Goal: Task Accomplishment & Management: Manage account settings

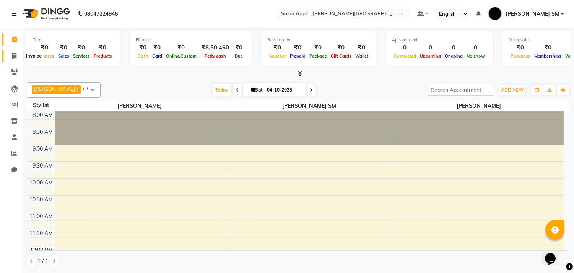
click at [16, 53] on span at bounding box center [14, 56] width 13 height 9
select select "521"
select select "service"
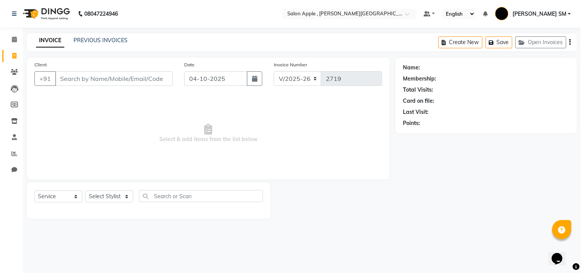
click at [85, 77] on input "Client" at bounding box center [114, 78] width 118 height 15
click at [14, 12] on icon at bounding box center [14, 13] width 5 height 5
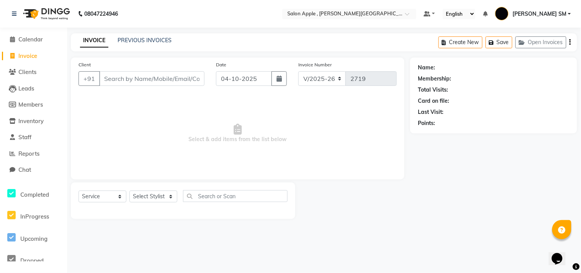
click at [23, 34] on li "Calendar" at bounding box center [33, 39] width 67 height 16
click at [31, 40] on span "Calendar" at bounding box center [30, 39] width 24 height 7
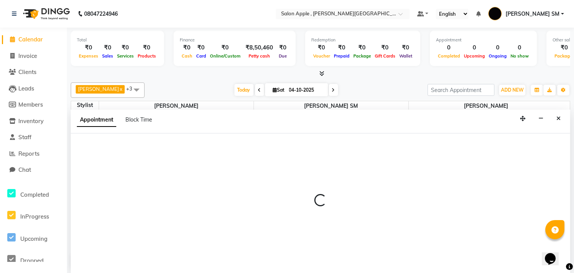
scroll to position [0, 0]
select select "70318"
select select "615"
select select "tentative"
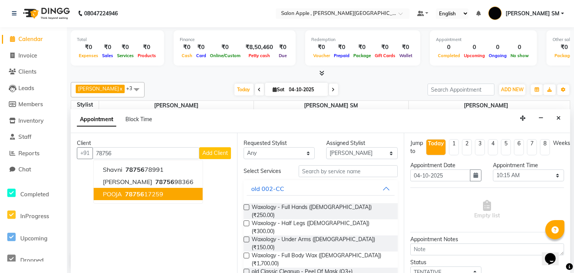
click at [132, 190] on span "78756" at bounding box center [134, 194] width 19 height 8
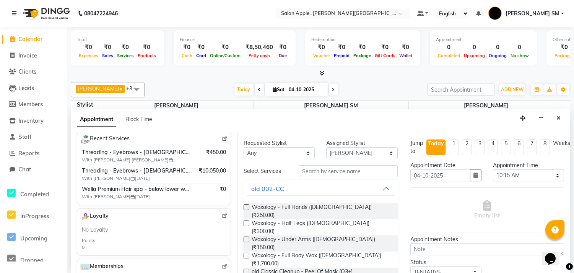
scroll to position [127, 0]
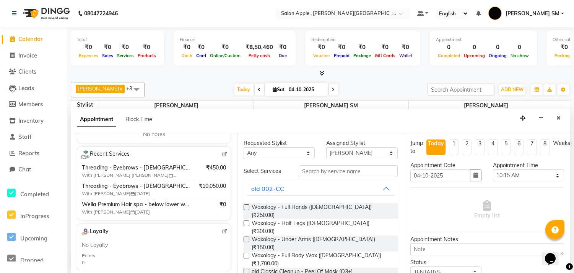
type input "7875617259"
click at [98, 188] on span "Threading - Eyebrows - [DEMOGRAPHIC_DATA] (₹70),Threading - Upper lips - [DEMOG…" at bounding box center [136, 186] width 108 height 8
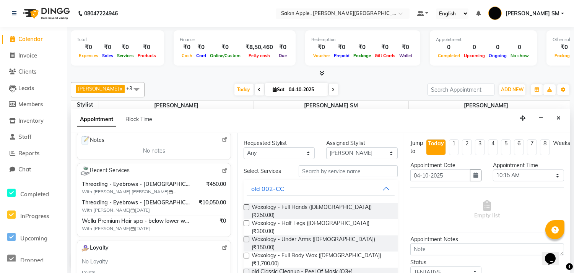
scroll to position [112, 0]
click at [222, 246] on img at bounding box center [225, 246] width 6 height 6
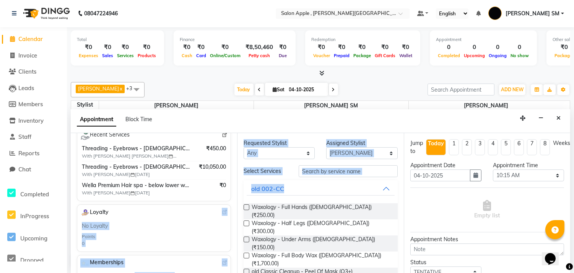
scroll to position [96, 0]
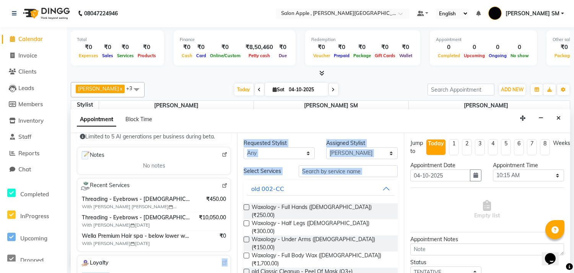
drag, startPoint x: 237, startPoint y: 201, endPoint x: 237, endPoint y: 184, distance: 16.9
click at [237, 184] on div "Client +91 7875617259 2 Visits ₹1,750.00 Average Spent ₹3,500.00 Total Spent PO…" at bounding box center [321, 203] width 500 height 140
click at [28, 55] on span "Invoice" at bounding box center [27, 55] width 19 height 7
select select "service"
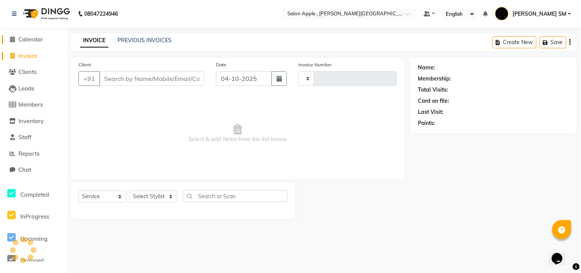
type input "2719"
select select "521"
click at [36, 37] on span "Calendar" at bounding box center [30, 39] width 24 height 7
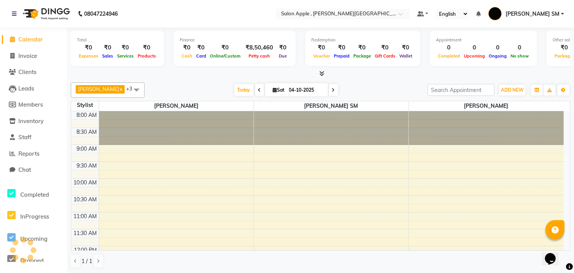
scroll to position [305, 0]
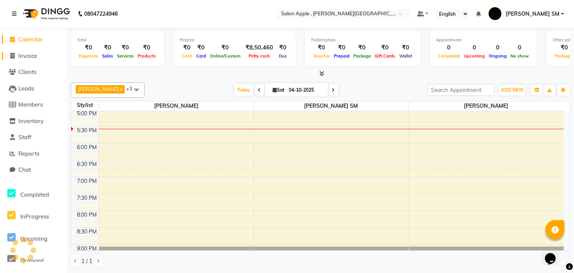
click at [24, 54] on span "Invoice" at bounding box center [27, 55] width 19 height 7
select select "521"
select select "service"
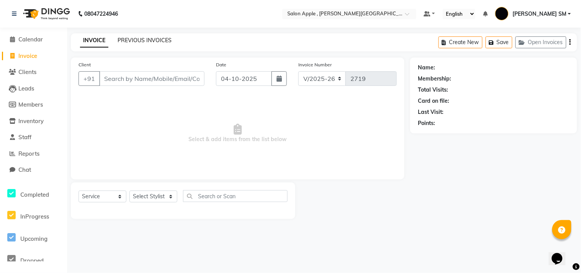
click at [139, 41] on link "PREVIOUS INVOICES" at bounding box center [145, 40] width 54 height 7
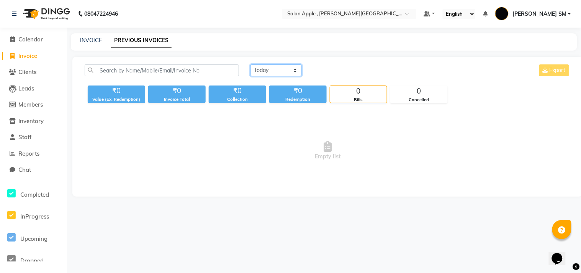
click at [268, 69] on select "[DATE] [DATE] Custom Range" at bounding box center [275, 70] width 51 height 12
select select "range"
click at [250, 64] on select "[DATE] [DATE] Custom Range" at bounding box center [275, 70] width 51 height 12
click at [345, 68] on input "04-10-2025" at bounding box center [339, 70] width 54 height 11
select select "10"
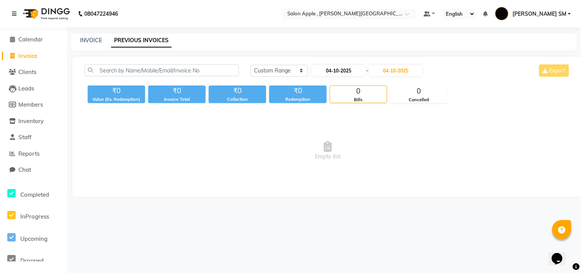
select select "2025"
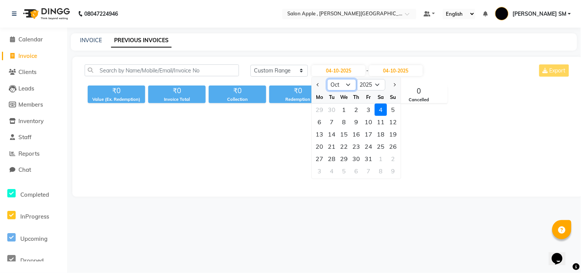
click at [346, 85] on select "Jan Feb Mar Apr May Jun [DATE] Aug Sep Oct Nov Dec" at bounding box center [341, 84] width 29 height 11
select select "8"
click at [327, 79] on select "Jan Feb Mar Apr May Jun [DATE] Aug Sep Oct Nov Dec" at bounding box center [341, 84] width 29 height 11
click at [343, 121] on div "6" at bounding box center [344, 122] width 12 height 12
type input "[DATE]"
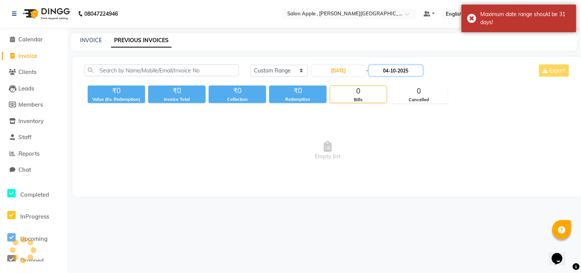
click at [390, 72] on input "04-10-2025" at bounding box center [396, 70] width 54 height 11
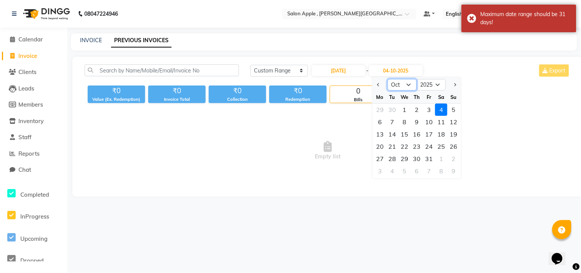
click at [411, 83] on select "Aug Sep Oct Nov Dec" at bounding box center [401, 84] width 29 height 11
select select "8"
click at [387, 79] on select "Aug Sep Oct Nov Dec" at bounding box center [401, 84] width 29 height 11
click at [404, 121] on div "6" at bounding box center [404, 122] width 12 height 12
type input "[DATE]"
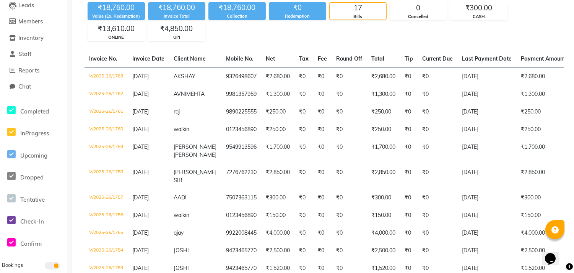
scroll to position [77, 0]
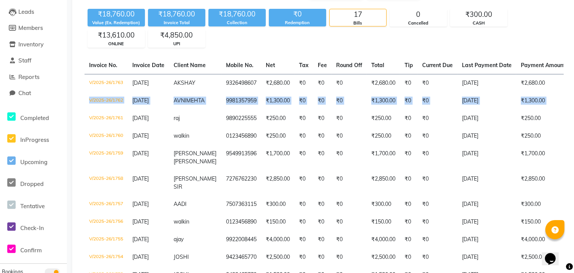
drag, startPoint x: 572, startPoint y: 83, endPoint x: 575, endPoint y: 109, distance: 26.2
click at [574, 109] on html "08047224946 Select Location × Salon Apple , [PERSON_NAME] Road Default Panel My…" at bounding box center [287, 59] width 574 height 273
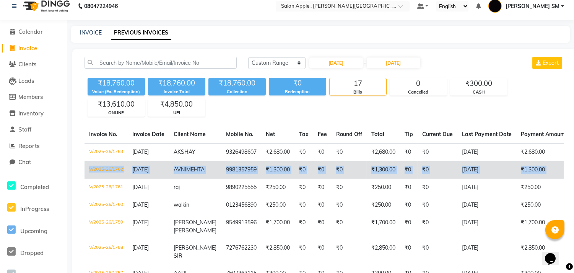
scroll to position [0, 0]
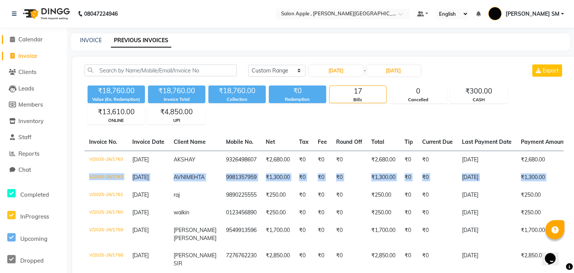
click at [30, 39] on span "Calendar" at bounding box center [30, 39] width 24 height 7
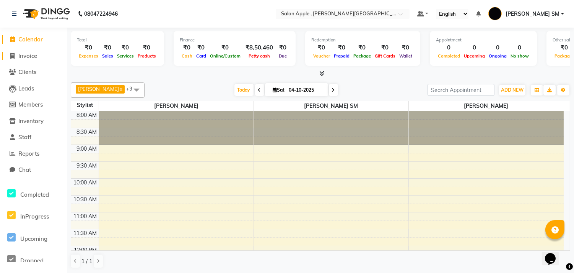
drag, startPoint x: 38, startPoint y: 56, endPoint x: 53, endPoint y: 62, distance: 15.5
click at [37, 56] on span "Invoice" at bounding box center [27, 55] width 19 height 7
select select "service"
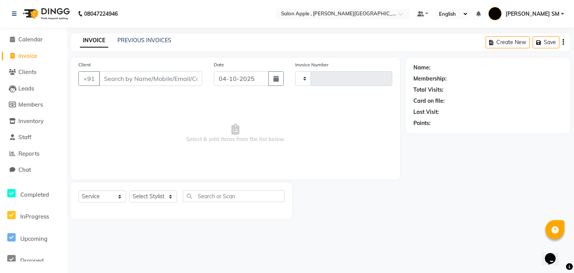
type input "2719"
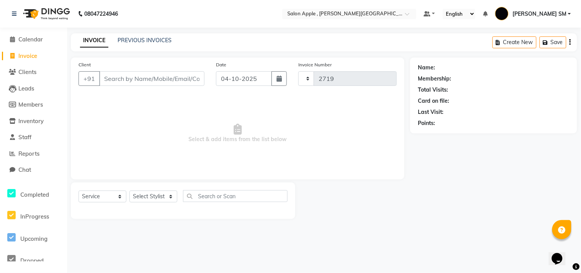
select select "521"
click at [132, 77] on input "Client" at bounding box center [151, 78] width 105 height 15
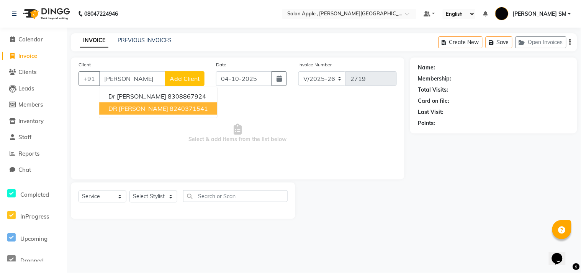
click at [170, 109] on ngb-highlight "8240371541" at bounding box center [189, 108] width 38 height 8
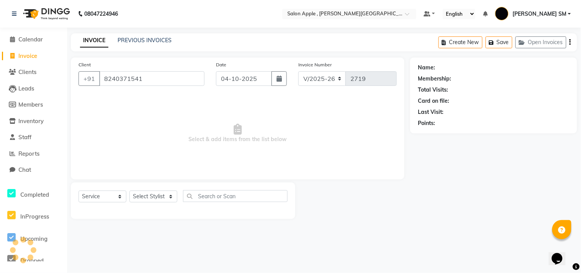
type input "8240371541"
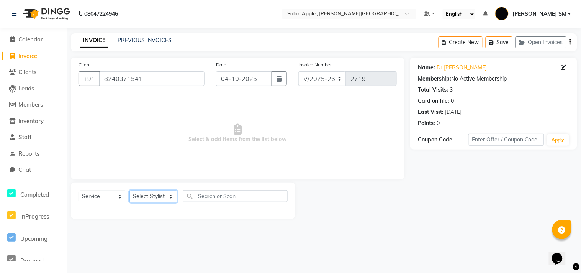
click at [146, 198] on select "Select Stylist [PERSON_NAME] Abhishek [PERSON_NAME] [PERSON_NAME] [PERSON_NAME]…" at bounding box center [153, 196] width 48 height 12
select select "85636"
click at [129, 191] on select "Select Stylist [PERSON_NAME] Abhishek [PERSON_NAME] [PERSON_NAME] [PERSON_NAME]…" at bounding box center [153, 196] width 48 height 12
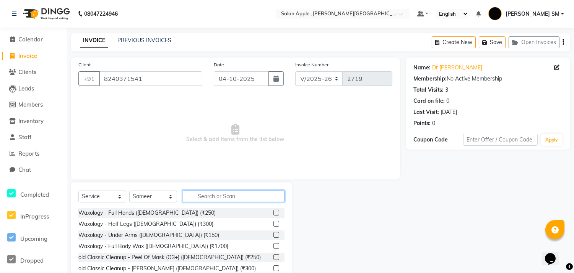
click at [227, 195] on input "text" at bounding box center [234, 196] width 102 height 12
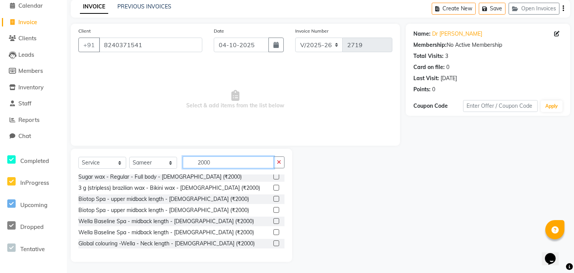
scroll to position [54, 0]
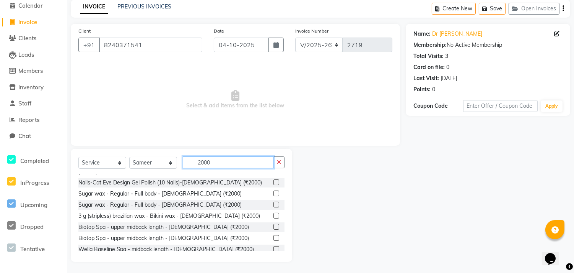
click at [215, 159] on input "2000" at bounding box center [228, 162] width 91 height 12
type input "2"
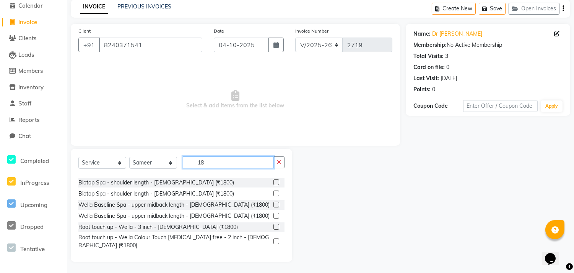
scroll to position [0, 0]
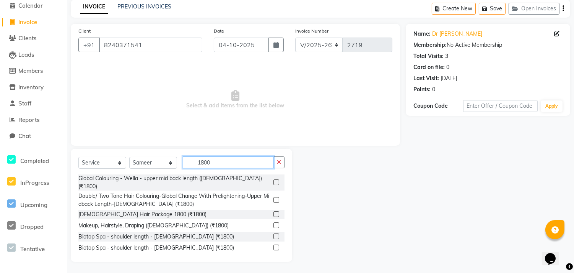
type input "1800"
click at [274, 211] on label at bounding box center [277, 214] width 6 height 6
click at [274, 212] on input "checkbox" at bounding box center [276, 214] width 5 height 5
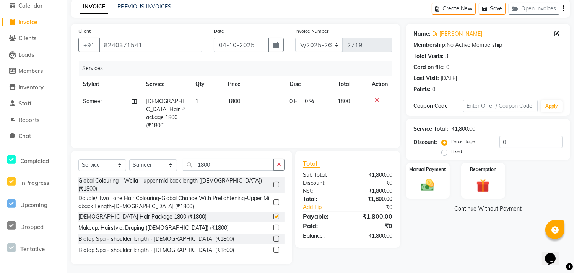
checkbox input "false"
click at [219, 163] on input "1800" at bounding box center [228, 164] width 91 height 12
type input "1"
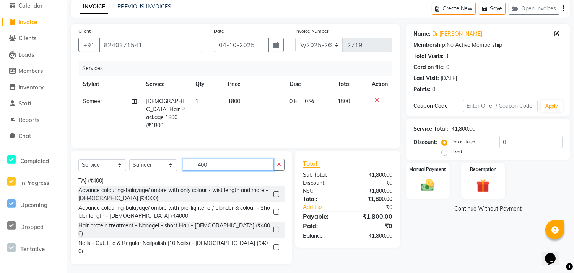
scroll to position [35, 0]
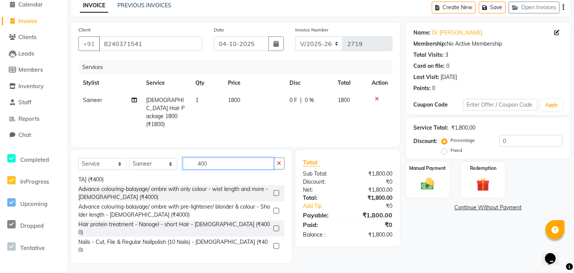
type input "400"
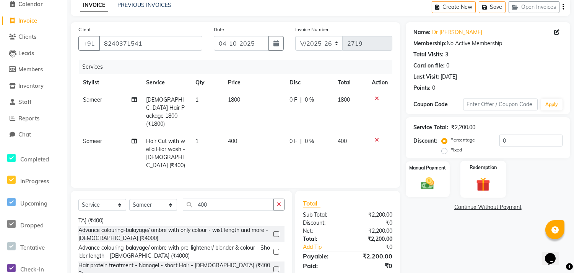
checkbox input "false"
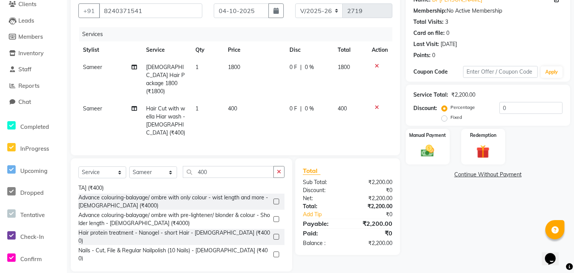
click at [451, 118] on label "Fixed" at bounding box center [456, 117] width 11 height 7
click at [446, 118] on input "Fixed" at bounding box center [446, 116] width 5 height 5
radio input "true"
click at [525, 108] on input "0" at bounding box center [531, 108] width 63 height 12
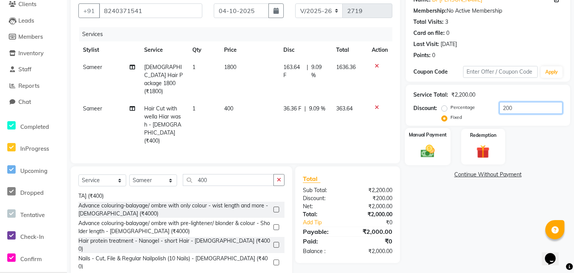
type input "200"
click at [426, 151] on img at bounding box center [428, 151] width 23 height 16
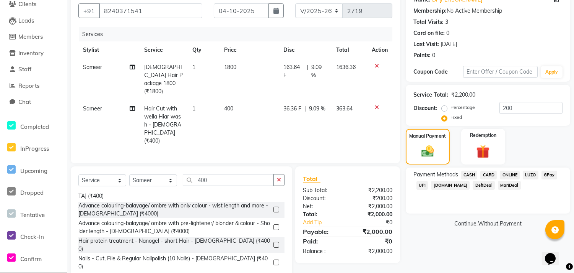
click at [511, 171] on span "ONLINE" at bounding box center [510, 174] width 20 height 9
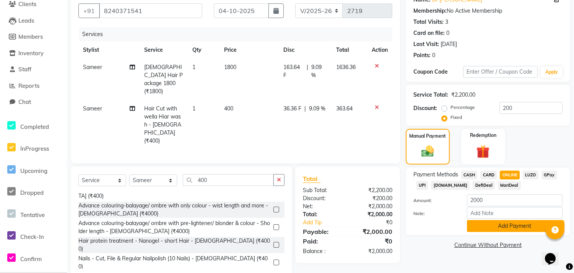
click at [503, 225] on button "Add Payment" at bounding box center [515, 226] width 96 height 12
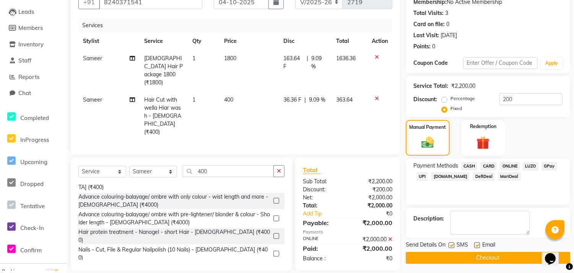
scroll to position [78, 0]
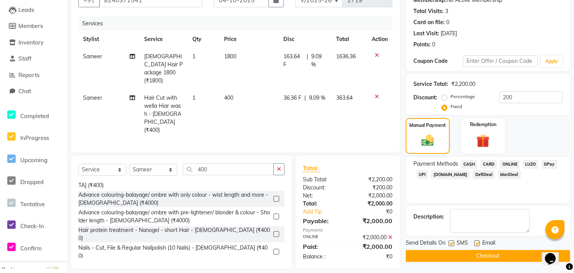
click at [481, 255] on button "Checkout" at bounding box center [488, 256] width 165 height 12
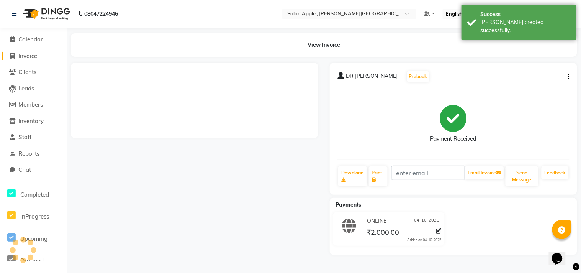
click at [29, 55] on span "Invoice" at bounding box center [27, 55] width 19 height 7
select select "service"
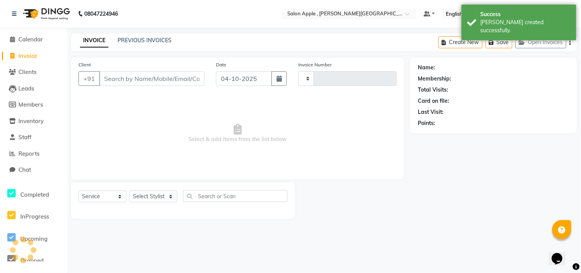
click at [118, 77] on input "Client" at bounding box center [151, 78] width 105 height 15
type input "2720"
select select "521"
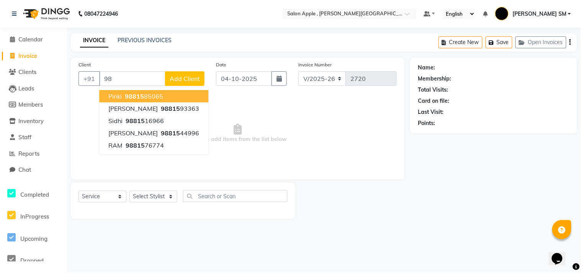
type input "9"
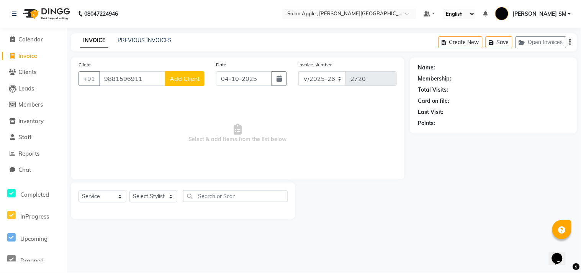
type input "9881596911"
click at [176, 75] on span "Add Client" at bounding box center [185, 79] width 30 height 8
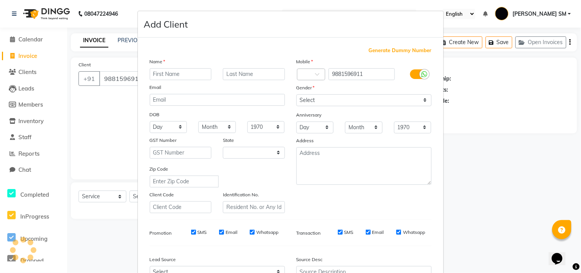
select select "22"
click at [166, 72] on input "text" at bounding box center [181, 74] width 62 height 12
type input "[PERSON_NAME]"
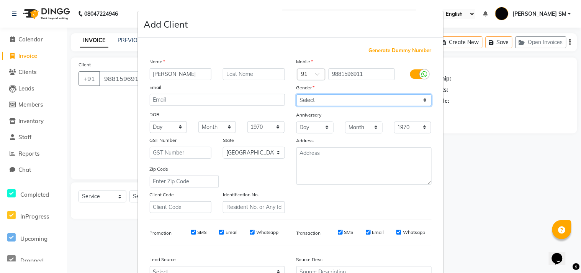
click at [328, 103] on select "Select [DEMOGRAPHIC_DATA] [DEMOGRAPHIC_DATA] Other Prefer Not To Say" at bounding box center [363, 100] width 135 height 12
select select "[DEMOGRAPHIC_DATA]"
click at [296, 94] on select "Select [DEMOGRAPHIC_DATA] [DEMOGRAPHIC_DATA] Other Prefer Not To Say" at bounding box center [363, 100] width 135 height 12
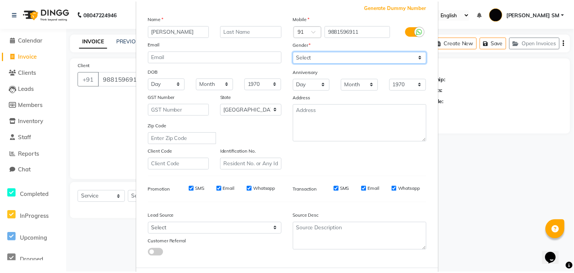
scroll to position [81, 0]
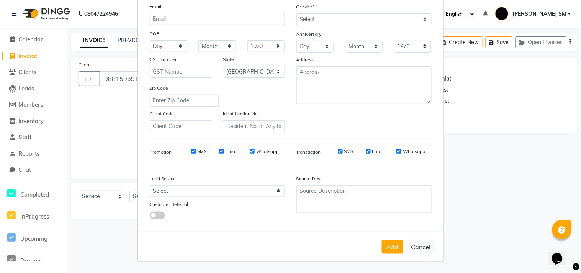
drag, startPoint x: 389, startPoint y: 246, endPoint x: 351, endPoint y: 250, distance: 38.0
click at [388, 246] on button "Add" at bounding box center [392, 247] width 21 height 14
select select
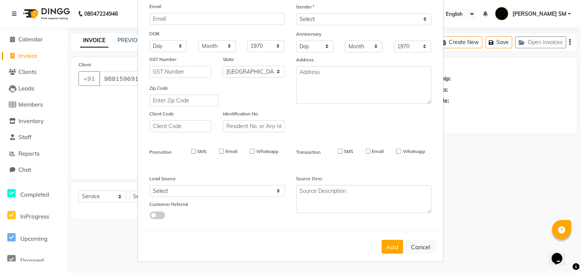
select select "null"
select select
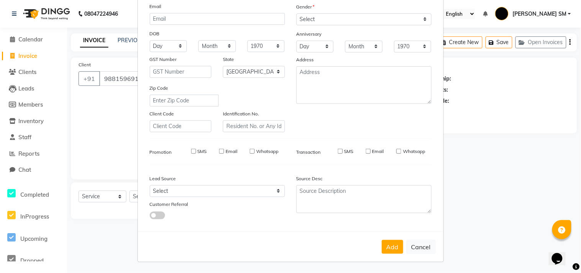
checkbox input "false"
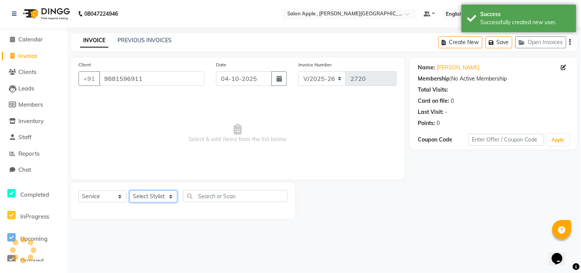
click at [155, 193] on select "Select Stylist [PERSON_NAME] Abhishek [PERSON_NAME] [PERSON_NAME] [PERSON_NAME]…" at bounding box center [153, 196] width 48 height 12
select select "85636"
click at [129, 191] on select "Select Stylist [PERSON_NAME] Abhishek [PERSON_NAME] [PERSON_NAME] [PERSON_NAME]…" at bounding box center [153, 196] width 48 height 12
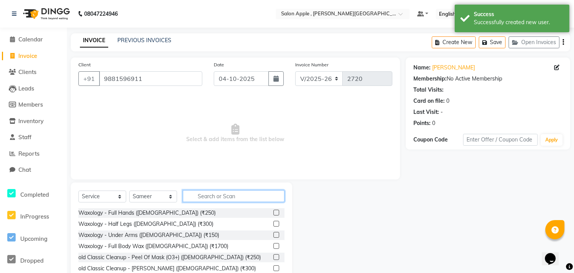
click at [203, 194] on input "text" at bounding box center [234, 196] width 102 height 12
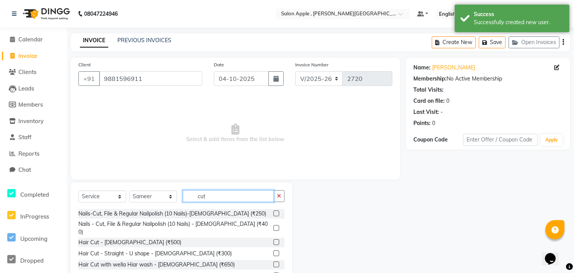
scroll to position [42, 0]
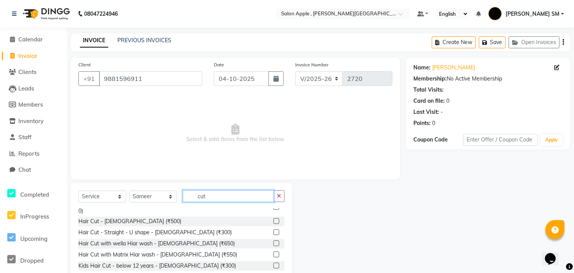
type input "cut"
click at [274, 272] on label at bounding box center [277, 276] width 6 height 6
click at [274, 272] on input "checkbox" at bounding box center [276, 276] width 5 height 5
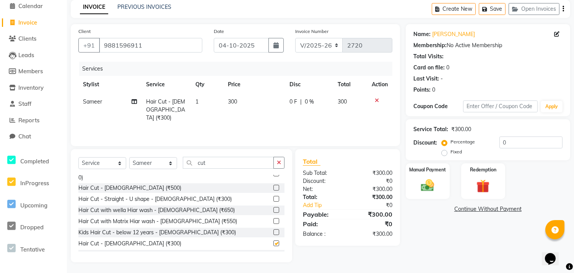
checkbox input "false"
click at [423, 184] on img at bounding box center [428, 185] width 23 height 16
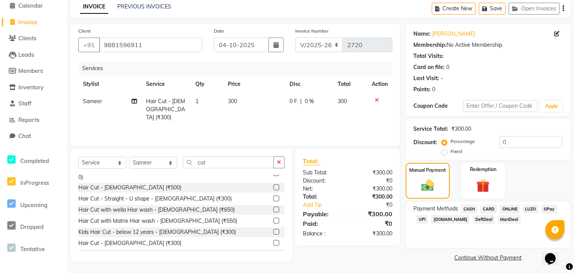
click at [472, 206] on span "CASH" at bounding box center [470, 208] width 16 height 9
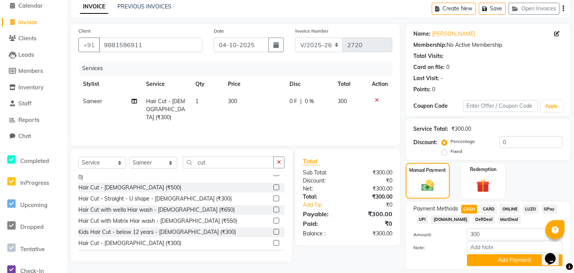
scroll to position [57, 0]
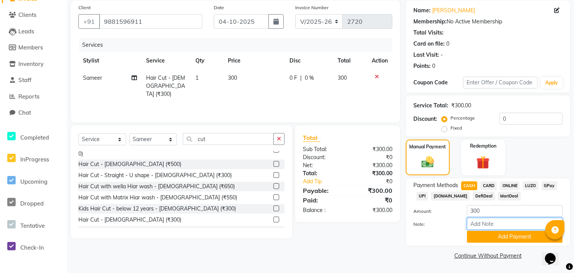
click at [501, 228] on input "Note:" at bounding box center [515, 223] width 96 height 12
click at [500, 236] on button "Add Payment" at bounding box center [515, 236] width 96 height 12
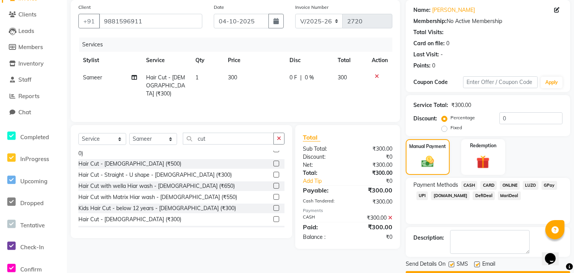
scroll to position [78, 0]
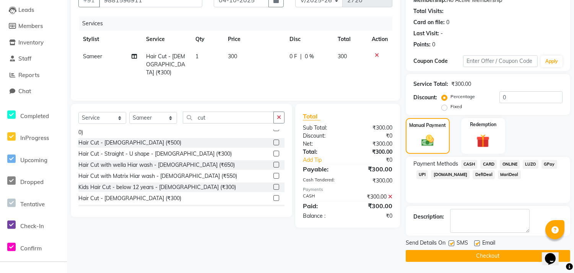
click at [484, 251] on button "Checkout" at bounding box center [488, 256] width 165 height 12
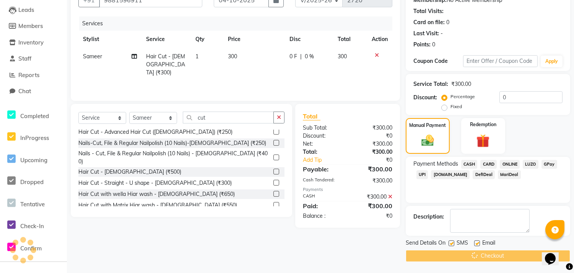
scroll to position [0, 0]
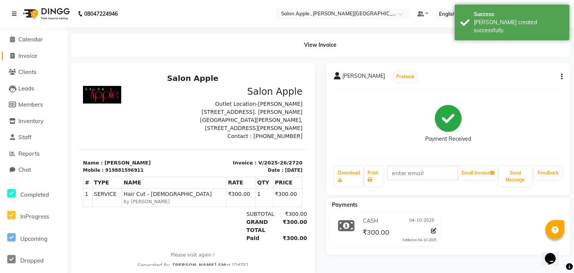
click at [31, 55] on span "Invoice" at bounding box center [27, 55] width 19 height 7
select select "521"
select select "service"
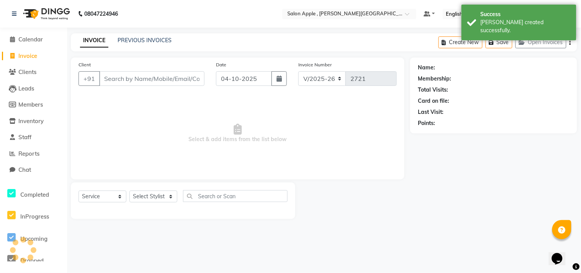
click at [128, 81] on input "Client" at bounding box center [151, 78] width 105 height 15
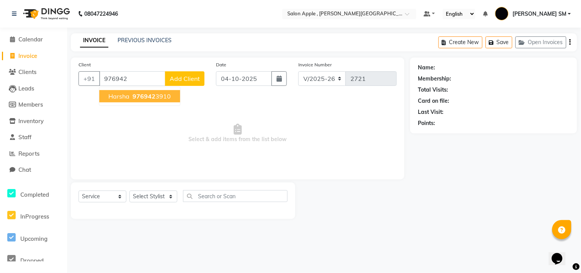
click at [150, 96] on span "976942" at bounding box center [143, 96] width 23 height 8
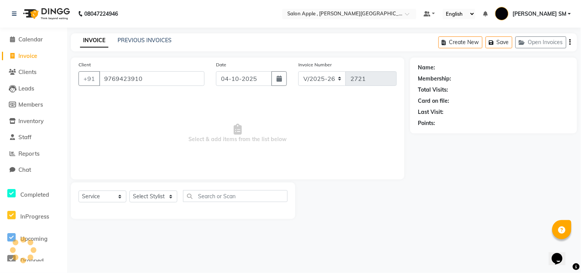
type input "9769423910"
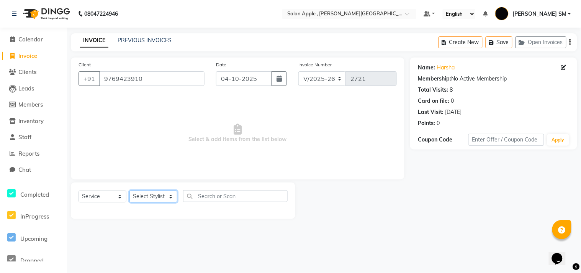
drag, startPoint x: 147, startPoint y: 197, endPoint x: 146, endPoint y: 192, distance: 4.7
click at [147, 197] on select "Select Stylist [PERSON_NAME] Abhishek [PERSON_NAME] [PERSON_NAME] [PERSON_NAME]…" at bounding box center [153, 196] width 48 height 12
select select "92917"
click at [129, 191] on select "Select Stylist [PERSON_NAME] Abhishek [PERSON_NAME] [PERSON_NAME] [PERSON_NAME]…" at bounding box center [153, 196] width 48 height 12
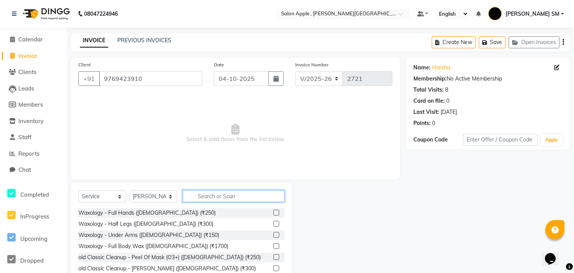
click at [220, 196] on input "text" at bounding box center [234, 196] width 102 height 12
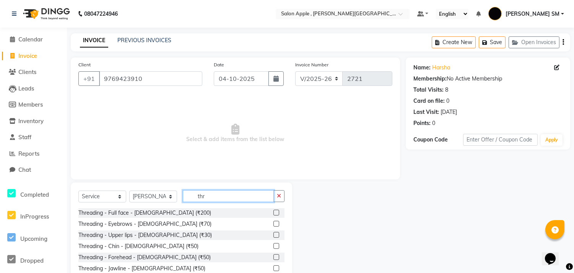
type input "thr"
click at [274, 227] on div at bounding box center [276, 224] width 5 height 8
click at [274, 223] on label at bounding box center [277, 223] width 6 height 6
click at [274, 223] on input "checkbox" at bounding box center [276, 223] width 5 height 5
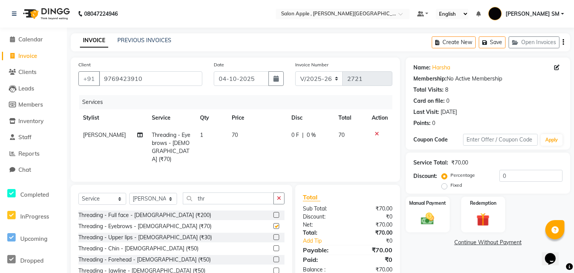
scroll to position [35, 0]
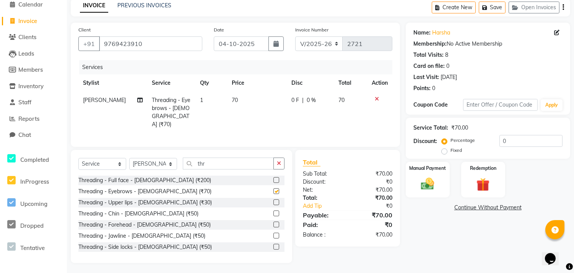
checkbox input "false"
click at [416, 194] on div "Manual Payment" at bounding box center [428, 179] width 46 height 37
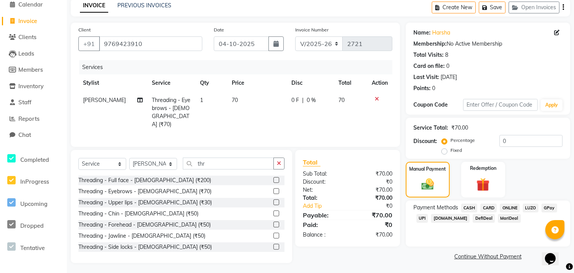
click at [512, 206] on span "ONLINE" at bounding box center [510, 207] width 20 height 9
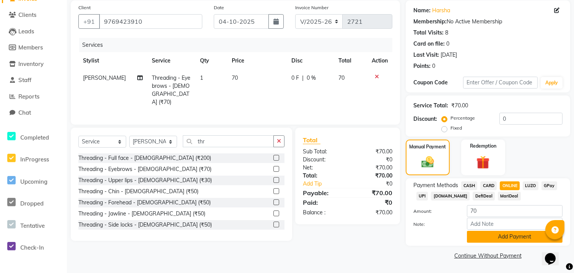
click at [496, 240] on button "Add Payment" at bounding box center [515, 236] width 96 height 12
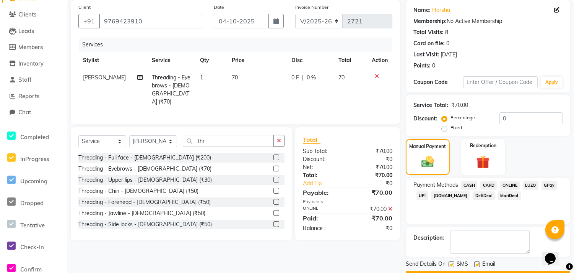
scroll to position [78, 0]
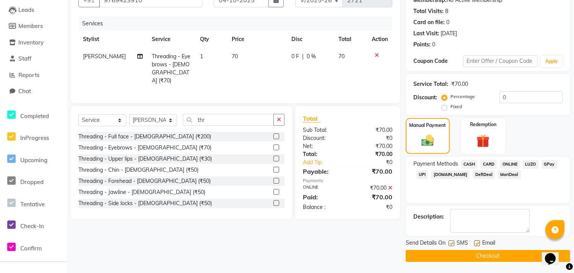
click at [481, 255] on button "Checkout" at bounding box center [488, 256] width 165 height 12
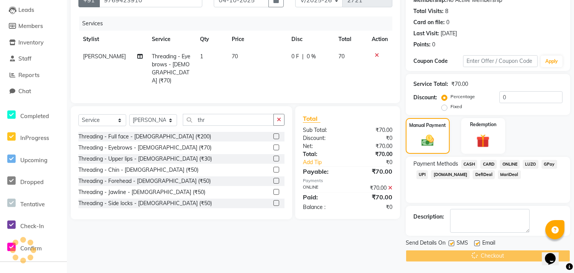
scroll to position [0, 0]
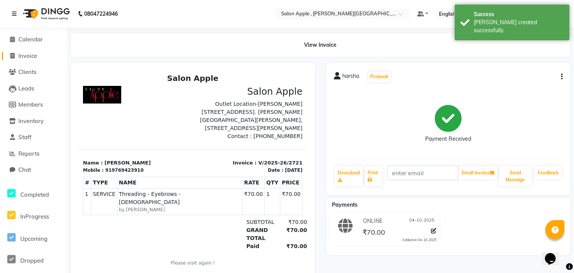
click at [32, 55] on span "Invoice" at bounding box center [27, 55] width 19 height 7
select select "service"
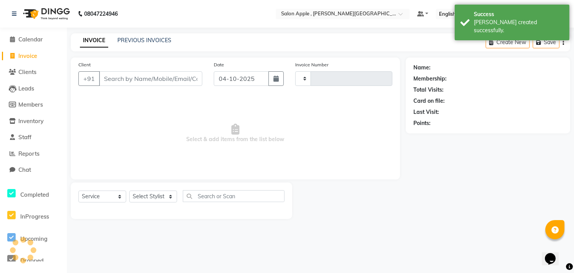
type input "2722"
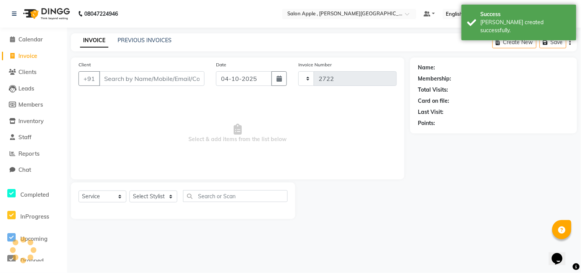
select select "521"
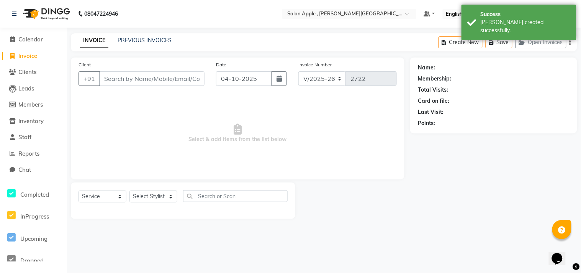
drag, startPoint x: 116, startPoint y: 77, endPoint x: 119, endPoint y: 74, distance: 4.6
click at [116, 77] on input "Client" at bounding box center [151, 78] width 105 height 15
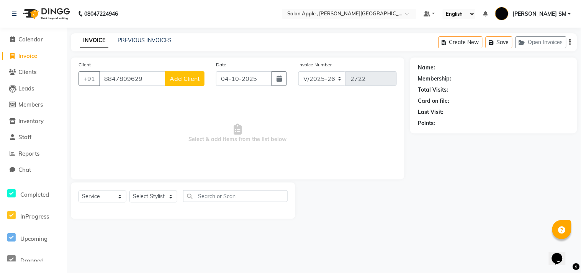
type input "8847809629"
click at [186, 76] on span "Add Client" at bounding box center [185, 79] width 30 height 8
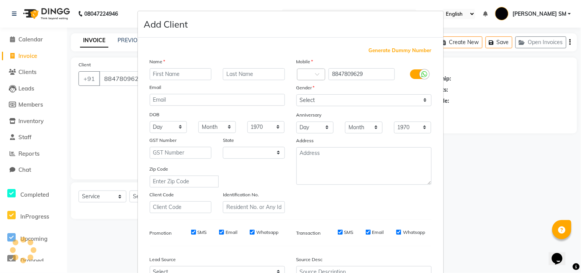
click at [171, 73] on input "text" at bounding box center [181, 74] width 62 height 12
select select "22"
type input "mita"
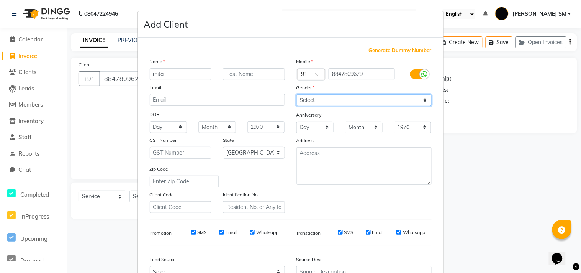
click at [315, 99] on select "Select [DEMOGRAPHIC_DATA] [DEMOGRAPHIC_DATA] Other Prefer Not To Say" at bounding box center [363, 100] width 135 height 12
select select "[DEMOGRAPHIC_DATA]"
click at [296, 94] on select "Select [DEMOGRAPHIC_DATA] [DEMOGRAPHIC_DATA] Other Prefer Not To Say" at bounding box center [363, 100] width 135 height 12
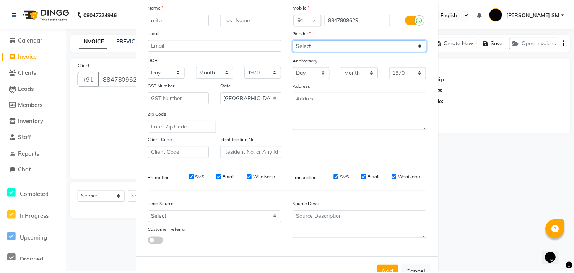
scroll to position [81, 0]
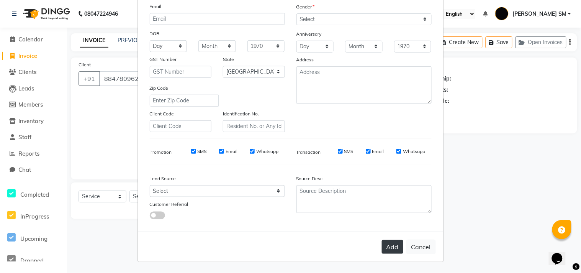
click at [398, 241] on button "Add" at bounding box center [392, 247] width 21 height 14
select select
select select "null"
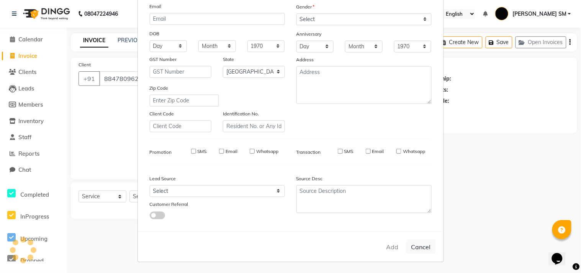
select select
checkbox input "false"
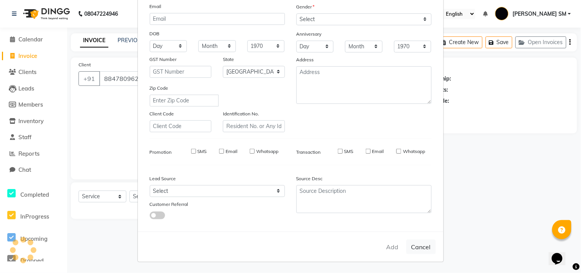
checkbox input "false"
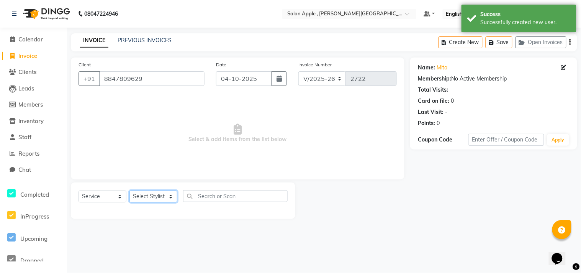
click at [155, 201] on select "Select Stylist [PERSON_NAME] Abhishek [PERSON_NAME] [PERSON_NAME] [PERSON_NAME]…" at bounding box center [153, 196] width 48 height 12
select select "24657"
click at [129, 191] on select "Select Stylist [PERSON_NAME] Abhishek [PERSON_NAME] [PERSON_NAME] [PERSON_NAME]…" at bounding box center [153, 196] width 48 height 12
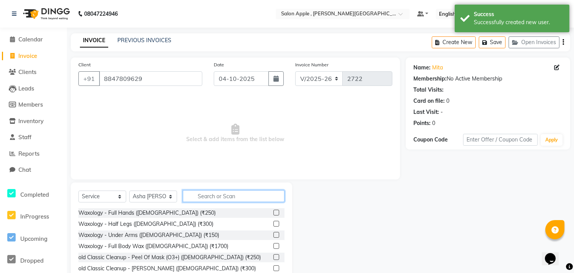
click at [227, 196] on input "text" at bounding box center [234, 196] width 102 height 12
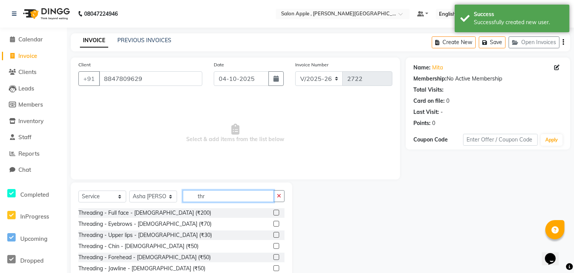
type input "thr"
click at [274, 233] on label at bounding box center [277, 235] width 6 height 6
click at [274, 233] on input "checkbox" at bounding box center [276, 234] width 5 height 5
checkbox input "true"
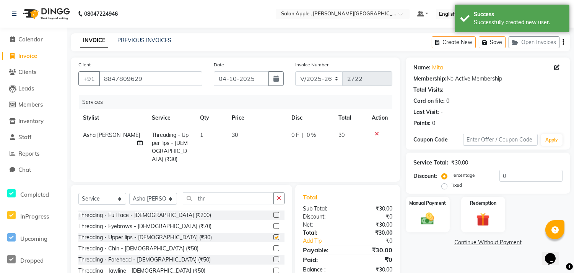
click at [274, 223] on label at bounding box center [277, 226] width 6 height 6
click at [274, 224] on input "checkbox" at bounding box center [276, 226] width 5 height 5
checkbox input "true"
checkbox input "false"
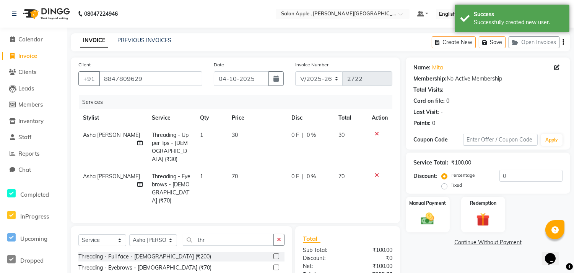
checkbox input "false"
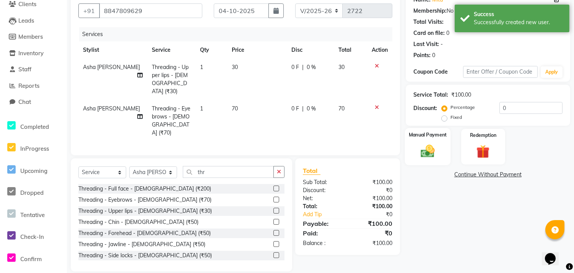
click at [434, 152] on img at bounding box center [428, 151] width 23 height 16
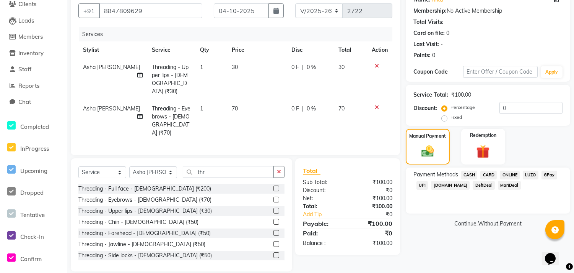
click at [514, 172] on span "ONLINE" at bounding box center [510, 174] width 20 height 9
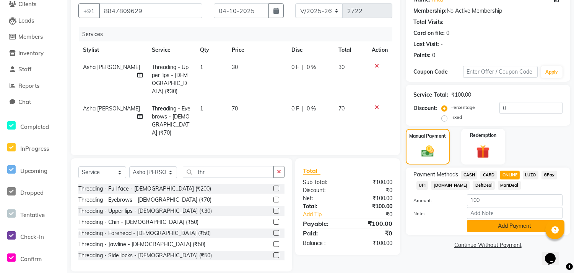
click at [500, 225] on button "Add Payment" at bounding box center [515, 226] width 96 height 12
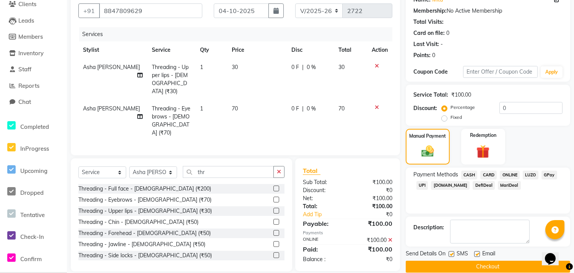
scroll to position [78, 0]
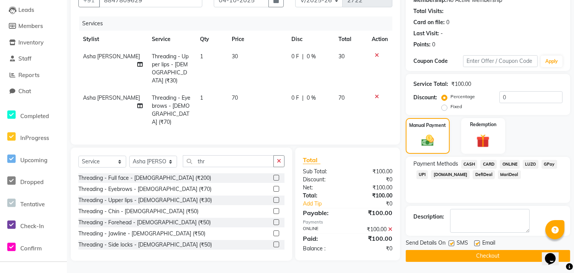
click at [477, 247] on div at bounding box center [477, 244] width 5 height 8
click at [476, 255] on button "Checkout" at bounding box center [488, 256] width 165 height 12
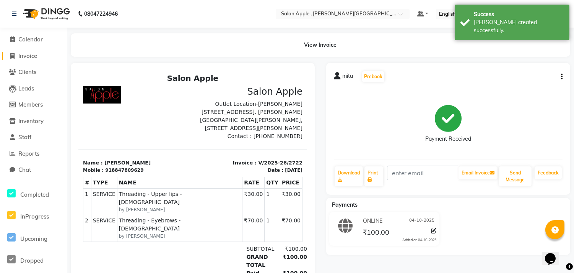
click at [29, 55] on span "Invoice" at bounding box center [27, 55] width 19 height 7
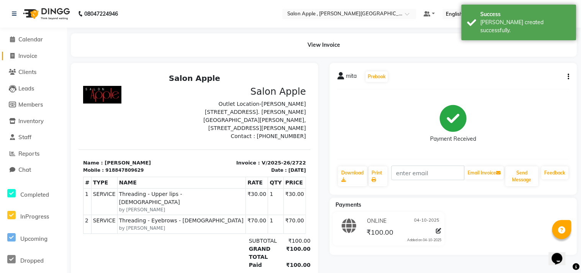
select select "521"
select select "service"
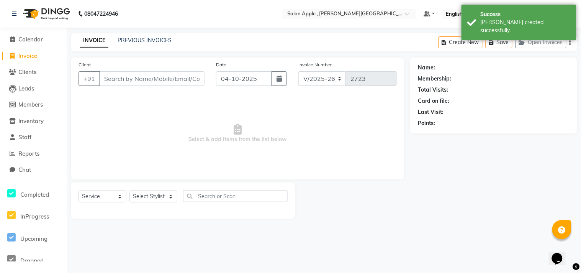
click at [144, 79] on input "Client" at bounding box center [151, 78] width 105 height 15
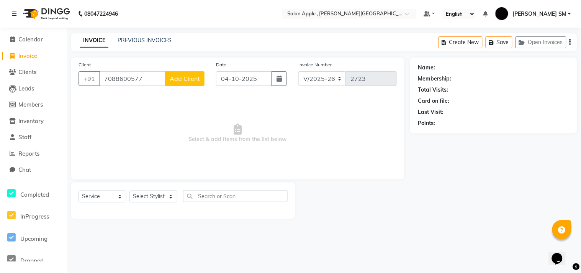
type input "7088600577"
click at [193, 78] on span "Add Client" at bounding box center [185, 79] width 30 height 8
select select "22"
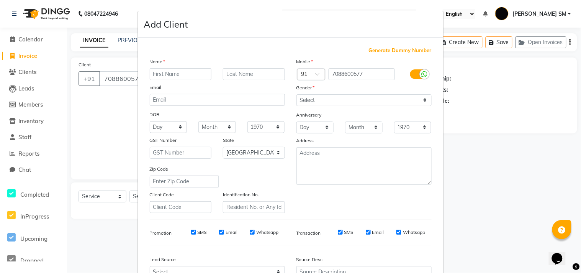
click at [158, 70] on input "text" at bounding box center [181, 74] width 62 height 12
type input "renuka"
drag, startPoint x: 339, startPoint y: 101, endPoint x: 339, endPoint y: 106, distance: 5.0
click at [339, 101] on select "Select [DEMOGRAPHIC_DATA] [DEMOGRAPHIC_DATA] Other Prefer Not To Say" at bounding box center [363, 100] width 135 height 12
select select "[DEMOGRAPHIC_DATA]"
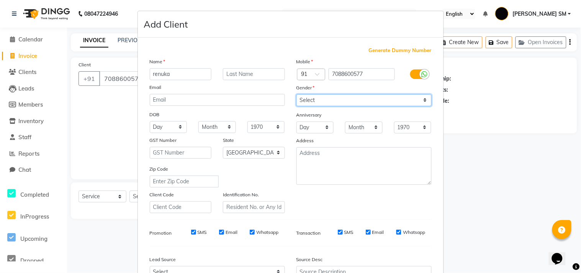
click at [296, 94] on select "Select [DEMOGRAPHIC_DATA] [DEMOGRAPHIC_DATA] Other Prefer Not To Say" at bounding box center [363, 100] width 135 height 12
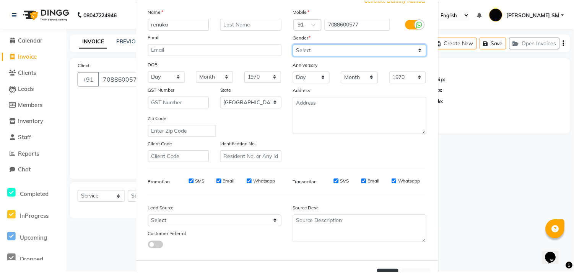
scroll to position [81, 0]
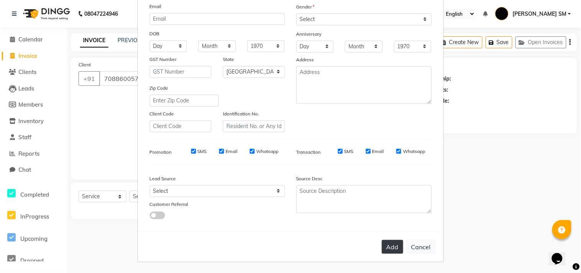
click at [387, 247] on button "Add" at bounding box center [392, 247] width 21 height 14
select select
select select "null"
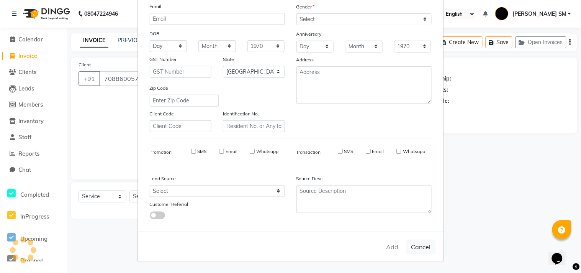
select select
checkbox input "false"
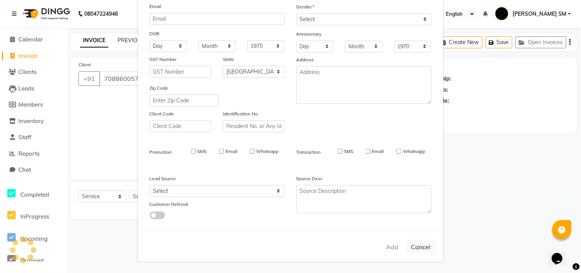
checkbox input "false"
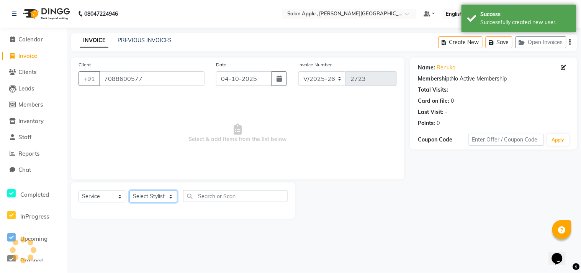
click at [150, 197] on select "Select Stylist [PERSON_NAME] Abhishek [PERSON_NAME] [PERSON_NAME] [PERSON_NAME]…" at bounding box center [153, 196] width 48 height 12
select select "70318"
click at [129, 191] on select "Select Stylist [PERSON_NAME] Abhishek [PERSON_NAME] [PERSON_NAME] [PERSON_NAME]…" at bounding box center [153, 196] width 48 height 12
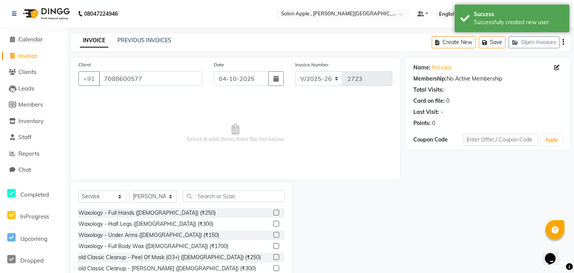
click at [203, 188] on div "Select Service Product Membership Package Voucher Prepaid Gift Card Select Styl…" at bounding box center [182, 238] width 222 height 113
click at [207, 192] on input "text" at bounding box center [234, 196] width 102 height 12
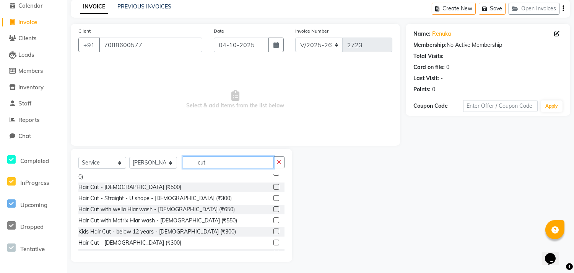
scroll to position [42, 0]
type input "cut"
click at [274, 206] on label at bounding box center [277, 209] width 6 height 6
click at [274, 207] on input "checkbox" at bounding box center [276, 209] width 5 height 5
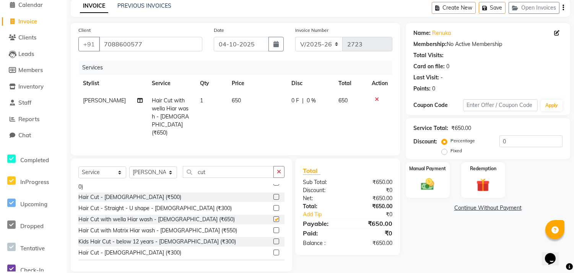
scroll to position [35, 0]
checkbox input "false"
click at [423, 182] on img at bounding box center [428, 184] width 23 height 16
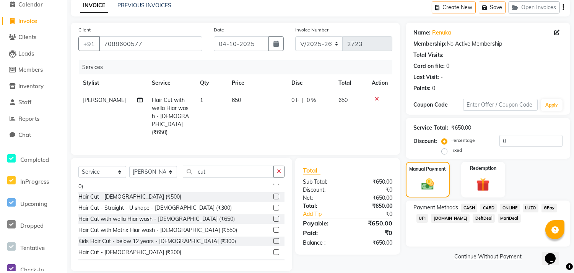
click at [511, 206] on span "ONLINE" at bounding box center [510, 207] width 20 height 9
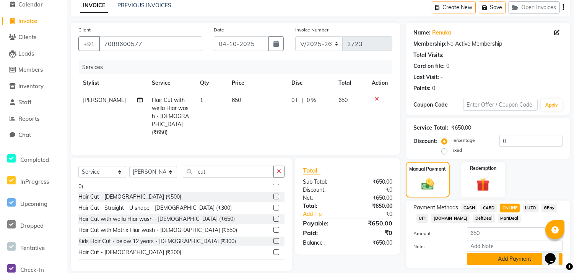
click at [496, 259] on button "Add Payment" at bounding box center [515, 259] width 96 height 12
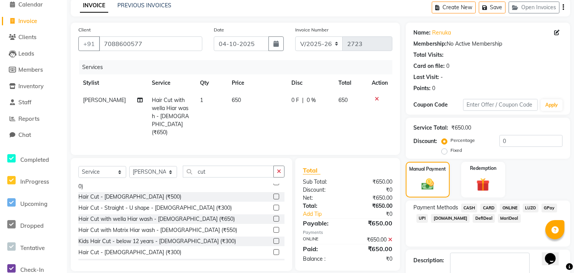
scroll to position [78, 0]
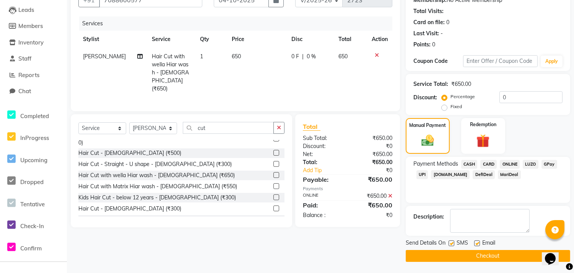
click at [485, 256] on button "Checkout" at bounding box center [488, 256] width 165 height 12
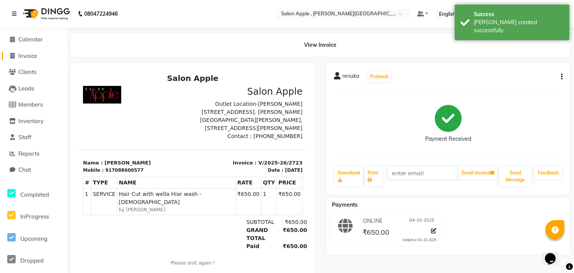
click at [28, 54] on span "Invoice" at bounding box center [27, 55] width 19 height 7
select select "521"
select select "service"
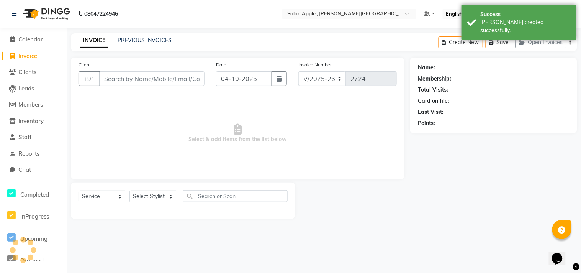
click at [133, 79] on input "Client" at bounding box center [151, 78] width 105 height 15
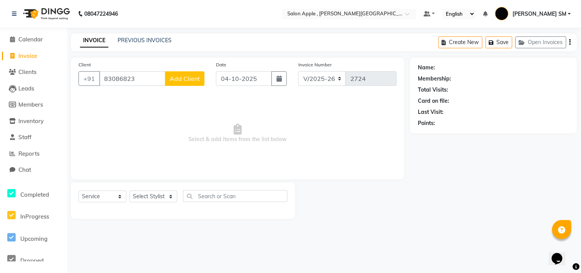
click at [144, 80] on input "83086823" at bounding box center [132, 78] width 66 height 15
type input "8308682362"
click at [200, 76] on button "Add Client" at bounding box center [184, 78] width 39 height 15
select select "22"
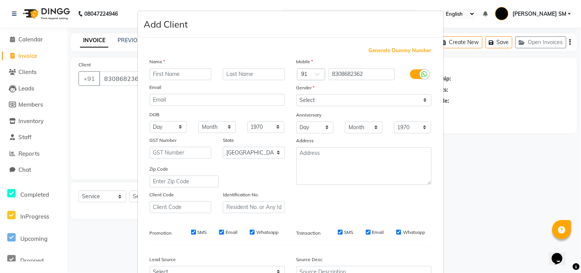
drag, startPoint x: 180, startPoint y: 74, endPoint x: 177, endPoint y: 59, distance: 14.9
click at [178, 65] on div "Name Email DOB Day 01 02 03 04 05 06 07 08 09 10 11 12 13 14 15 16 17 18 19 20 …" at bounding box center [217, 134] width 147 height 155
type input "pooja"
click at [308, 100] on select "Select [DEMOGRAPHIC_DATA] [DEMOGRAPHIC_DATA] Other Prefer Not To Say" at bounding box center [363, 100] width 135 height 12
select select "[DEMOGRAPHIC_DATA]"
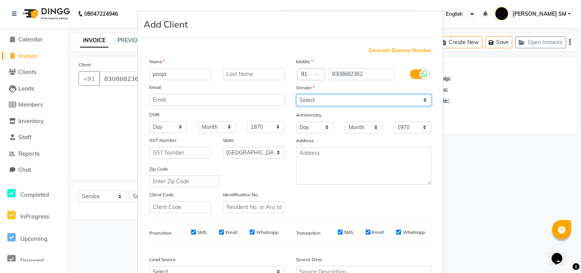
click at [296, 94] on select "Select [DEMOGRAPHIC_DATA] [DEMOGRAPHIC_DATA] Other Prefer Not To Say" at bounding box center [363, 100] width 135 height 12
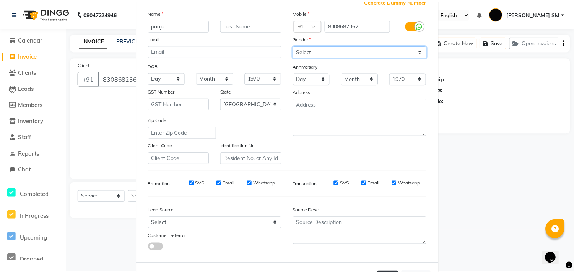
scroll to position [81, 0]
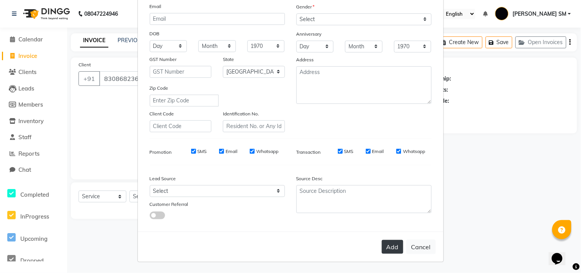
click at [391, 249] on button "Add" at bounding box center [392, 247] width 21 height 14
select select
select select "null"
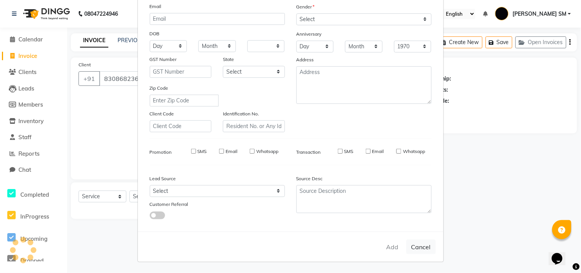
select select
checkbox input "false"
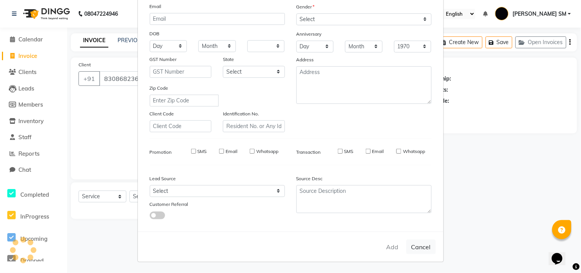
checkbox input "false"
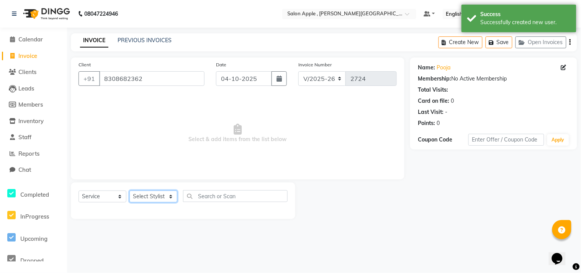
click at [152, 197] on select "Select Stylist [PERSON_NAME] Abhishek [PERSON_NAME] [PERSON_NAME] [PERSON_NAME]…" at bounding box center [153, 196] width 48 height 12
select select "92917"
click at [129, 191] on select "Select Stylist [PERSON_NAME] Abhishek [PERSON_NAME] [PERSON_NAME] [PERSON_NAME]…" at bounding box center [153, 196] width 48 height 12
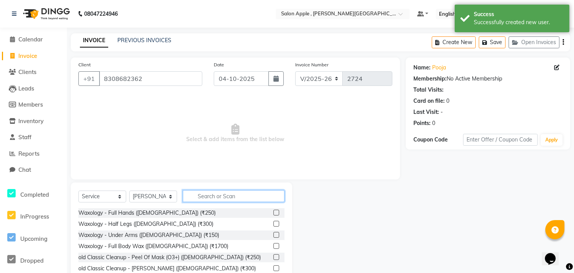
click at [219, 198] on input "text" at bounding box center [234, 196] width 102 height 12
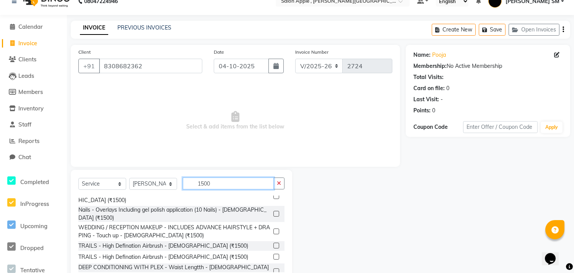
scroll to position [34, 0]
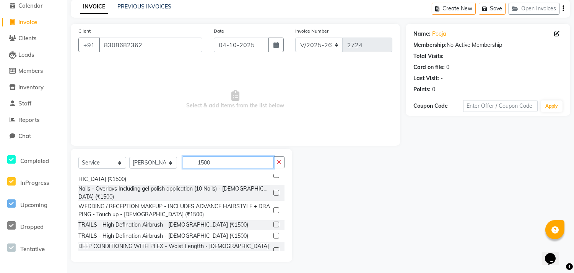
type input "1500"
click at [274, 261] on label at bounding box center [277, 264] width 6 height 6
click at [274, 262] on input "checkbox" at bounding box center [276, 264] width 5 height 5
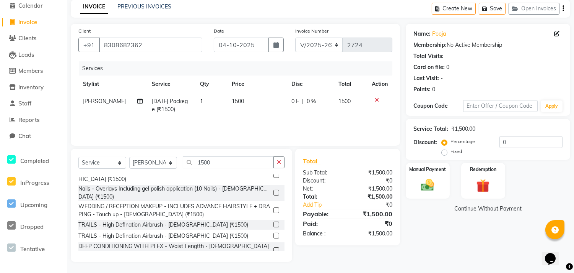
checkbox input "false"
drag, startPoint x: 446, startPoint y: 150, endPoint x: 551, endPoint y: 132, distance: 106.8
click at [451, 151] on label "Fixed" at bounding box center [456, 151] width 11 height 7
click at [446, 151] on input "Fixed" at bounding box center [446, 151] width 5 height 5
radio input "true"
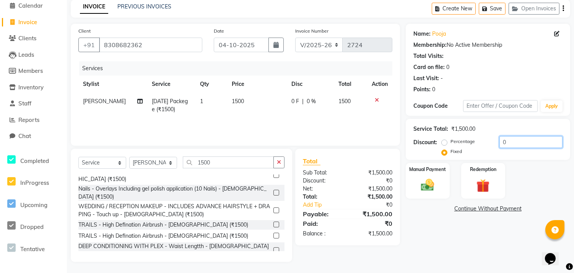
click at [514, 141] on input "0" at bounding box center [531, 142] width 63 height 12
type input "130"
click at [429, 184] on img at bounding box center [428, 185] width 23 height 16
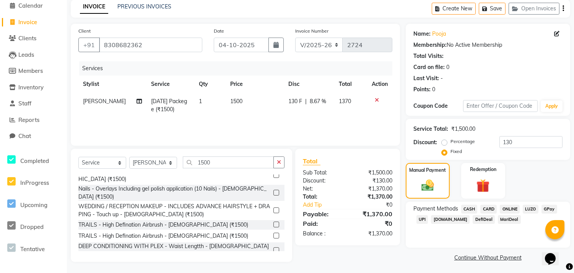
click at [510, 211] on span "ONLINE" at bounding box center [510, 208] width 20 height 9
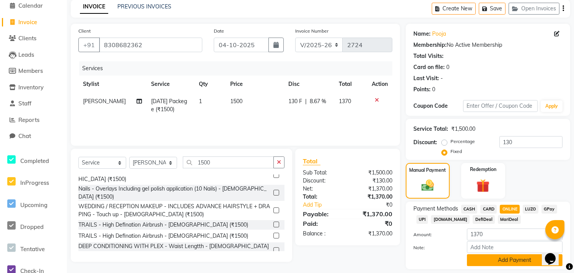
scroll to position [57, 0]
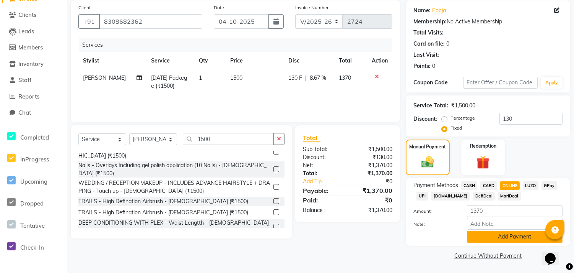
click at [500, 235] on button "Add Payment" at bounding box center [515, 236] width 96 height 12
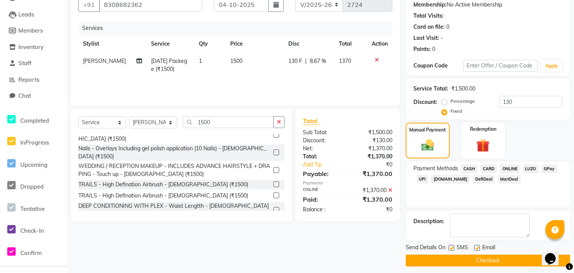
scroll to position [78, 0]
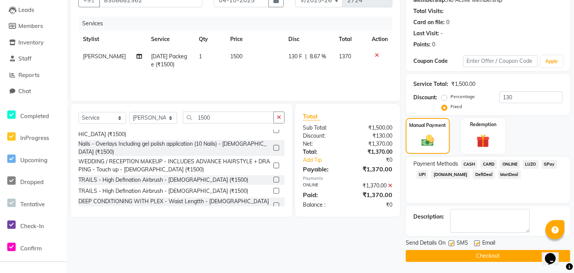
click at [487, 253] on button "Checkout" at bounding box center [488, 256] width 165 height 12
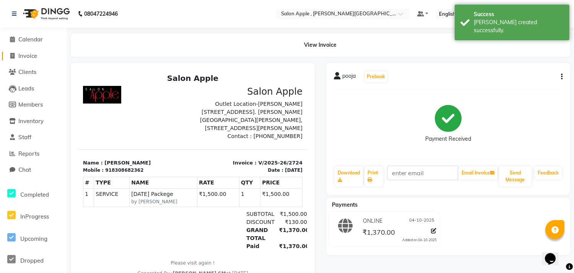
click at [33, 52] on link "Invoice" at bounding box center [33, 56] width 63 height 9
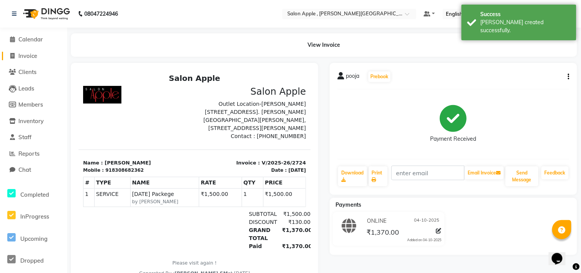
select select "521"
select select "service"
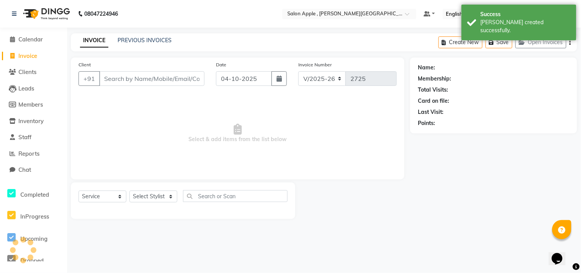
click at [120, 74] on input "Client" at bounding box center [151, 78] width 105 height 15
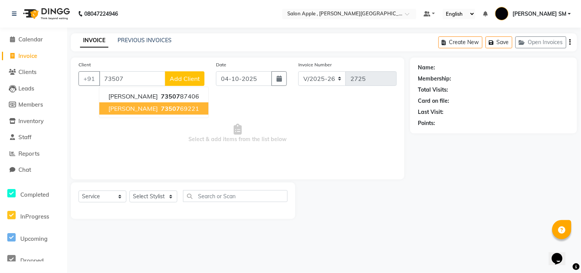
click at [161, 106] on span "73507" at bounding box center [170, 108] width 19 height 8
type input "7350769221"
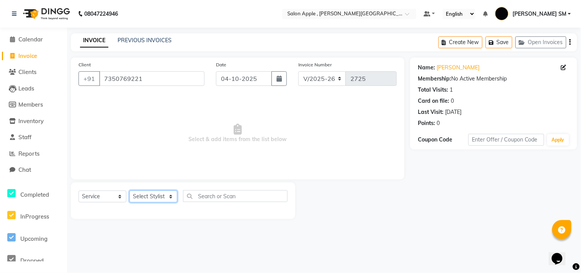
click at [147, 201] on select "Select Stylist [PERSON_NAME] Abhishek [PERSON_NAME] [PERSON_NAME] [PERSON_NAME]…" at bounding box center [153, 196] width 48 height 12
select select "24657"
click at [129, 191] on select "Select Stylist [PERSON_NAME] Abhishek [PERSON_NAME] [PERSON_NAME] [PERSON_NAME]…" at bounding box center [153, 196] width 48 height 12
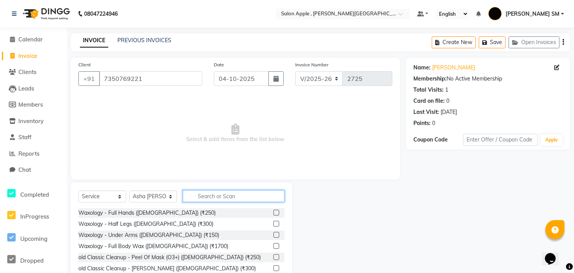
click at [221, 194] on input "text" at bounding box center [234, 196] width 102 height 12
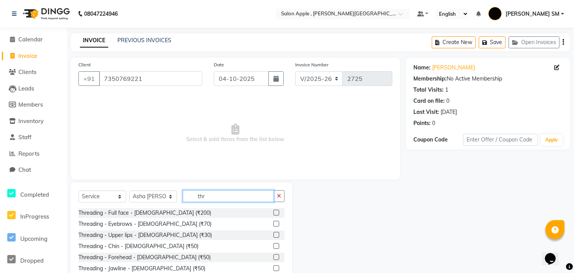
type input "thr"
click at [274, 212] on label at bounding box center [277, 212] width 6 height 6
click at [274, 212] on input "checkbox" at bounding box center [276, 212] width 5 height 5
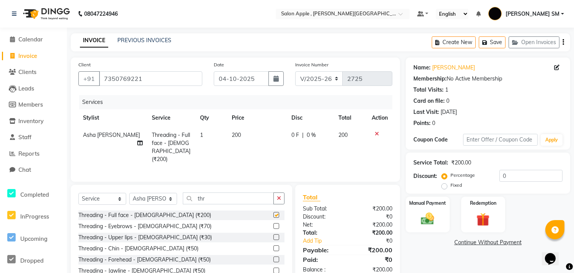
checkbox input "false"
click at [451, 186] on label "Fixed" at bounding box center [456, 184] width 11 height 7
click at [446, 186] on input "Fixed" at bounding box center [446, 184] width 5 height 5
radio input "true"
click at [502, 174] on input "0" at bounding box center [531, 176] width 63 height 12
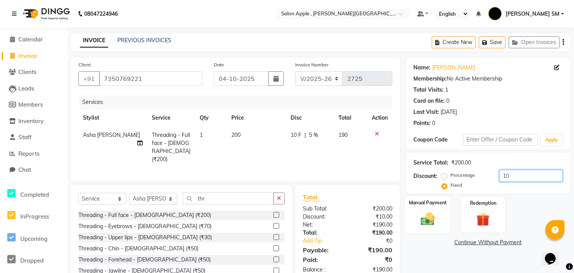
type input "10"
click at [422, 222] on img at bounding box center [428, 219] width 23 height 16
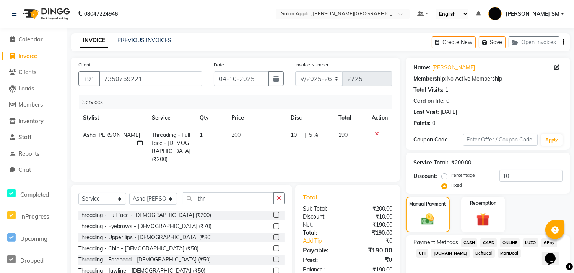
click at [509, 242] on span "ONLINE" at bounding box center [510, 242] width 20 height 9
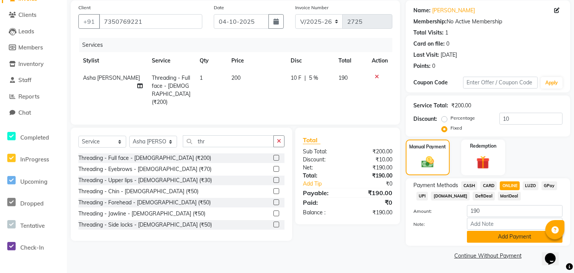
click at [502, 240] on button "Add Payment" at bounding box center [515, 236] width 96 height 12
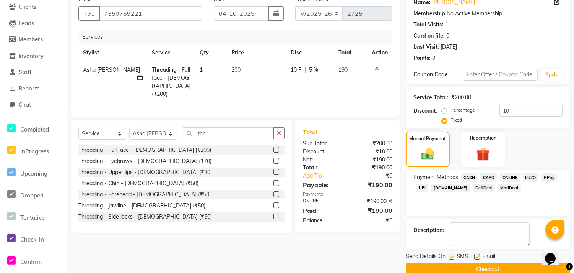
scroll to position [78, 0]
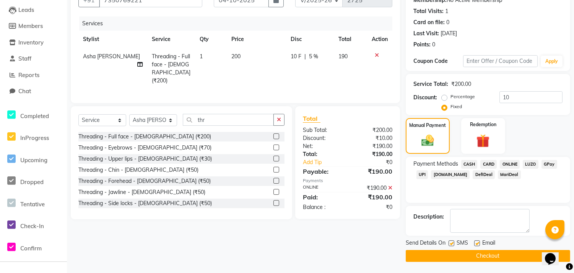
click at [476, 254] on button "Checkout" at bounding box center [488, 256] width 165 height 12
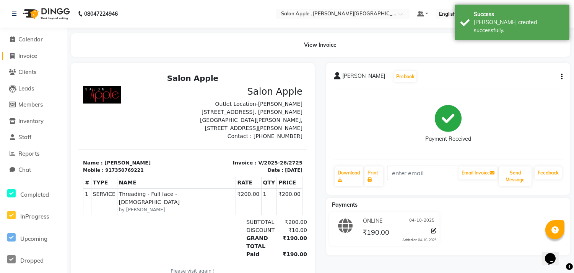
click at [32, 52] on span "Invoice" at bounding box center [27, 55] width 19 height 7
select select "service"
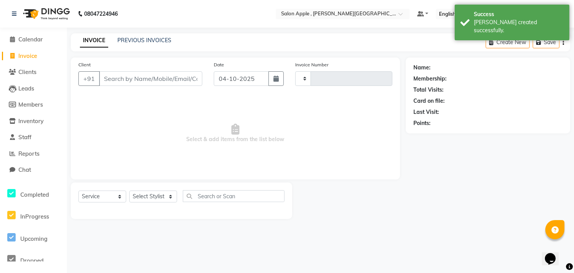
type input "2726"
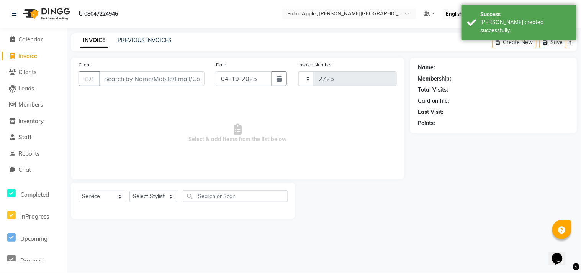
select select "521"
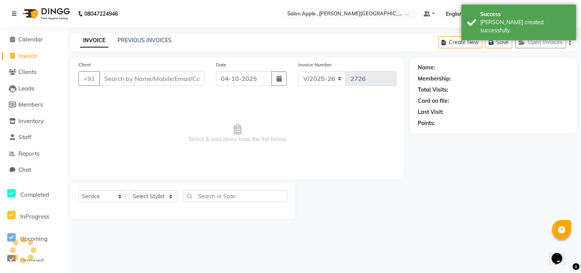
click at [116, 78] on input "Client" at bounding box center [151, 78] width 105 height 15
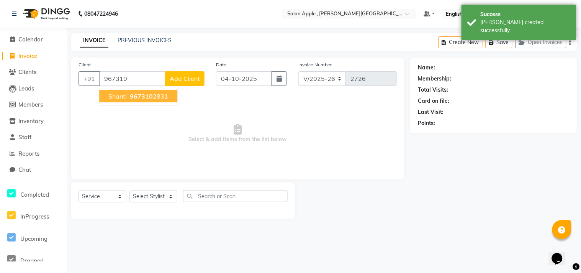
click at [139, 98] on span "967310" at bounding box center [141, 96] width 23 height 8
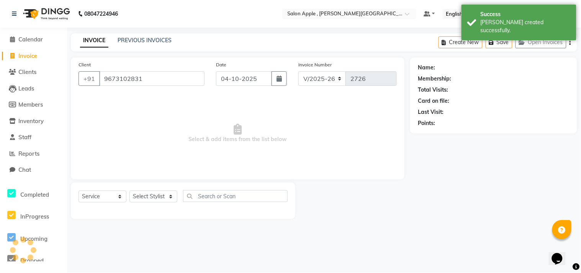
type input "9673102831"
select select "1: Object"
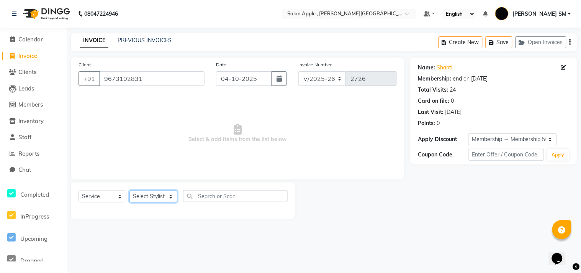
click at [145, 195] on select "Select Stylist [PERSON_NAME] Abhishek [PERSON_NAME] [PERSON_NAME] [PERSON_NAME]…" at bounding box center [153, 196] width 48 height 12
select select "85503"
click at [129, 191] on select "Select Stylist [PERSON_NAME] Abhishek [PERSON_NAME] [PERSON_NAME] [PERSON_NAME]…" at bounding box center [153, 196] width 48 height 12
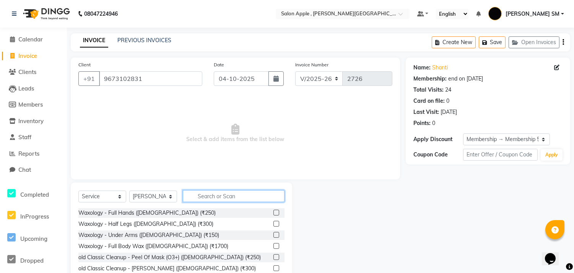
click at [213, 200] on input "text" at bounding box center [234, 196] width 102 height 12
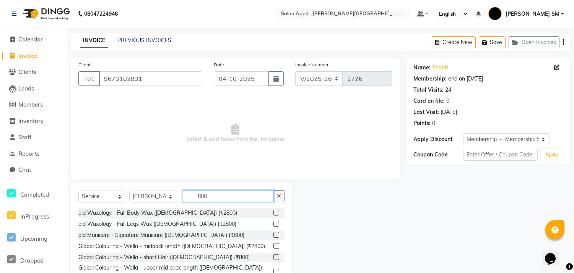
type input "800"
click at [274, 233] on label at bounding box center [277, 235] width 6 height 6
click at [274, 233] on input "checkbox" at bounding box center [276, 234] width 5 height 5
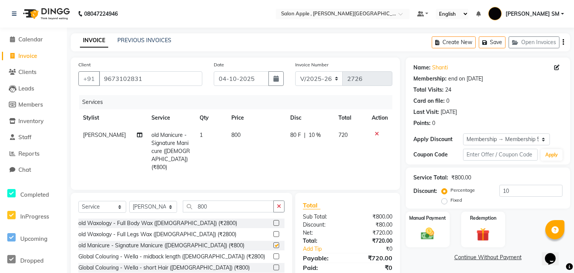
checkbox input "false"
drag, startPoint x: 445, startPoint y: 201, endPoint x: 473, endPoint y: 201, distance: 28.0
click at [451, 201] on label "Fixed" at bounding box center [456, 199] width 11 height 7
click at [445, 201] on input "Fixed" at bounding box center [446, 199] width 5 height 5
radio input "true"
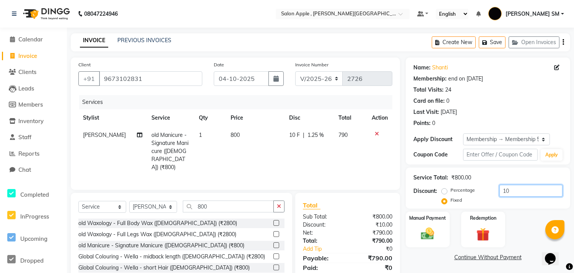
click at [517, 188] on input "10" at bounding box center [531, 190] width 63 height 12
type input "1"
type input "30"
drag, startPoint x: 426, startPoint y: 238, endPoint x: 494, endPoint y: 246, distance: 67.8
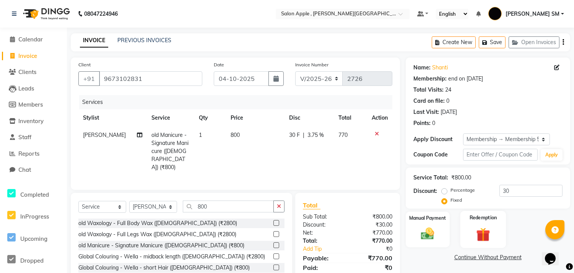
click at [427, 238] on img at bounding box center [427, 233] width 21 height 15
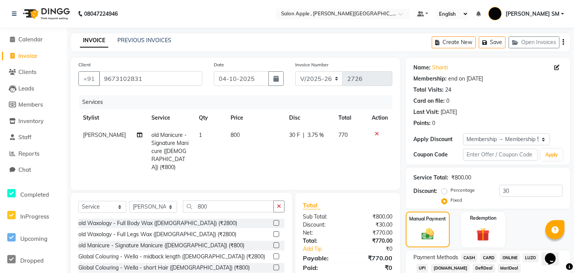
click at [490, 255] on span "CARD" at bounding box center [489, 257] width 16 height 9
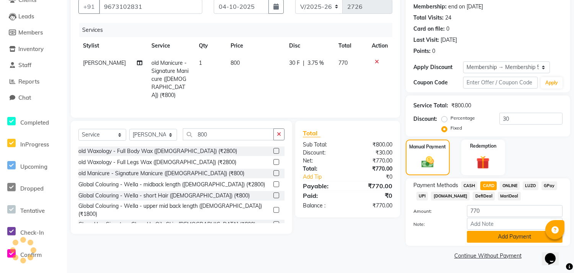
click at [493, 239] on button "Add Payment" at bounding box center [515, 236] width 96 height 12
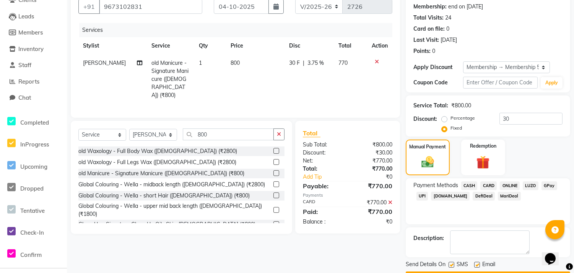
scroll to position [93, 0]
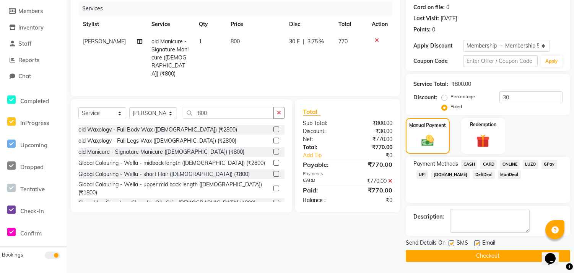
click at [483, 258] on button "Checkout" at bounding box center [488, 256] width 165 height 12
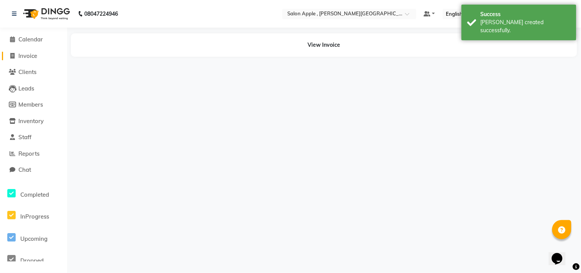
click at [30, 56] on span "Invoice" at bounding box center [27, 55] width 19 height 7
select select "service"
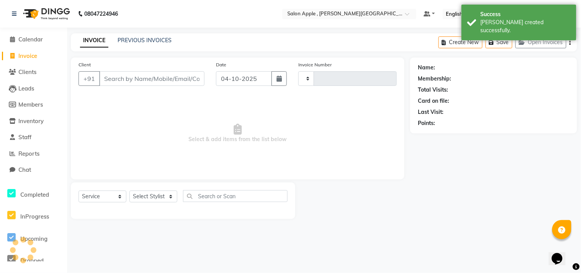
type input "2727"
select select "521"
drag, startPoint x: 123, startPoint y: 82, endPoint x: 126, endPoint y: 76, distance: 6.5
click at [125, 80] on input "Client" at bounding box center [151, 78] width 105 height 15
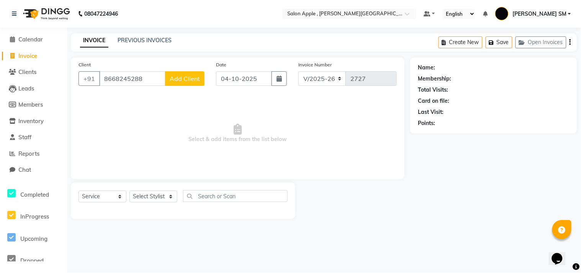
type input "8668245288"
click at [177, 80] on span "Add Client" at bounding box center [185, 79] width 30 height 8
select select "22"
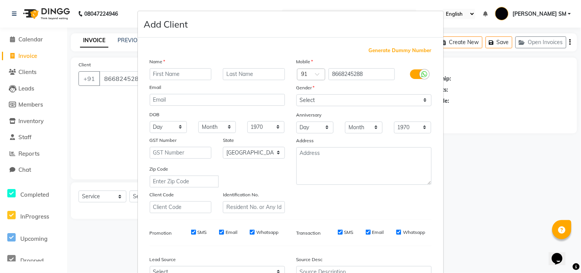
click at [175, 73] on input "text" at bounding box center [181, 74] width 62 height 12
type input "gogita"
click at [328, 102] on select "Select [DEMOGRAPHIC_DATA] [DEMOGRAPHIC_DATA] Other Prefer Not To Say" at bounding box center [363, 100] width 135 height 12
select select "[DEMOGRAPHIC_DATA]"
click at [296, 94] on select "Select [DEMOGRAPHIC_DATA] [DEMOGRAPHIC_DATA] Other Prefer Not To Say" at bounding box center [363, 100] width 135 height 12
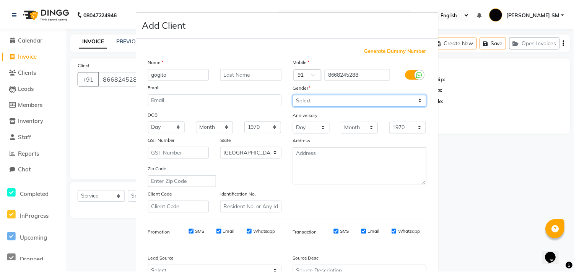
scroll to position [81, 0]
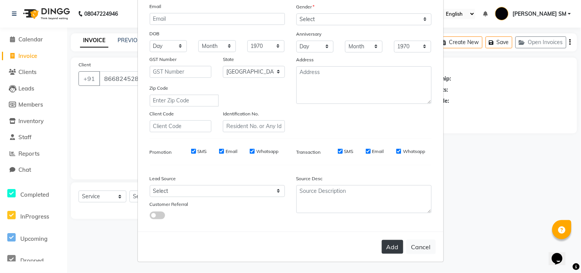
click at [387, 244] on button "Add" at bounding box center [392, 247] width 21 height 14
select select
select select "null"
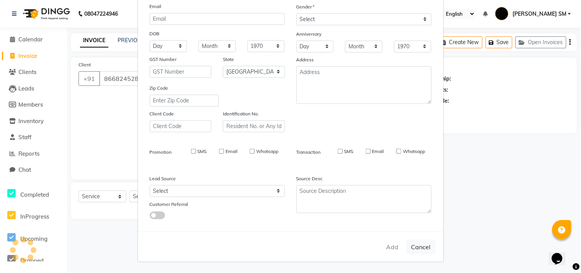
select select
checkbox input "false"
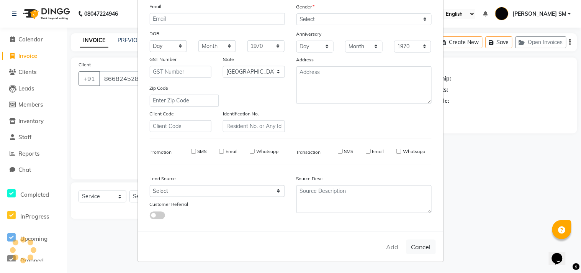
checkbox input "false"
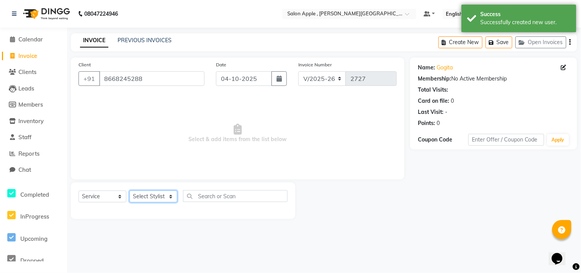
drag, startPoint x: 148, startPoint y: 199, endPoint x: 147, endPoint y: 193, distance: 7.1
click at [148, 199] on select "Select Stylist [PERSON_NAME] Abhishek [PERSON_NAME] [PERSON_NAME] [PERSON_NAME]…" at bounding box center [153, 196] width 48 height 12
select select "92917"
click at [129, 191] on select "Select Stylist [PERSON_NAME] Abhishek [PERSON_NAME] [PERSON_NAME] [PERSON_NAME]…" at bounding box center [153, 196] width 48 height 12
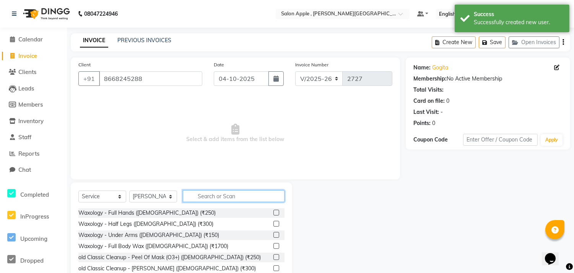
click at [215, 193] on input "text" at bounding box center [234, 196] width 102 height 12
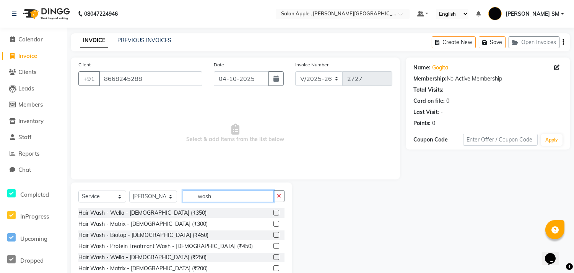
type input "wash"
drag, startPoint x: 273, startPoint y: 234, endPoint x: 269, endPoint y: 234, distance: 4.6
click at [274, 234] on div at bounding box center [279, 235] width 11 height 10
click at [274, 234] on label at bounding box center [277, 235] width 6 height 6
click at [274, 234] on input "checkbox" at bounding box center [276, 234] width 5 height 5
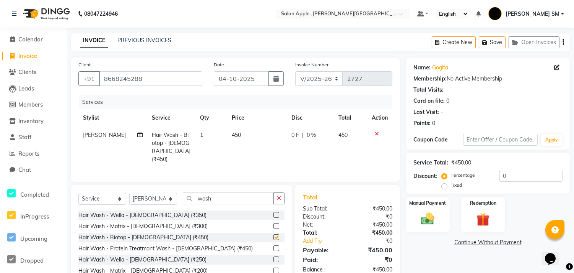
checkbox input "false"
click at [227, 198] on input "wash" at bounding box center [228, 198] width 91 height 12
type input "w"
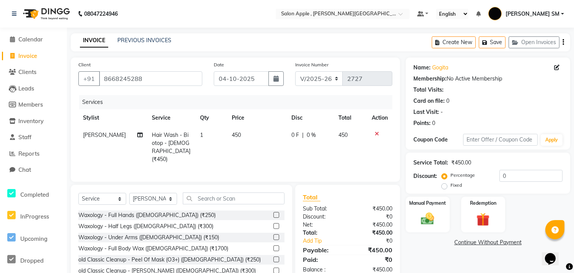
click at [97, 133] on span "[PERSON_NAME]" at bounding box center [104, 134] width 43 height 7
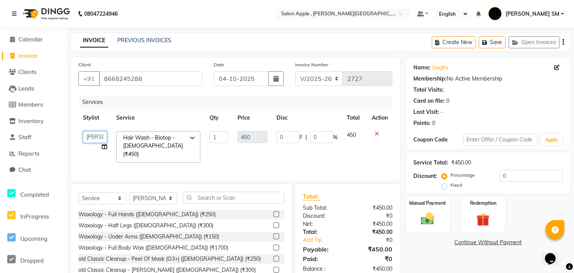
click at [97, 133] on select "[PERSON_NAME] [PERSON_NAME] [PERSON_NAME] [PERSON_NAME] SM NEHA [PERSON_NAME] S…" at bounding box center [95, 137] width 24 height 12
select select "70318"
click at [221, 196] on input "text" at bounding box center [234, 197] width 102 height 12
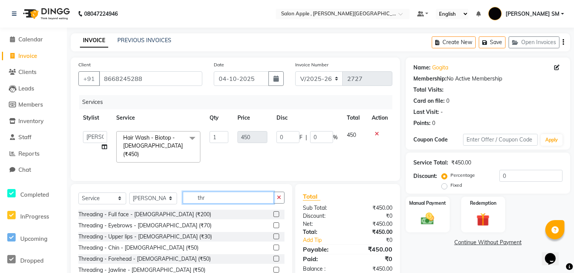
type input "thr"
click at [274, 224] on label at bounding box center [277, 225] width 6 height 6
click at [274, 224] on input "checkbox" at bounding box center [276, 225] width 5 height 5
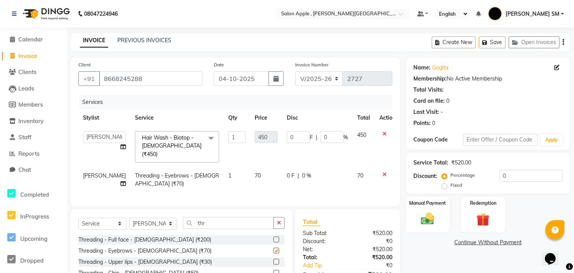
checkbox input "false"
drag, startPoint x: 269, startPoint y: 268, endPoint x: 287, endPoint y: 141, distance: 128.7
click at [274, 269] on label at bounding box center [277, 272] width 6 height 6
click at [274, 270] on input "checkbox" at bounding box center [276, 272] width 5 height 5
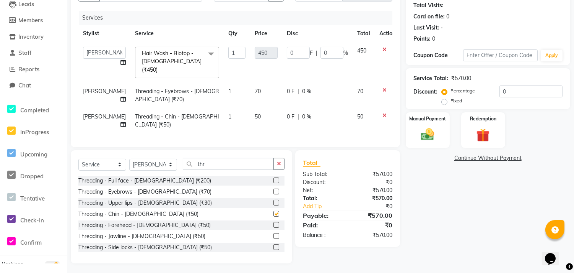
checkbox input "false"
click at [426, 138] on img at bounding box center [428, 134] width 23 height 16
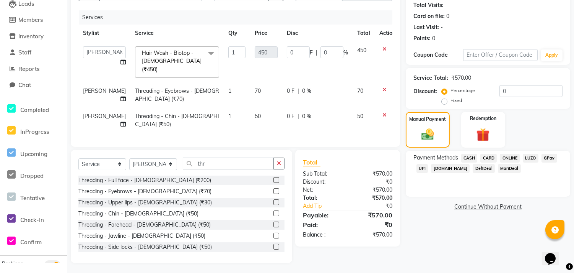
click at [507, 157] on span "ONLINE" at bounding box center [510, 157] width 20 height 9
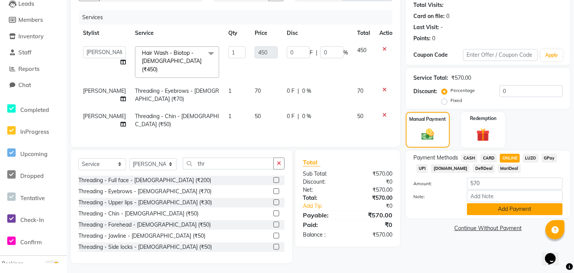
click at [501, 207] on button "Add Payment" at bounding box center [515, 209] width 96 height 12
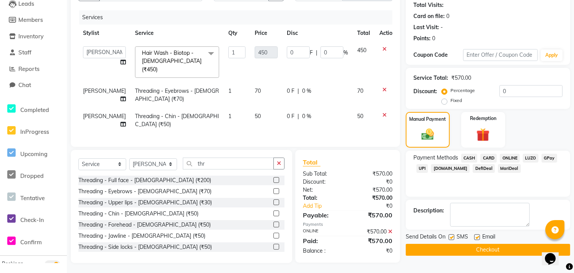
click at [471, 249] on button "Checkout" at bounding box center [488, 249] width 165 height 12
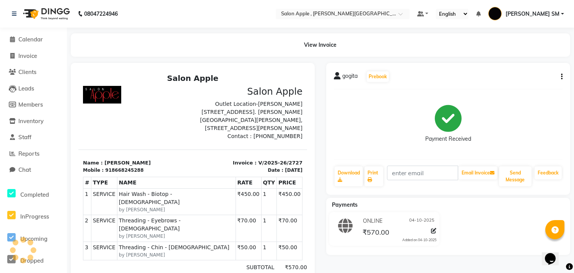
click at [29, 51] on li "Invoice" at bounding box center [33, 56] width 67 height 16
click at [31, 59] on span "Invoice" at bounding box center [27, 55] width 19 height 7
select select "service"
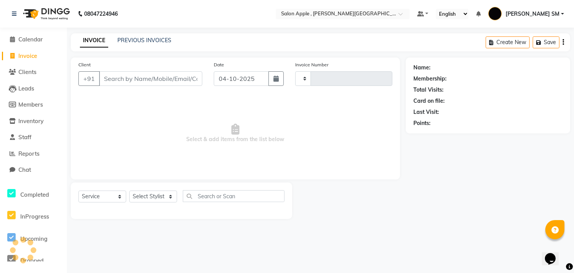
type input "2728"
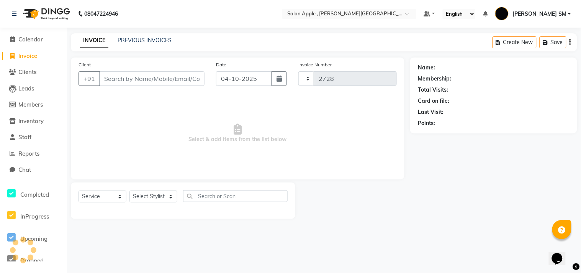
select select "521"
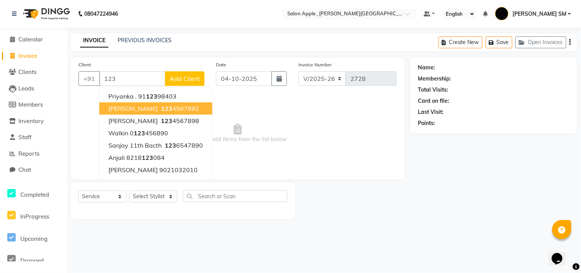
click at [132, 107] on span "[PERSON_NAME]" at bounding box center [132, 108] width 49 height 8
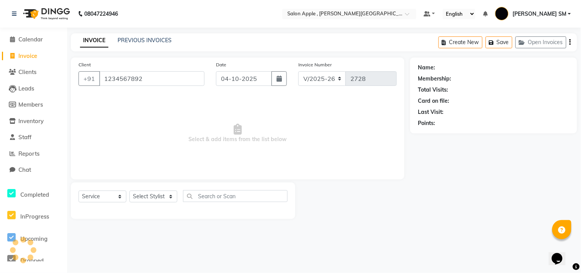
type input "1234567892"
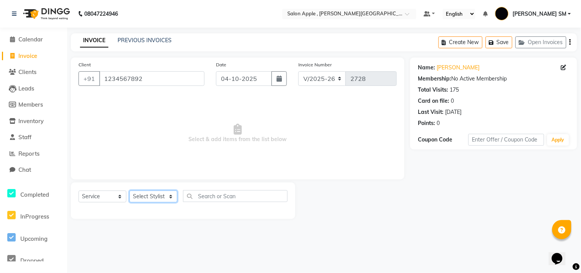
click at [158, 192] on select "Select Stylist [PERSON_NAME] Abhishek [PERSON_NAME] [PERSON_NAME] [PERSON_NAME]…" at bounding box center [153, 196] width 48 height 12
select select "85503"
click at [129, 191] on select "Select Stylist [PERSON_NAME] Abhishek [PERSON_NAME] [PERSON_NAME] [PERSON_NAME]…" at bounding box center [153, 196] width 48 height 12
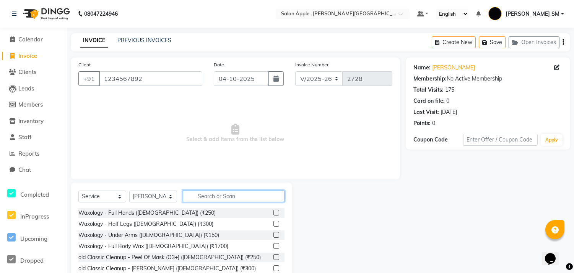
click at [224, 199] on input "text" at bounding box center [234, 196] width 102 height 12
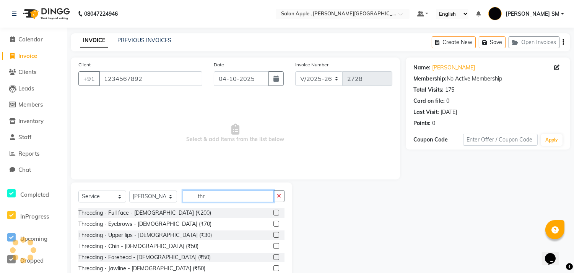
type input "thr"
click at [274, 222] on label at bounding box center [277, 223] width 6 height 6
click at [274, 222] on input "checkbox" at bounding box center [276, 223] width 5 height 5
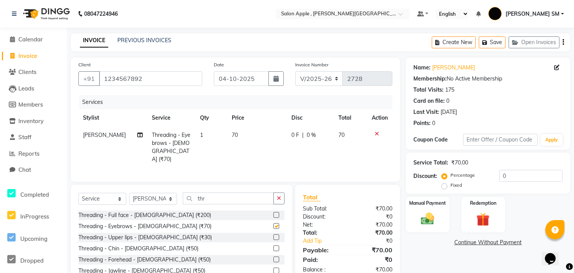
scroll to position [35, 0]
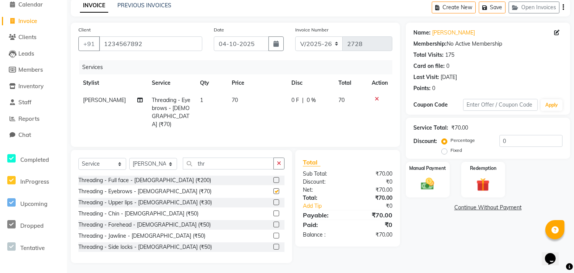
checkbox input "false"
click at [421, 181] on img at bounding box center [428, 184] width 23 height 16
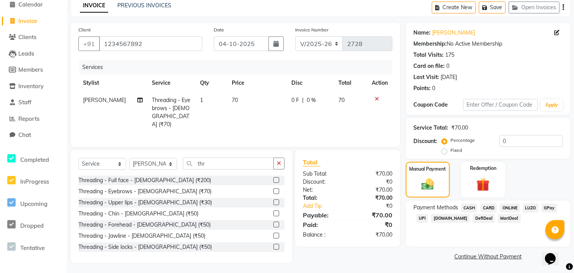
click at [504, 210] on span "ONLINE" at bounding box center [510, 207] width 20 height 9
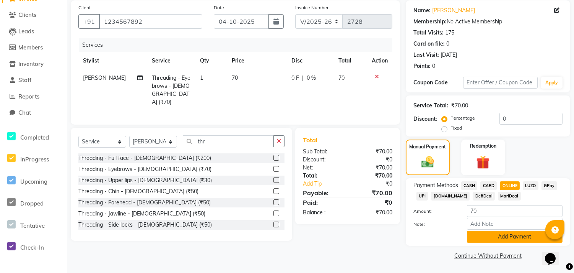
click at [502, 239] on button "Add Payment" at bounding box center [515, 236] width 96 height 12
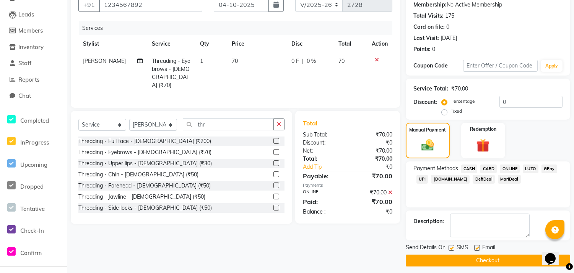
scroll to position [78, 0]
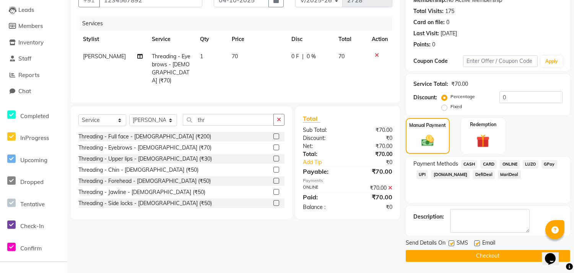
click at [475, 259] on button "Checkout" at bounding box center [488, 256] width 165 height 12
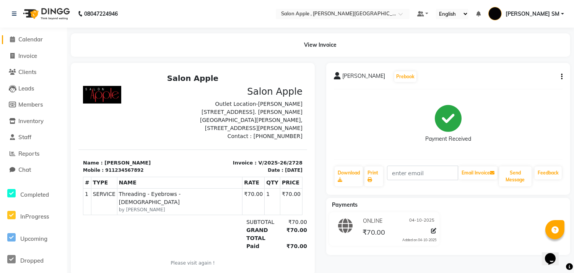
click at [29, 39] on span "Calendar" at bounding box center [30, 39] width 24 height 7
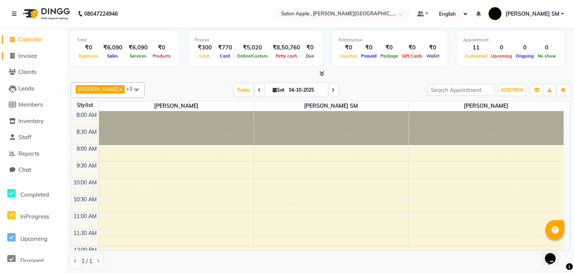
click at [28, 55] on span "Invoice" at bounding box center [27, 55] width 19 height 7
select select "service"
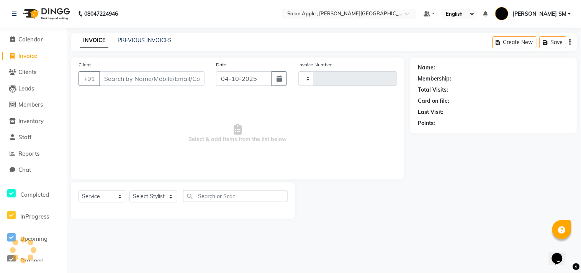
type input "2729"
select select "521"
click at [155, 67] on div "Client +91" at bounding box center [141, 75] width 137 height 31
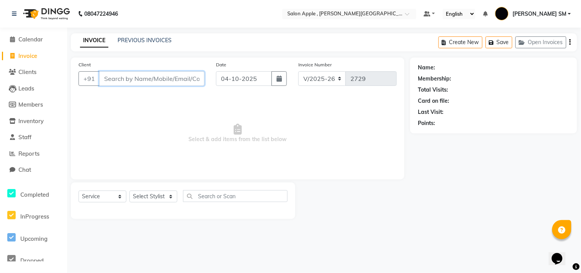
click at [132, 81] on input "Client" at bounding box center [151, 78] width 105 height 15
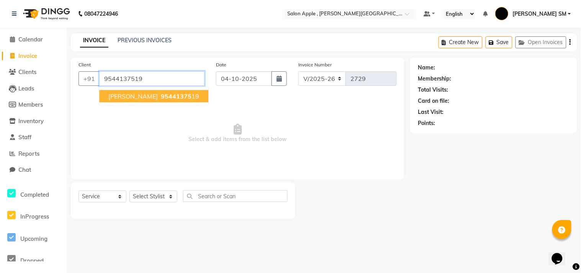
type input "9544137519"
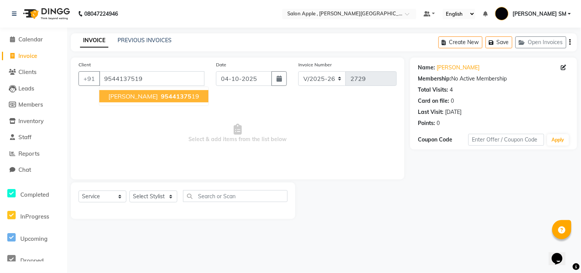
click at [161, 96] on span "95441375" at bounding box center [176, 96] width 31 height 8
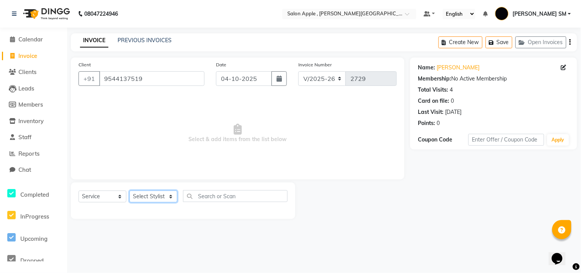
click at [150, 193] on select "Select Stylist [PERSON_NAME] Abhishek [PERSON_NAME] [PERSON_NAME] [PERSON_NAME]…" at bounding box center [153, 196] width 48 height 12
select select "85636"
click at [129, 191] on select "Select Stylist [PERSON_NAME] Abhishek [PERSON_NAME] [PERSON_NAME] [PERSON_NAME]…" at bounding box center [153, 196] width 48 height 12
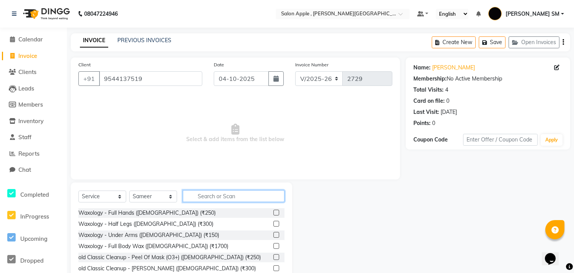
drag, startPoint x: 217, startPoint y: 195, endPoint x: 219, endPoint y: 186, distance: 9.0
click at [217, 195] on input "text" at bounding box center [234, 196] width 102 height 12
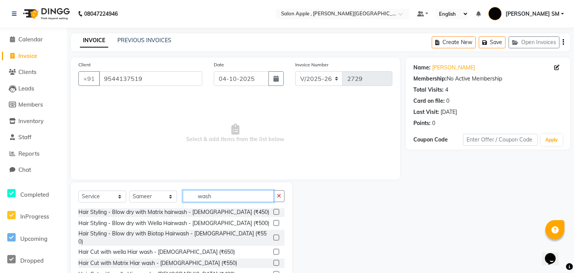
scroll to position [34, 0]
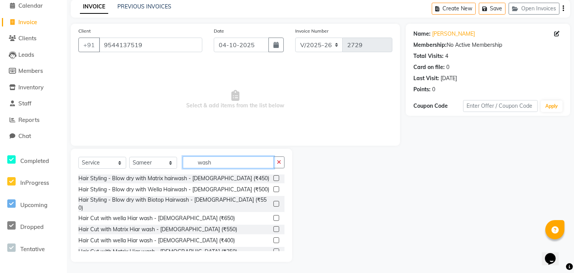
type input "wash"
click at [274, 237] on label at bounding box center [277, 240] width 6 height 6
click at [274, 238] on input "checkbox" at bounding box center [276, 240] width 5 height 5
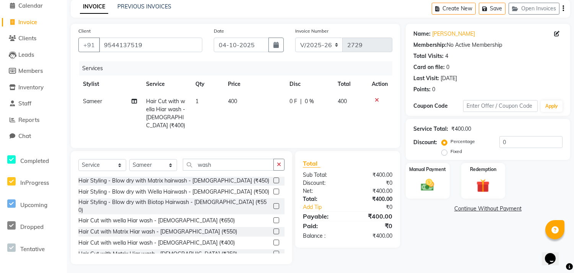
click at [221, 155] on div "Select Service Product Membership Package Voucher Prepaid Gift Card Select Styl…" at bounding box center [182, 207] width 222 height 113
click at [156, 162] on select "Select Stylist [PERSON_NAME] Abhishek [PERSON_NAME] [PERSON_NAME] [PERSON_NAME]…" at bounding box center [153, 165] width 48 height 12
click at [129, 159] on select "Select Stylist [PERSON_NAME] Abhishek [PERSON_NAME] [PERSON_NAME] [PERSON_NAME]…" at bounding box center [153, 165] width 48 height 12
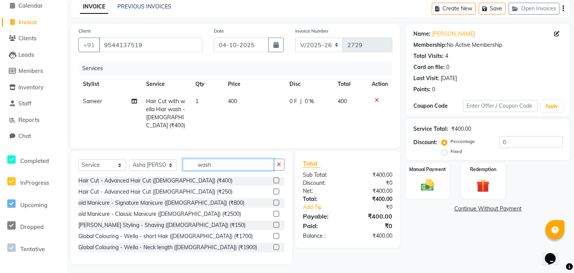
click at [220, 161] on input "wash" at bounding box center [228, 164] width 91 height 12
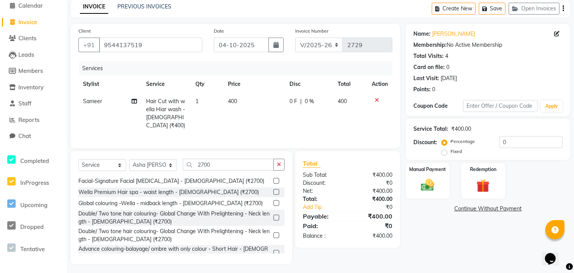
click at [274, 200] on label at bounding box center [277, 203] width 6 height 6
click at [274, 201] on input "checkbox" at bounding box center [276, 203] width 5 height 5
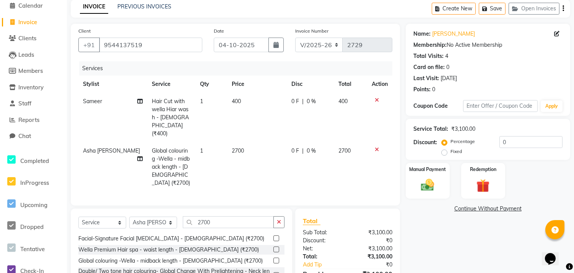
click at [219, 208] on div "Select Service Product Membership Package Voucher Prepaid Gift Card Select Styl…" at bounding box center [182, 264] width 222 height 113
click at [217, 216] on input "2700" at bounding box center [228, 222] width 91 height 12
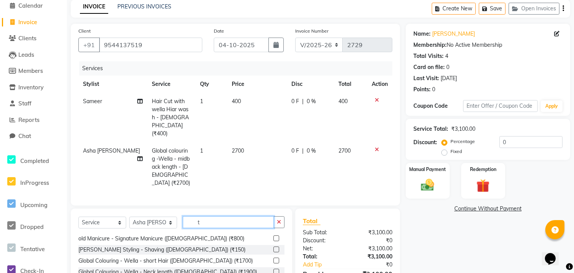
scroll to position [0, 0]
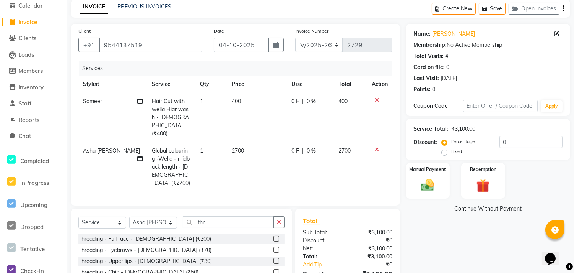
click at [274, 269] on label at bounding box center [277, 272] width 6 height 6
click at [274, 269] on input "checkbox" at bounding box center [276, 271] width 5 height 5
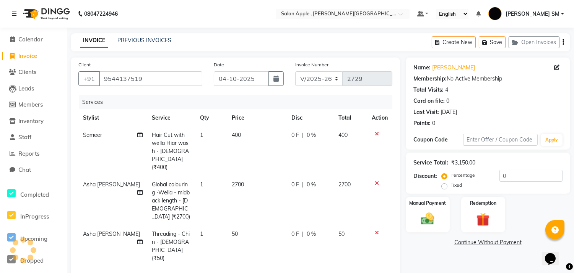
scroll to position [109, 0]
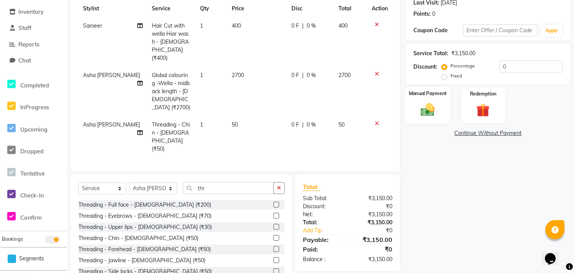
drag, startPoint x: 427, startPoint y: 109, endPoint x: 442, endPoint y: 116, distance: 16.8
click at [427, 110] on img at bounding box center [428, 109] width 23 height 16
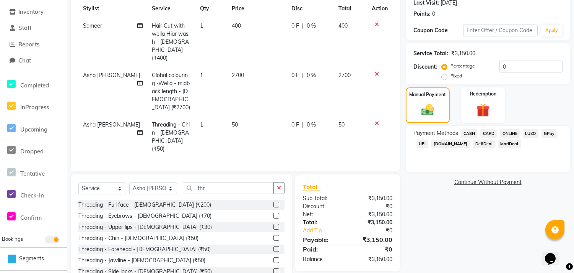
click at [509, 131] on span "ONLINE" at bounding box center [510, 133] width 20 height 9
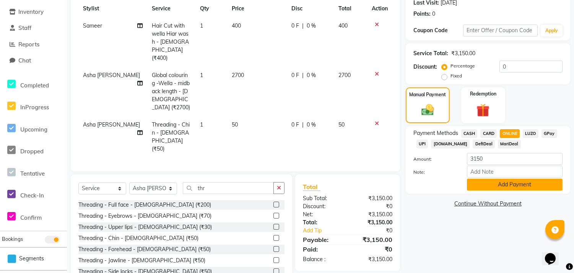
click at [500, 187] on button "Add Payment" at bounding box center [515, 184] width 96 height 12
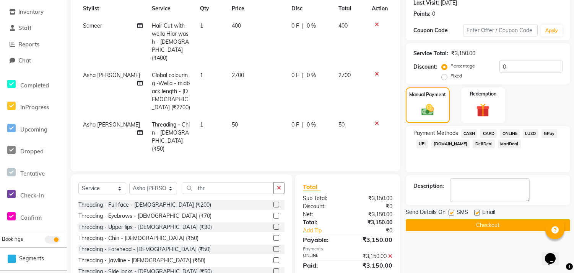
click at [470, 224] on button "Checkout" at bounding box center [488, 225] width 165 height 12
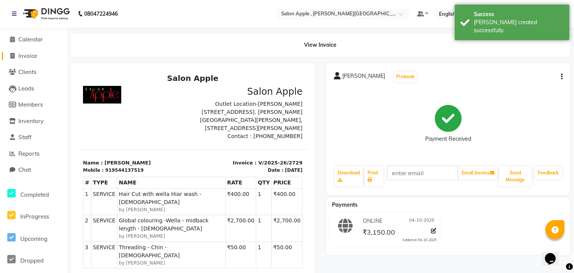
click at [30, 55] on span "Invoice" at bounding box center [27, 55] width 19 height 7
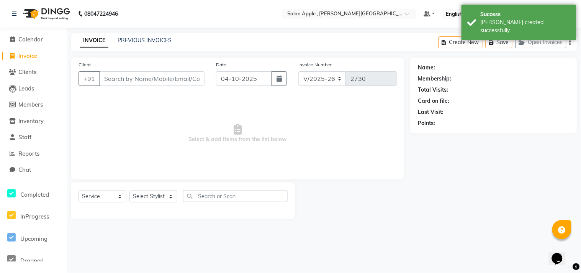
drag, startPoint x: 123, startPoint y: 69, endPoint x: 147, endPoint y: 4, distance: 69.5
click at [123, 69] on div "Client +91" at bounding box center [141, 75] width 137 height 31
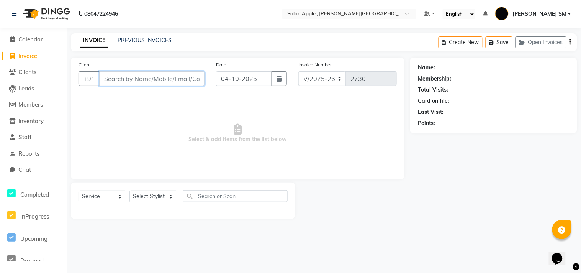
drag, startPoint x: 123, startPoint y: 79, endPoint x: 170, endPoint y: 17, distance: 77.5
click at [121, 72] on input "Client" at bounding box center [151, 78] width 105 height 15
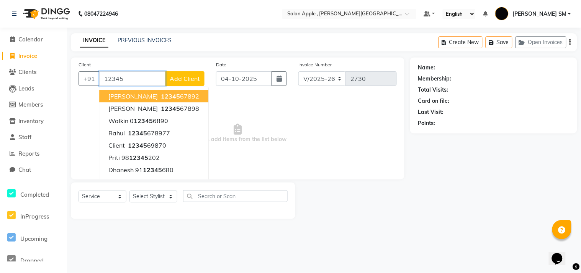
click at [129, 98] on span "[PERSON_NAME]" at bounding box center [132, 96] width 49 height 8
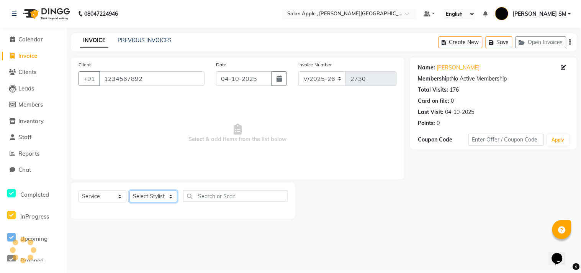
click at [152, 201] on select "Select Stylist [PERSON_NAME] Abhishek [PERSON_NAME] [PERSON_NAME] [PERSON_NAME]…" at bounding box center [153, 196] width 48 height 12
click at [129, 191] on select "Select Stylist [PERSON_NAME] Abhishek [PERSON_NAME] [PERSON_NAME] [PERSON_NAME]…" at bounding box center [153, 196] width 48 height 12
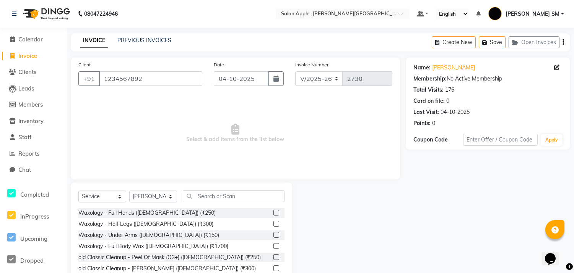
click at [215, 187] on div "Select Service Product Membership Package Voucher Prepaid Gift Card Select Styl…" at bounding box center [182, 238] width 222 height 113
drag, startPoint x: 213, startPoint y: 199, endPoint x: 238, endPoint y: 166, distance: 41.9
click at [213, 196] on input "text" at bounding box center [234, 196] width 102 height 12
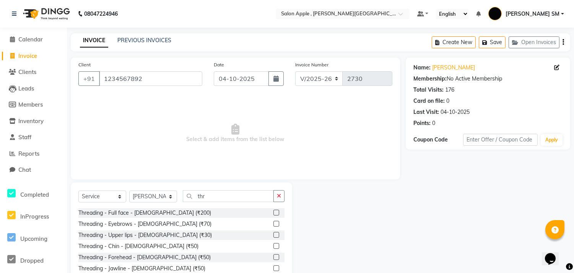
click at [274, 224] on label at bounding box center [277, 223] width 6 height 6
click at [274, 224] on input "checkbox" at bounding box center [276, 223] width 5 height 5
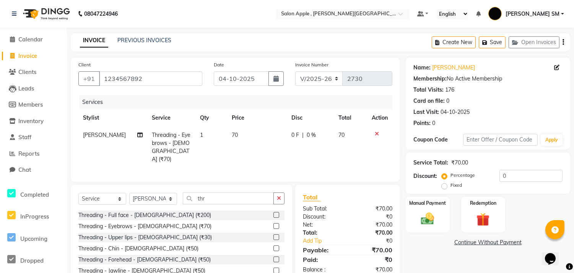
drag, startPoint x: 274, startPoint y: 246, endPoint x: 268, endPoint y: 246, distance: 5.8
click at [274, 246] on div at bounding box center [279, 248] width 11 height 10
click at [274, 246] on label at bounding box center [277, 248] width 6 height 6
click at [274, 246] on input "checkbox" at bounding box center [276, 248] width 5 height 5
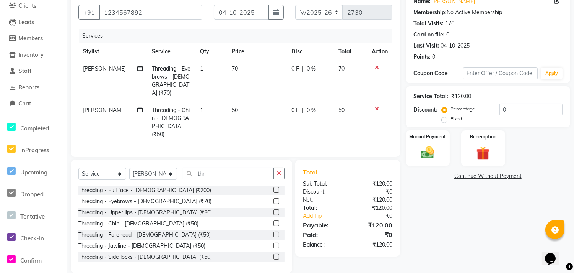
scroll to position [68, 0]
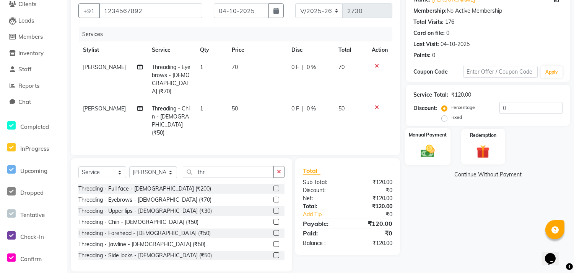
click at [426, 152] on img at bounding box center [428, 151] width 23 height 16
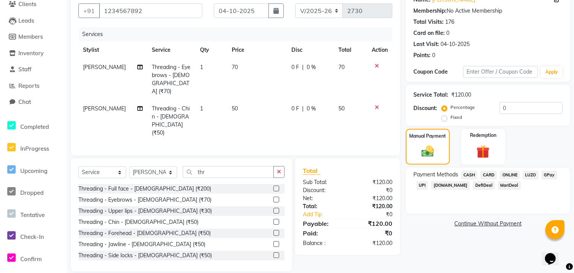
click at [504, 172] on span "ONLINE" at bounding box center [510, 174] width 20 height 9
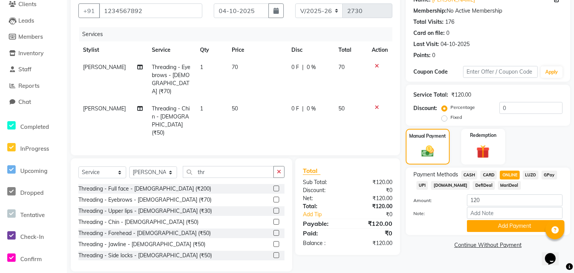
click at [500, 236] on div "Name: [PERSON_NAME] Membership: No Active Membership Total Visits: 176 Card on …" at bounding box center [491, 130] width 170 height 281
click at [499, 225] on button "Add Payment" at bounding box center [515, 226] width 96 height 12
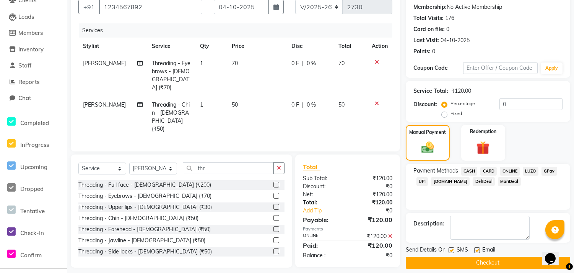
scroll to position [78, 0]
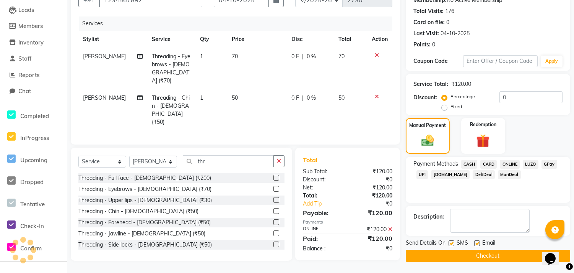
click at [499, 248] on div "Send Details On SMS Email Checkout" at bounding box center [488, 249] width 165 height 23
drag, startPoint x: 487, startPoint y: 256, endPoint x: 490, endPoint y: 250, distance: 6.7
click at [487, 255] on button "Checkout" at bounding box center [488, 256] width 165 height 12
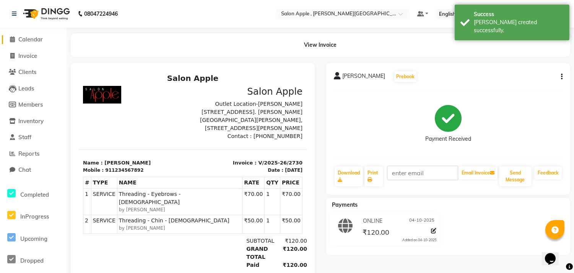
click at [31, 38] on span "Calendar" at bounding box center [30, 39] width 24 height 7
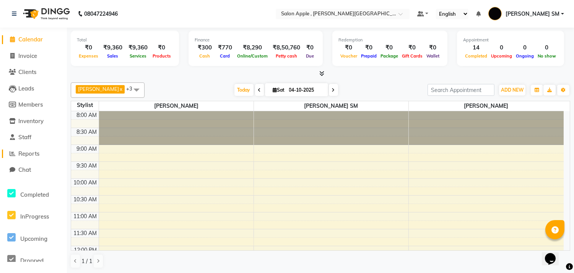
click at [25, 152] on span "Reports" at bounding box center [28, 153] width 21 height 7
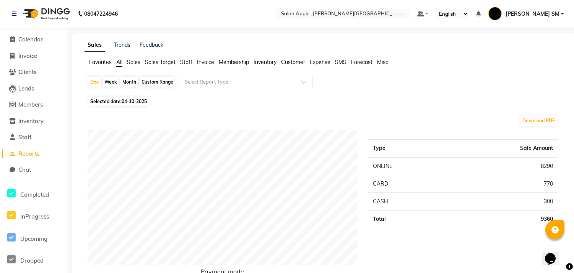
click at [106, 82] on div "Week" at bounding box center [111, 82] width 16 height 11
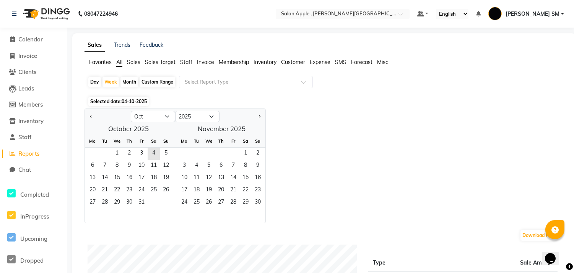
click at [134, 82] on div "Month" at bounding box center [130, 82] width 18 height 11
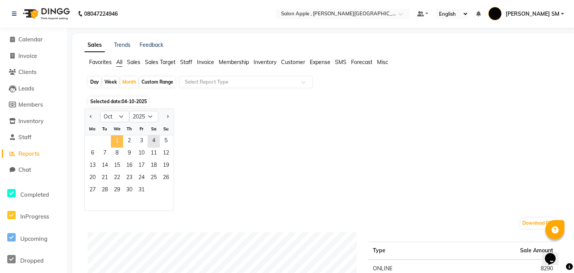
click at [116, 140] on span "1" at bounding box center [117, 141] width 12 height 12
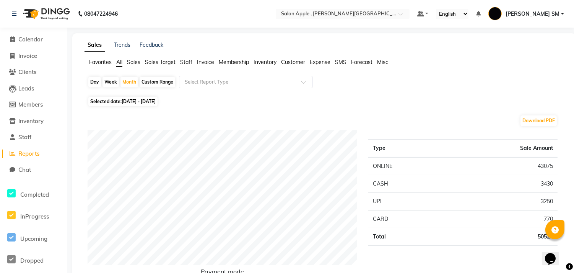
click at [94, 83] on div "Day" at bounding box center [94, 82] width 13 height 11
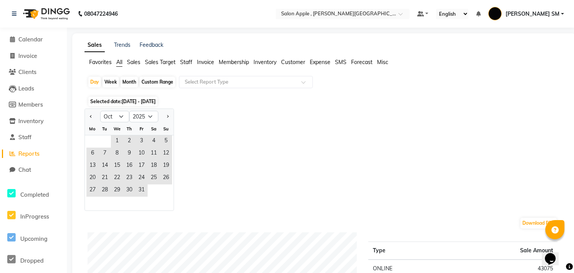
click at [123, 100] on span "[DATE] - [DATE]" at bounding box center [139, 101] width 34 height 6
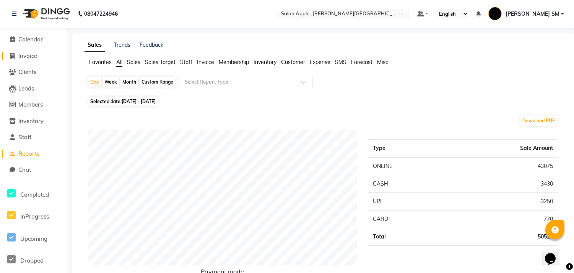
click at [29, 54] on span "Invoice" at bounding box center [27, 55] width 19 height 7
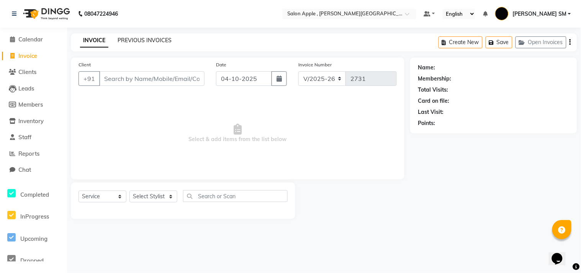
click at [144, 40] on link "PREVIOUS INVOICES" at bounding box center [145, 40] width 54 height 7
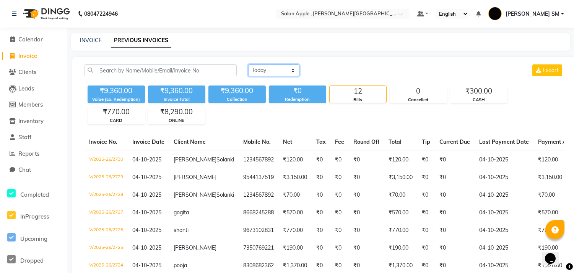
click at [285, 70] on select "[DATE] [DATE] Custom Range" at bounding box center [273, 70] width 51 height 12
click at [248, 64] on select "[DATE] [DATE] Custom Range" at bounding box center [273, 70] width 51 height 12
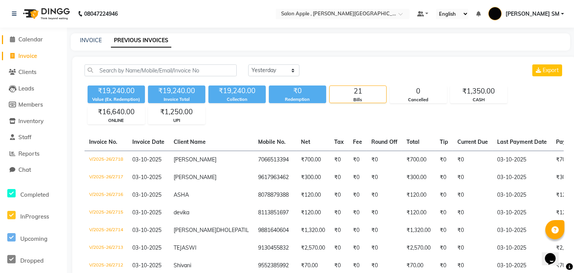
click at [29, 40] on span "Calendar" at bounding box center [30, 39] width 24 height 7
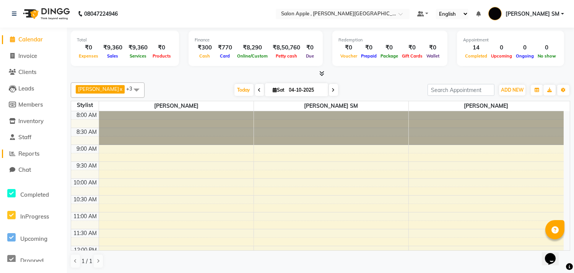
click at [36, 153] on span "Reports" at bounding box center [28, 153] width 21 height 7
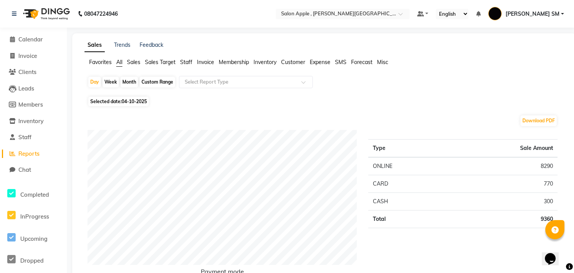
click at [121, 80] on div "Month" at bounding box center [130, 82] width 18 height 11
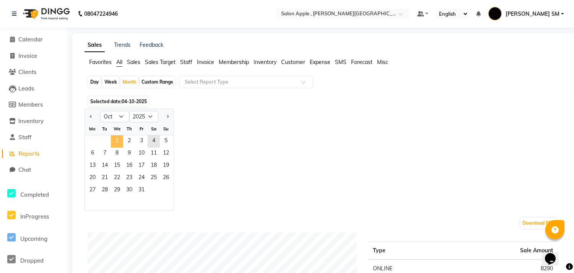
click at [117, 142] on span "1" at bounding box center [117, 141] width 12 height 12
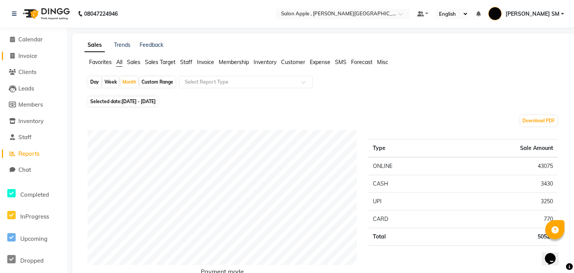
click at [33, 52] on span "Invoice" at bounding box center [27, 55] width 19 height 7
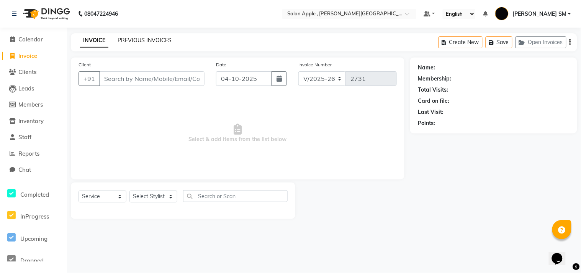
click at [155, 39] on link "PREVIOUS INVOICES" at bounding box center [145, 40] width 54 height 7
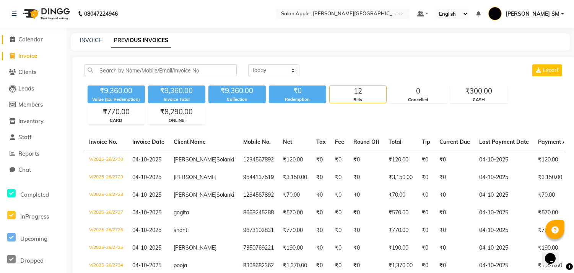
click at [28, 39] on span "Calendar" at bounding box center [30, 39] width 24 height 7
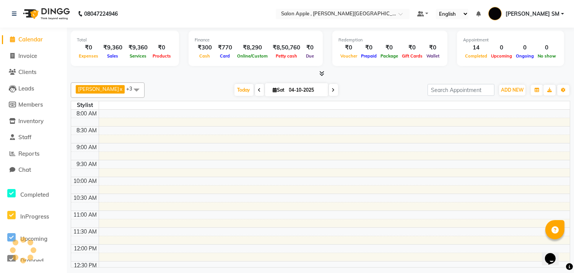
scroll to position [320, 0]
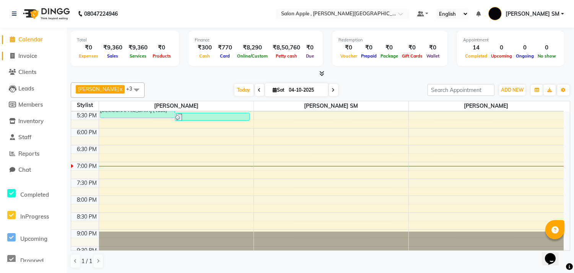
click at [34, 55] on span "Invoice" at bounding box center [27, 55] width 19 height 7
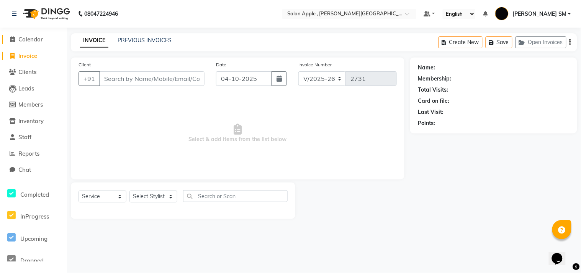
click at [31, 41] on span "Calendar" at bounding box center [30, 39] width 24 height 7
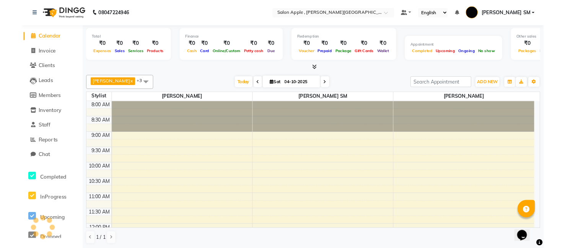
scroll to position [320, 0]
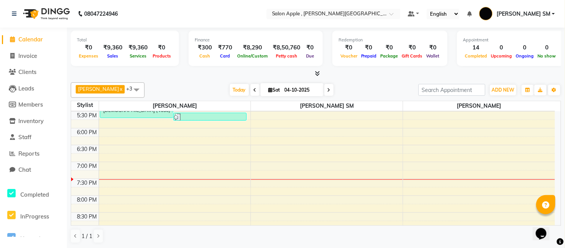
drag, startPoint x: 28, startPoint y: 51, endPoint x: 32, endPoint y: 54, distance: 5.2
click at [28, 51] on li "Invoice" at bounding box center [33, 56] width 67 height 16
click at [29, 54] on span "Invoice" at bounding box center [27, 55] width 19 height 7
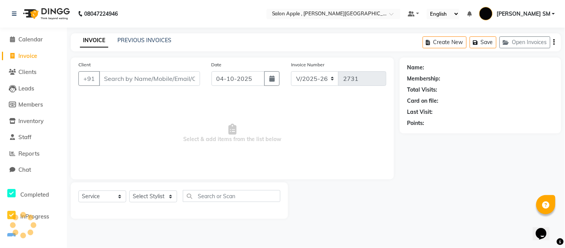
click at [140, 36] on div "PREVIOUS INVOICES" at bounding box center [145, 40] width 54 height 8
click at [144, 39] on link "PREVIOUS INVOICES" at bounding box center [145, 40] width 54 height 7
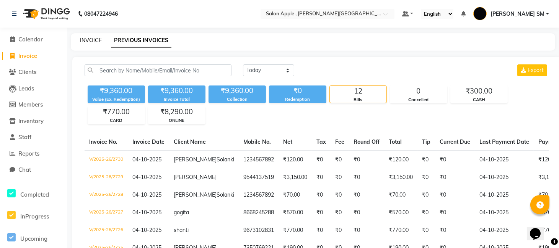
click at [92, 43] on link "INVOICE" at bounding box center [91, 40] width 22 height 7
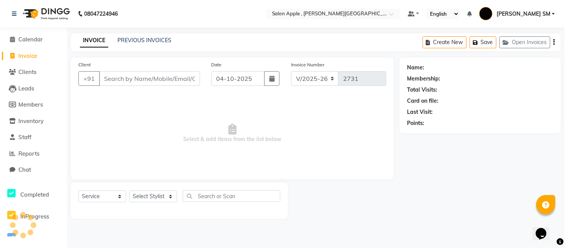
click at [129, 76] on input "Client" at bounding box center [149, 78] width 101 height 15
click at [180, 83] on button "Add Client" at bounding box center [180, 78] width 39 height 15
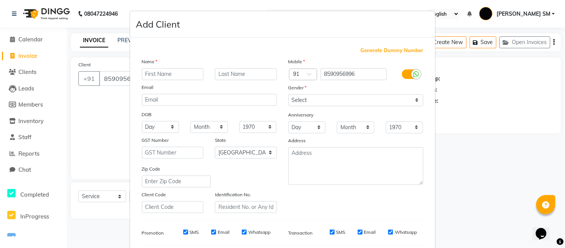
click at [166, 70] on input "text" at bounding box center [173, 74] width 62 height 12
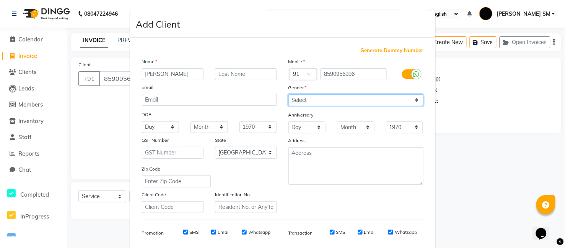
click at [310, 101] on select "Select [DEMOGRAPHIC_DATA] [DEMOGRAPHIC_DATA] Other Prefer Not To Say" at bounding box center [356, 100] width 135 height 12
click at [289, 94] on select "Select [DEMOGRAPHIC_DATA] [DEMOGRAPHIC_DATA] Other Prefer Not To Say" at bounding box center [356, 100] width 135 height 12
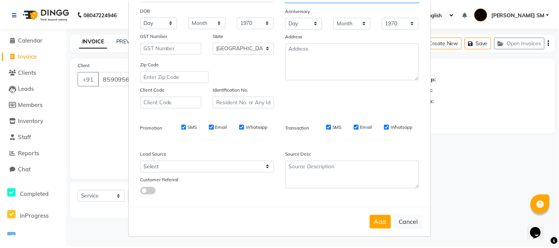
scroll to position [106, 0]
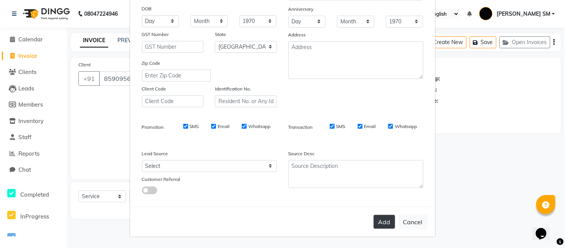
click at [380, 226] on button "Add" at bounding box center [384, 222] width 21 height 14
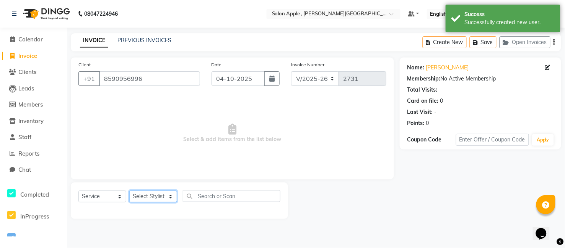
click at [152, 193] on select "Select Stylist [PERSON_NAME] Abhishek [PERSON_NAME] [PERSON_NAME] [PERSON_NAME]…" at bounding box center [153, 196] width 48 height 12
click at [129, 191] on select "Select Stylist [PERSON_NAME] Abhishek [PERSON_NAME] [PERSON_NAME] [PERSON_NAME]…" at bounding box center [153, 196] width 48 height 12
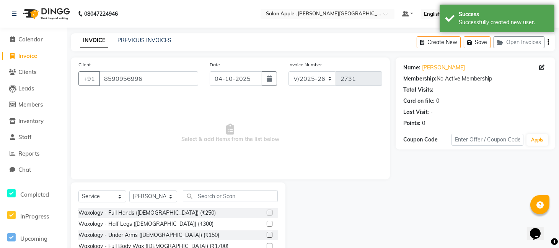
drag, startPoint x: 215, startPoint y: 202, endPoint x: 214, endPoint y: 195, distance: 6.6
click at [214, 201] on div "Select Service Product Membership Package Voucher Prepaid Gift Card Select Styl…" at bounding box center [177, 199] width 199 height 18
click at [214, 195] on input "text" at bounding box center [230, 196] width 95 height 12
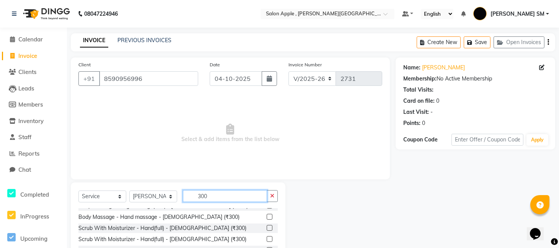
scroll to position [297, 0]
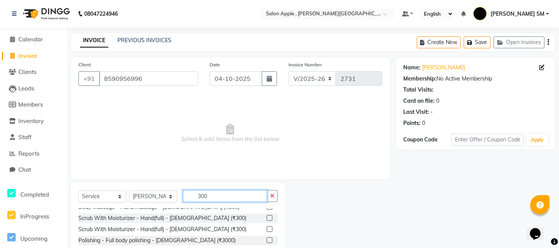
drag, startPoint x: 218, startPoint y: 193, endPoint x: 209, endPoint y: 200, distance: 11.5
click at [216, 193] on input "300" at bounding box center [225, 196] width 84 height 12
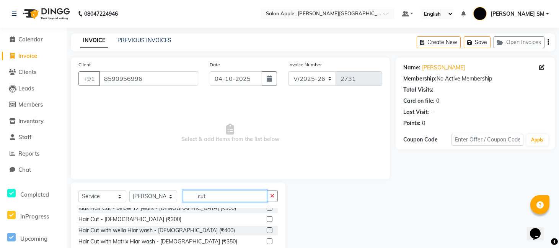
scroll to position [85, 0]
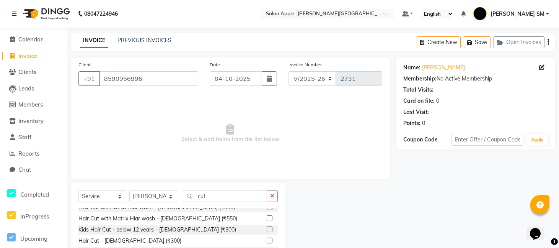
click at [267, 237] on label at bounding box center [270, 240] width 6 height 6
click at [267, 238] on input "checkbox" at bounding box center [269, 240] width 5 height 5
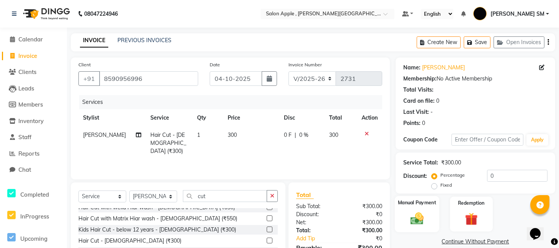
scroll to position [59, 0]
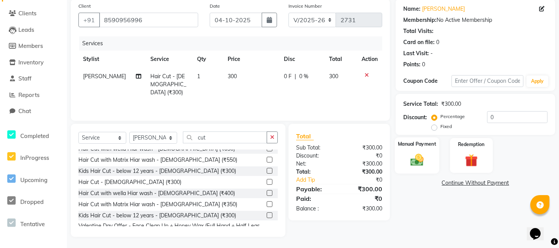
click at [423, 159] on img at bounding box center [416, 159] width 21 height 15
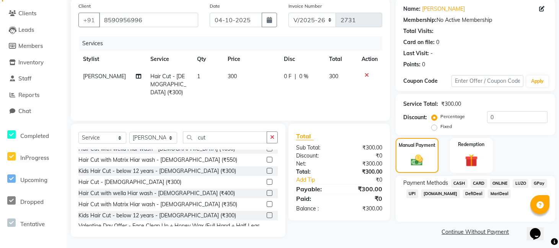
click at [492, 185] on span "ONLINE" at bounding box center [500, 183] width 20 height 9
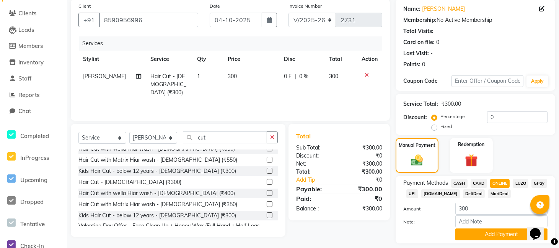
scroll to position [81, 0]
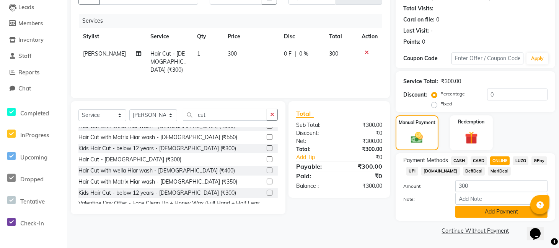
click at [483, 214] on button "Add Payment" at bounding box center [501, 212] width 92 height 12
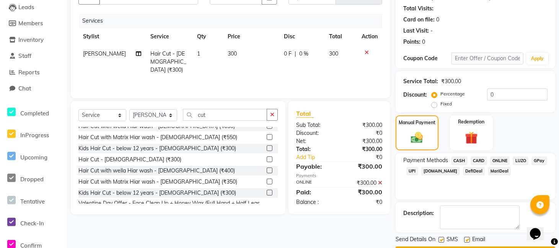
scroll to position [103, 0]
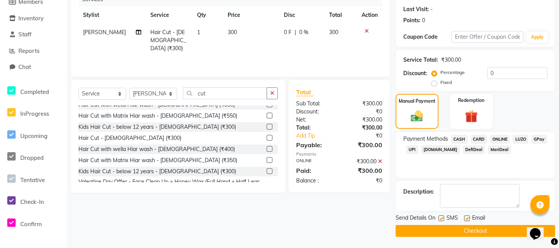
click at [470, 232] on button "Checkout" at bounding box center [476, 231] width 160 height 12
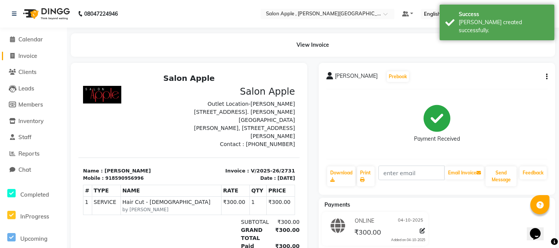
click at [26, 52] on span "Invoice" at bounding box center [27, 55] width 19 height 7
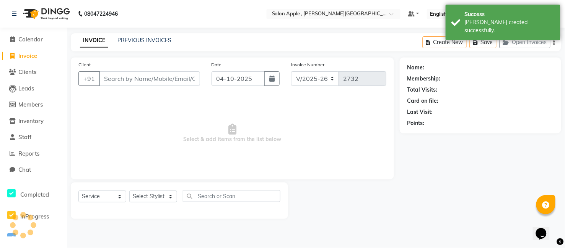
click at [103, 80] on input "Client" at bounding box center [149, 78] width 101 height 15
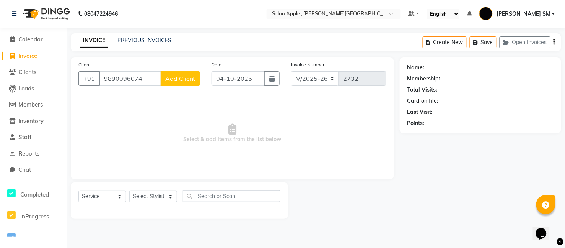
click at [183, 80] on span "Add Client" at bounding box center [180, 79] width 30 height 8
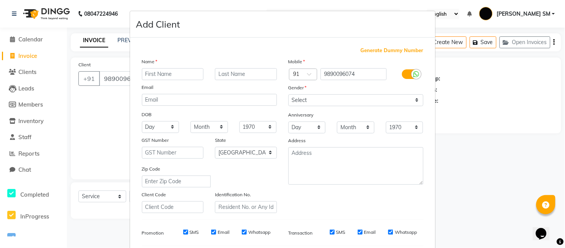
click at [175, 75] on input "text" at bounding box center [173, 74] width 62 height 12
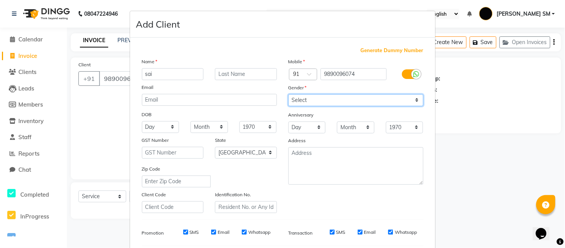
drag, startPoint x: 297, startPoint y: 97, endPoint x: 303, endPoint y: 100, distance: 6.0
click at [297, 97] on select "Select [DEMOGRAPHIC_DATA] [DEMOGRAPHIC_DATA] Other Prefer Not To Say" at bounding box center [356, 100] width 135 height 12
click at [289, 94] on select "Select [DEMOGRAPHIC_DATA] [DEMOGRAPHIC_DATA] Other Prefer Not To Say" at bounding box center [356, 100] width 135 height 12
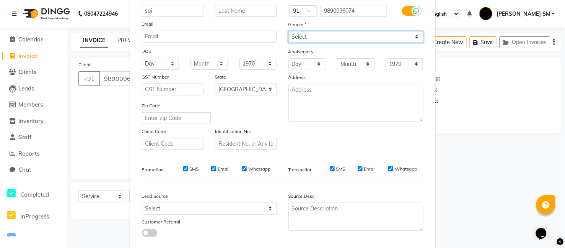
scroll to position [106, 0]
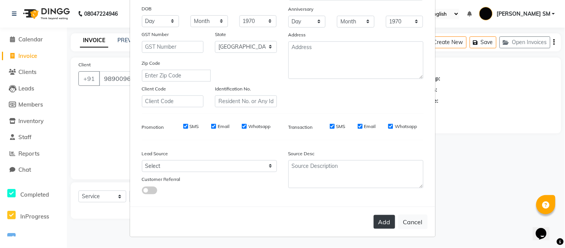
click at [383, 223] on button "Add" at bounding box center [384, 222] width 21 height 14
click at [382, 224] on div "Add Cancel" at bounding box center [282, 221] width 305 height 30
click at [411, 229] on button "Cancel" at bounding box center [412, 221] width 29 height 15
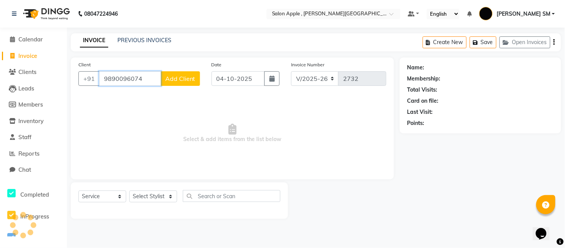
click at [152, 78] on input "9890096074" at bounding box center [130, 78] width 62 height 15
click at [184, 73] on button "Add Client" at bounding box center [180, 78] width 39 height 15
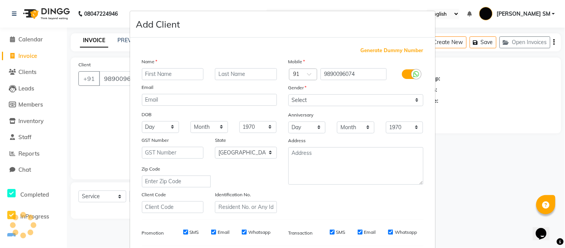
click at [167, 70] on input "text" at bounding box center [173, 74] width 62 height 12
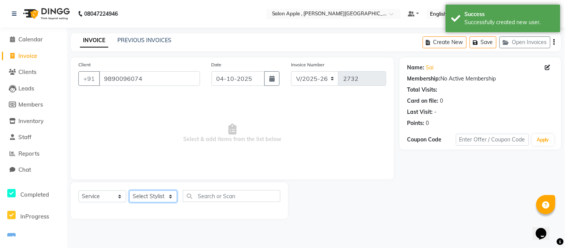
click at [152, 199] on select "Select Stylist [PERSON_NAME] Abhishek [PERSON_NAME] [PERSON_NAME] [PERSON_NAME]…" at bounding box center [153, 196] width 48 height 12
click at [129, 191] on select "Select Stylist [PERSON_NAME] Abhishek [PERSON_NAME] [PERSON_NAME] [PERSON_NAME]…" at bounding box center [153, 196] width 48 height 12
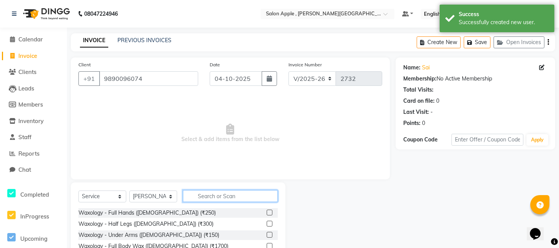
click at [240, 197] on input "text" at bounding box center [230, 196] width 95 height 12
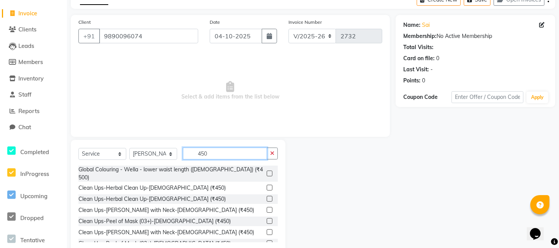
scroll to position [42, 0]
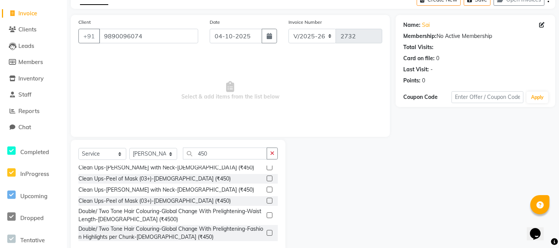
drag, startPoint x: 264, startPoint y: 172, endPoint x: 254, endPoint y: 171, distance: 10.8
click at [267, 175] on label at bounding box center [270, 178] width 6 height 6
click at [267, 176] on input "checkbox" at bounding box center [269, 178] width 5 height 5
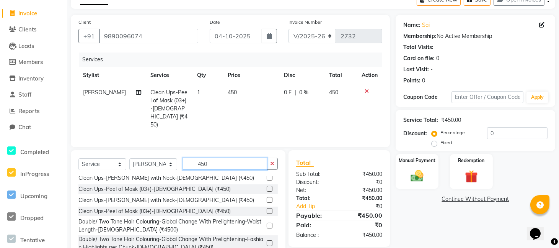
click at [219, 158] on input "450" at bounding box center [225, 164] width 84 height 12
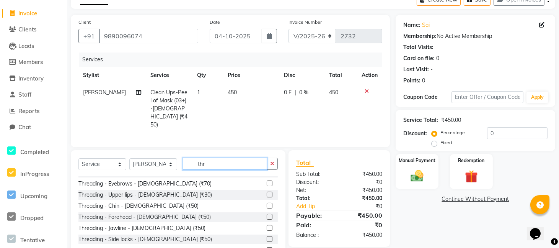
scroll to position [0, 0]
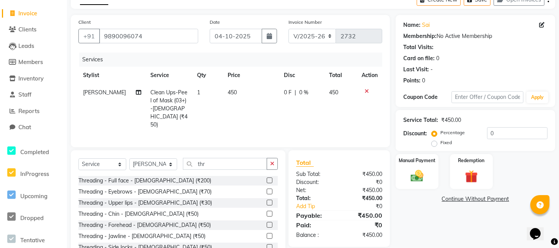
click at [267, 188] on label at bounding box center [270, 191] width 6 height 6
click at [267, 189] on input "checkbox" at bounding box center [269, 191] width 5 height 5
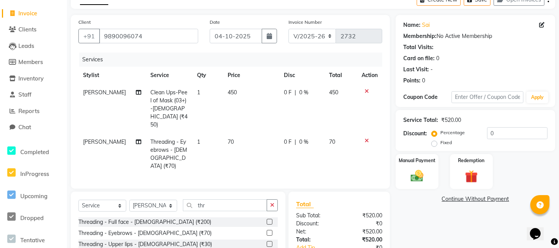
scroll to position [93, 0]
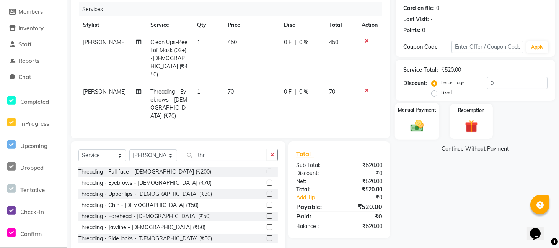
click at [418, 125] on img at bounding box center [416, 125] width 21 height 15
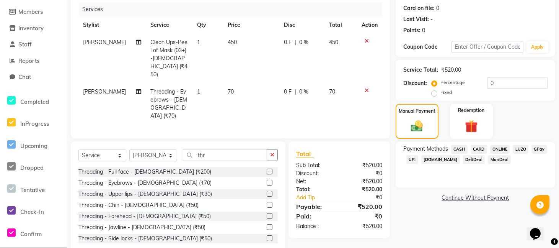
click at [498, 146] on span "ONLINE" at bounding box center [500, 149] width 20 height 9
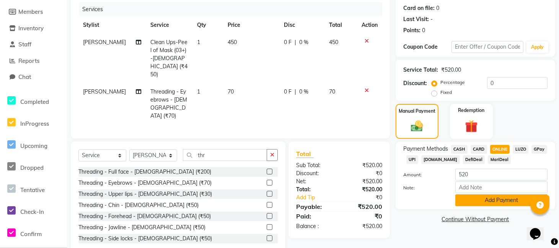
click at [492, 194] on button "Add Payment" at bounding box center [501, 200] width 92 height 12
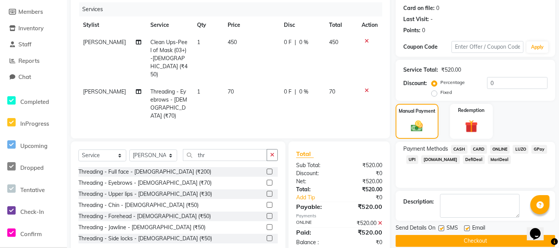
scroll to position [103, 0]
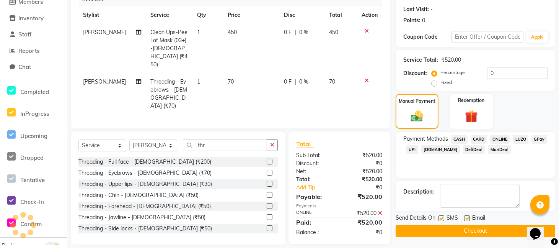
click at [442, 219] on label at bounding box center [442, 218] width 6 height 6
click at [442, 219] on input "checkbox" at bounding box center [441, 218] width 5 height 5
click at [469, 219] on label at bounding box center [467, 218] width 6 height 6
click at [469, 219] on input "checkbox" at bounding box center [466, 218] width 5 height 5
click at [473, 228] on button "Checkout" at bounding box center [476, 231] width 160 height 12
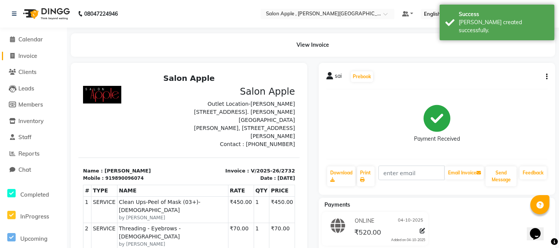
click at [21, 52] on span "Invoice" at bounding box center [27, 55] width 19 height 7
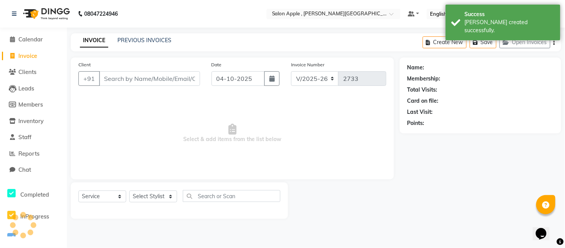
drag, startPoint x: 125, startPoint y: 75, endPoint x: 132, endPoint y: 67, distance: 10.9
click at [126, 75] on input "Client" at bounding box center [149, 78] width 101 height 15
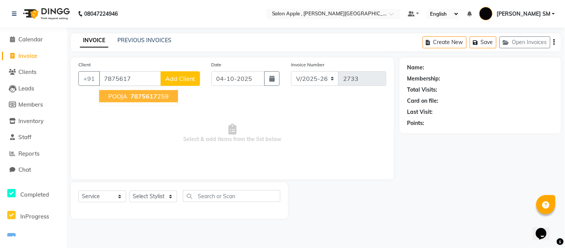
click at [139, 96] on span "7875617" at bounding box center [144, 96] width 27 height 8
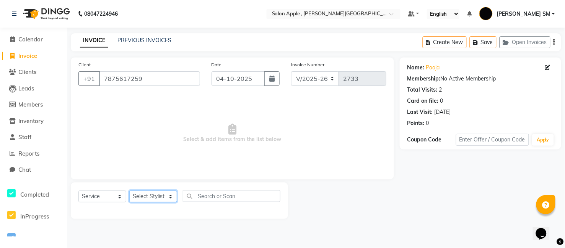
click at [147, 196] on select "Select Stylist [PERSON_NAME] Abhishek [PERSON_NAME] [PERSON_NAME] [PERSON_NAME]…" at bounding box center [153, 196] width 48 height 12
click at [129, 191] on select "Select Stylist [PERSON_NAME] Abhishek [PERSON_NAME] [PERSON_NAME] [PERSON_NAME]…" at bounding box center [153, 196] width 48 height 12
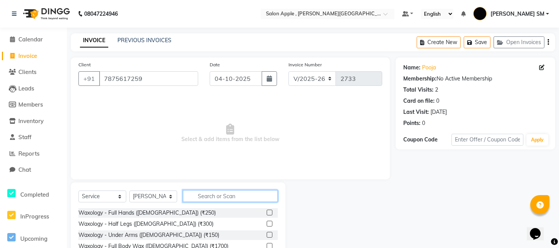
click at [202, 201] on input "text" at bounding box center [230, 196] width 95 height 12
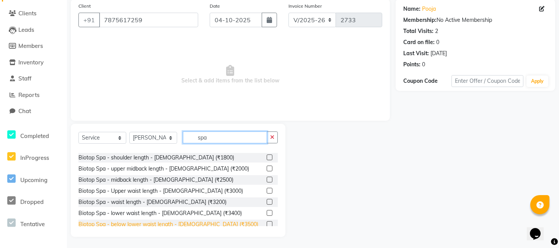
scroll to position [127, 0]
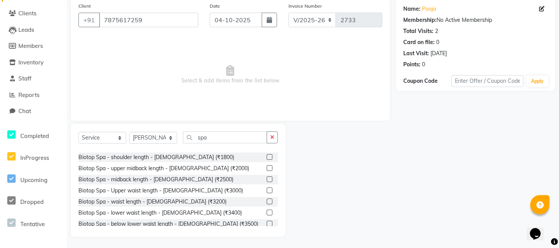
click at [267, 176] on label at bounding box center [270, 179] width 6 height 6
click at [267, 177] on input "checkbox" at bounding box center [269, 179] width 5 height 5
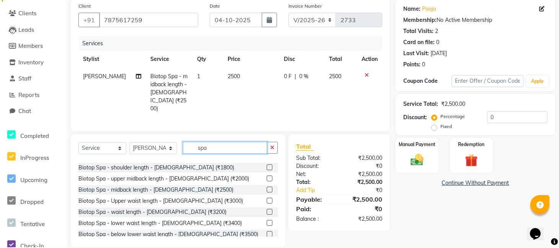
click at [230, 144] on input "spa" at bounding box center [225, 148] width 84 height 12
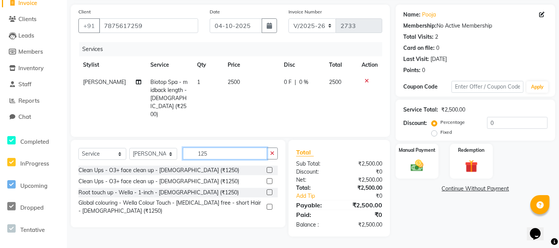
scroll to position [51, 0]
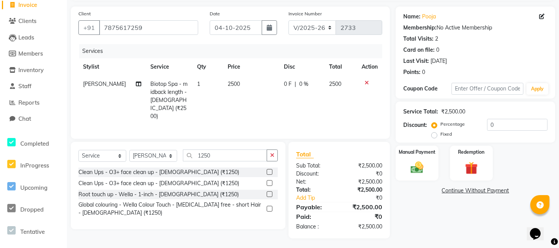
click at [272, 169] on label at bounding box center [270, 172] width 6 height 6
click at [272, 170] on input "checkbox" at bounding box center [269, 172] width 5 height 5
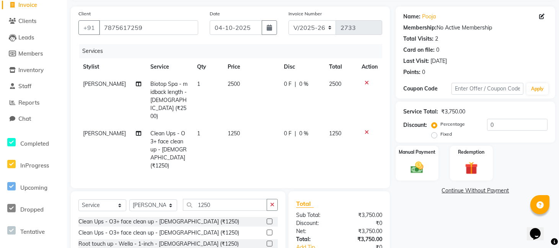
click at [269, 218] on div at bounding box center [269, 222] width 5 height 8
click at [269, 218] on label at bounding box center [270, 221] width 6 height 6
click at [269, 219] on input "checkbox" at bounding box center [269, 221] width 5 height 5
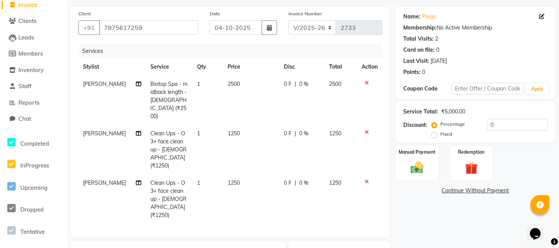
click at [104, 130] on span "[PERSON_NAME]" at bounding box center [104, 133] width 43 height 7
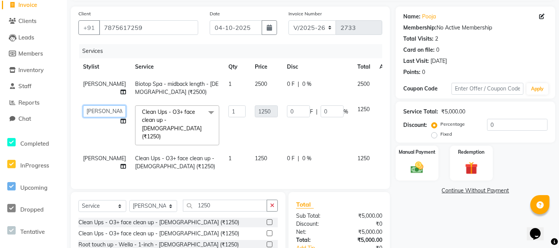
click at [98, 117] on select "[PERSON_NAME] [PERSON_NAME] [PERSON_NAME] [PERSON_NAME] SM NEHA [PERSON_NAME] S…" at bounding box center [104, 111] width 43 height 12
click at [101, 159] on span "[PERSON_NAME]" at bounding box center [104, 158] width 43 height 7
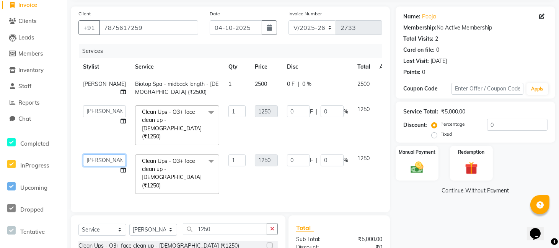
click at [101, 159] on select "[PERSON_NAME] [PERSON_NAME] [PERSON_NAME] [PERSON_NAME] SM NEHA [PERSON_NAME] S…" at bounding box center [104, 160] width 43 height 12
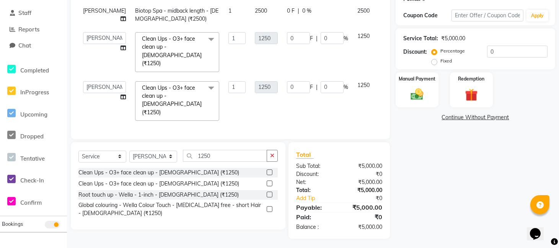
click at [404, 198] on div "Name: Pooja Membership: No Active Membership Total Visits: 2 Card on file: 0 La…" at bounding box center [478, 85] width 165 height 305
click at [413, 89] on img at bounding box center [416, 93] width 21 height 15
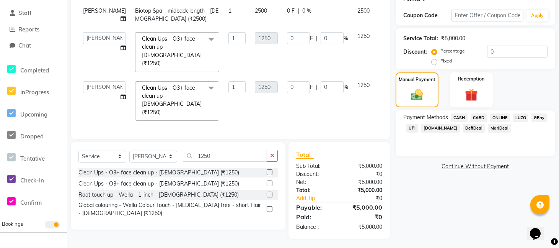
click at [496, 116] on span "ONLINE" at bounding box center [500, 117] width 20 height 9
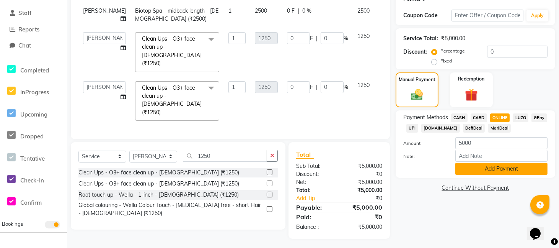
click at [485, 167] on button "Add Payment" at bounding box center [501, 169] width 92 height 12
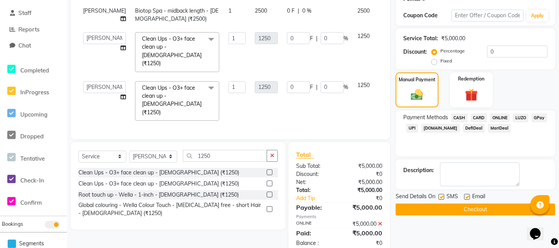
scroll to position [140, 0]
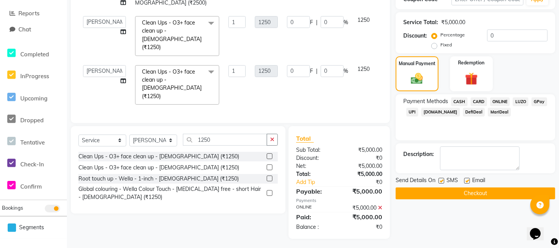
click at [438, 180] on div "Send Details On SMS Email" at bounding box center [476, 181] width 160 height 10
click at [443, 179] on label at bounding box center [442, 181] width 6 height 6
click at [443, 179] on input "checkbox" at bounding box center [441, 180] width 5 height 5
click at [465, 180] on label at bounding box center [467, 181] width 6 height 6
click at [465, 180] on input "checkbox" at bounding box center [466, 180] width 5 height 5
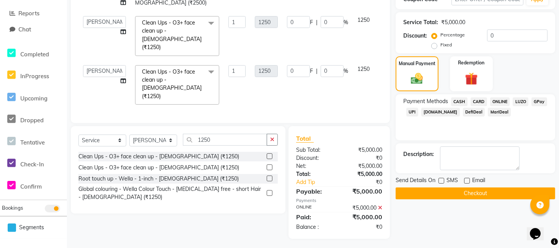
click at [462, 192] on button "Checkout" at bounding box center [476, 193] width 160 height 12
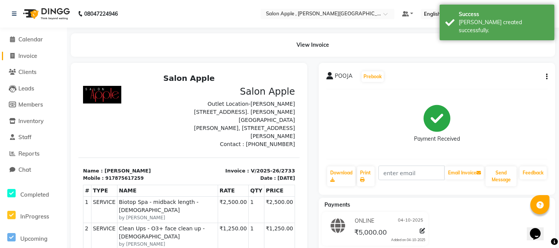
click at [28, 59] on span "Invoice" at bounding box center [27, 55] width 19 height 7
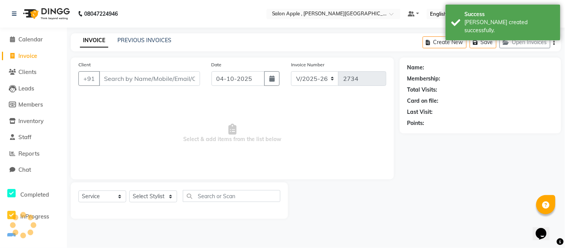
click at [119, 78] on input "Client" at bounding box center [149, 78] width 101 height 15
click at [22, 137] on span "Staff" at bounding box center [24, 136] width 13 height 7
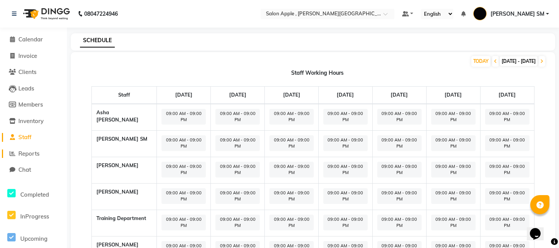
click at [28, 155] on span "Reports" at bounding box center [28, 153] width 21 height 7
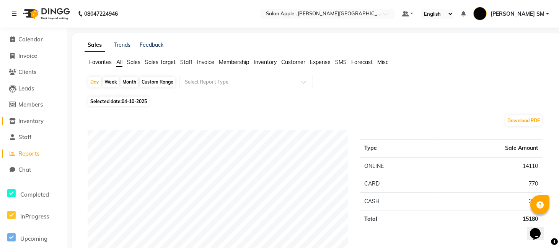
click at [36, 120] on span "Inventory" at bounding box center [30, 120] width 25 height 7
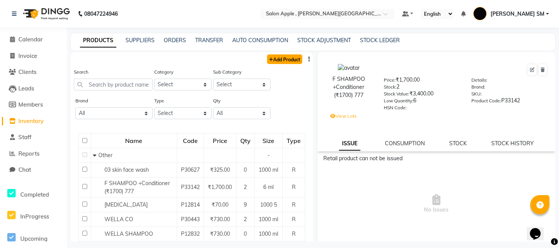
click at [267, 58] on link "Add Product" at bounding box center [284, 59] width 35 height 10
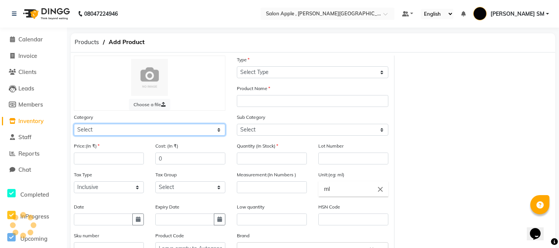
click at [130, 128] on select "Select" at bounding box center [150, 130] width 152 height 12
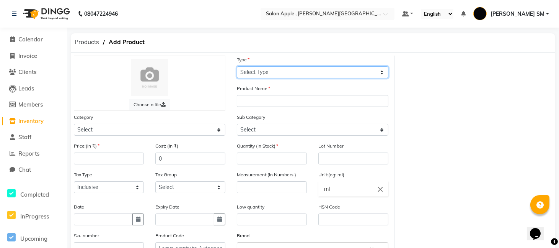
click at [263, 70] on select "Select Type Both Retail Consumable" at bounding box center [313, 72] width 152 height 12
click at [237, 66] on select "Select Type Both Retail Consumable" at bounding box center [313, 72] width 152 height 12
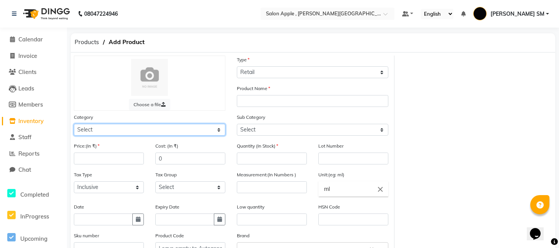
click at [124, 132] on select "Select Hair Skin Makeup Personal Care Appliances [PERSON_NAME] Waxing Disposabl…" at bounding box center [150, 130] width 152 height 12
click at [74, 124] on select "Select Hair Skin Makeup Personal Care Appliances [PERSON_NAME] Waxing Disposabl…" at bounding box center [150, 130] width 152 height 12
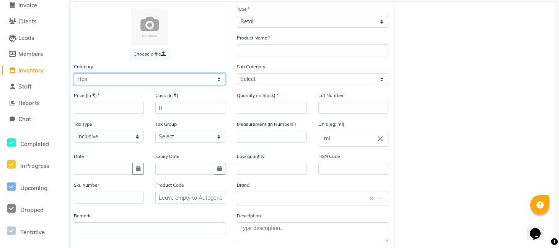
scroll to position [45, 0]
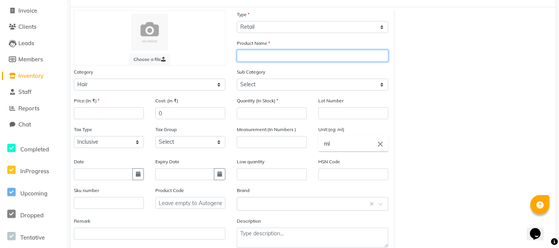
click at [263, 54] on input "text" at bounding box center [313, 56] width 152 height 12
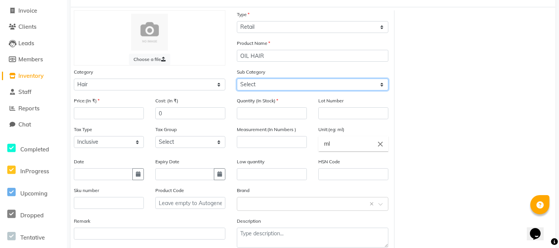
click at [273, 86] on select "Select Shampoo Conditioner Cream Mask Oil Serum Color Appliances Treatment Styl…" at bounding box center [313, 84] width 152 height 12
click at [237, 78] on select "Select Shampoo Conditioner Cream Mask Oil Serum Color Appliances Treatment Styl…" at bounding box center [313, 84] width 152 height 12
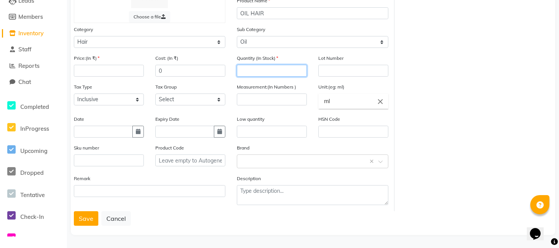
click at [262, 73] on input "number" at bounding box center [272, 71] width 70 height 12
click at [98, 70] on input "number" at bounding box center [109, 71] width 70 height 12
click at [176, 68] on input "0" at bounding box center [190, 71] width 70 height 12
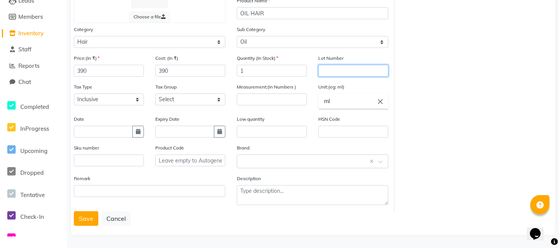
click at [339, 65] on input "text" at bounding box center [353, 71] width 70 height 12
click at [101, 125] on div "Date" at bounding box center [109, 126] width 70 height 23
click at [84, 220] on button "Save" at bounding box center [86, 218] width 24 height 15
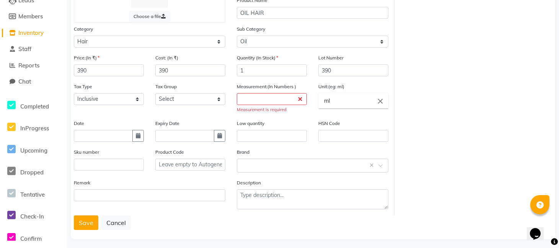
scroll to position [93, 0]
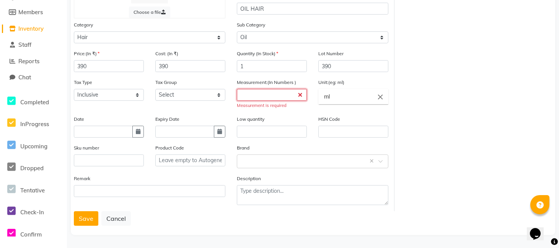
click at [250, 95] on input "number" at bounding box center [272, 95] width 70 height 12
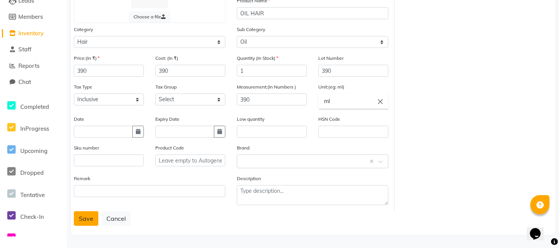
click at [83, 219] on button "Save" at bounding box center [86, 218] width 24 height 15
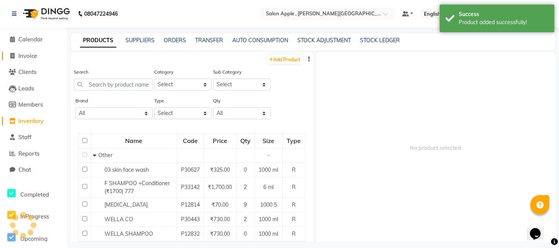
click at [24, 57] on span "Invoice" at bounding box center [27, 55] width 19 height 7
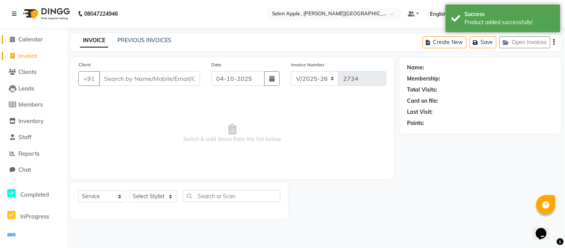
click at [33, 42] on span "Calendar" at bounding box center [30, 39] width 24 height 7
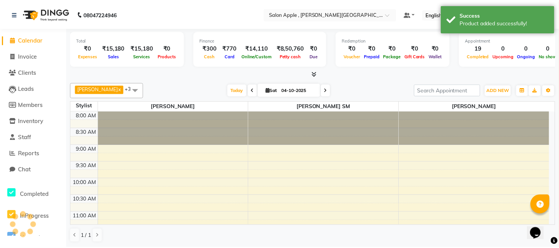
scroll to position [359, 0]
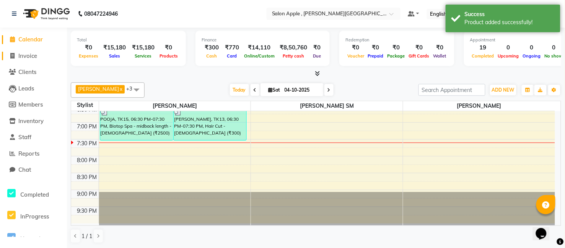
click at [26, 55] on span "Invoice" at bounding box center [27, 55] width 19 height 7
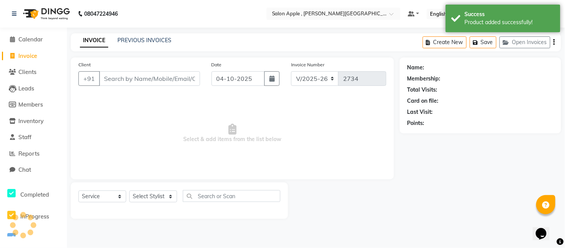
drag, startPoint x: 127, startPoint y: 81, endPoint x: 135, endPoint y: 85, distance: 8.9
click at [128, 80] on input "Client" at bounding box center [149, 78] width 101 height 15
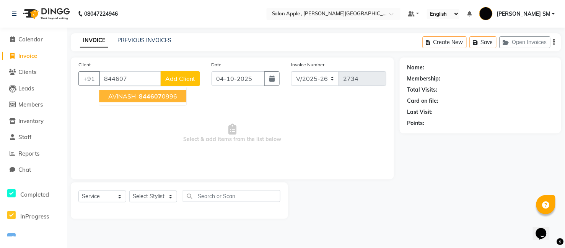
drag, startPoint x: 151, startPoint y: 96, endPoint x: 158, endPoint y: 108, distance: 13.9
click at [151, 96] on span "844607" at bounding box center [150, 96] width 23 height 8
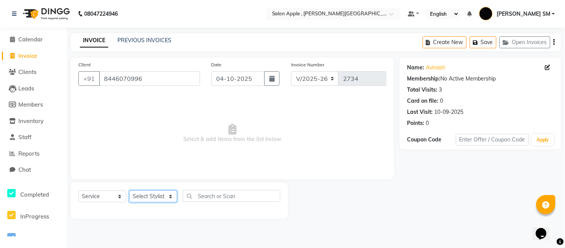
click at [142, 201] on select "Select Stylist [PERSON_NAME] Abhishek [PERSON_NAME] [PERSON_NAME] [PERSON_NAME]…" at bounding box center [153, 196] width 48 height 12
click at [129, 191] on select "Select Stylist [PERSON_NAME] Abhishek [PERSON_NAME] [PERSON_NAME] [PERSON_NAME]…" at bounding box center [153, 196] width 48 height 12
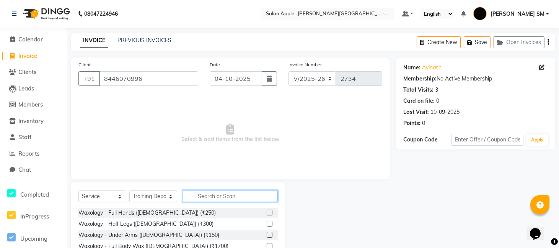
click at [233, 195] on input "text" at bounding box center [230, 196] width 95 height 12
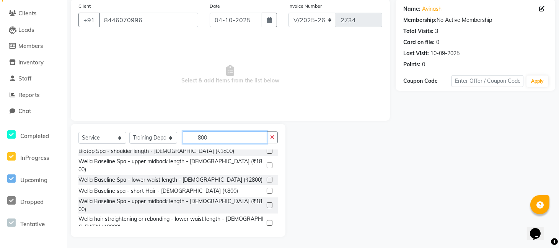
scroll to position [222, 0]
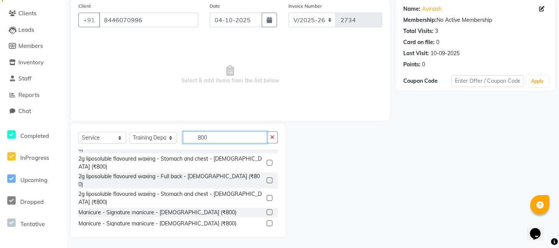
click at [217, 135] on input "800" at bounding box center [225, 137] width 84 height 12
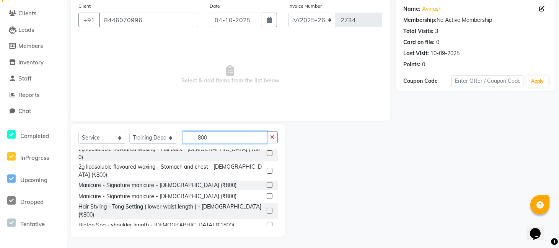
scroll to position [255, 0]
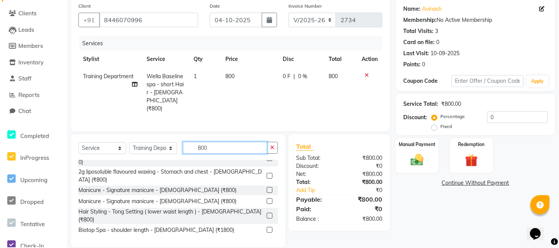
drag, startPoint x: 220, startPoint y: 136, endPoint x: 261, endPoint y: 116, distance: 45.2
click at [220, 142] on input "800" at bounding box center [225, 148] width 84 height 12
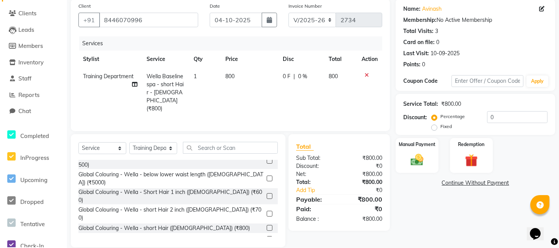
click at [108, 73] on span "Training Department" at bounding box center [108, 76] width 51 height 7
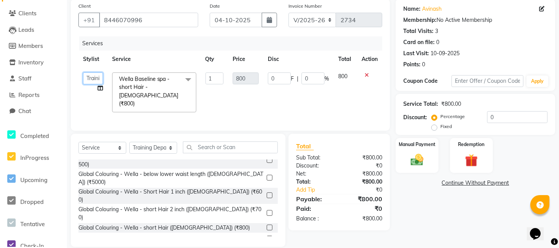
click at [97, 78] on select "[PERSON_NAME] [PERSON_NAME] [PERSON_NAME] [PERSON_NAME] SM NEHA [PERSON_NAME] S…" at bounding box center [93, 78] width 20 height 12
click at [105, 146] on select "Select Service Product Membership Package Voucher Prepaid Gift Card" at bounding box center [102, 148] width 48 height 12
click at [78, 142] on select "Select Service Product Membership Package Voucher Prepaid Gift Card" at bounding box center [102, 148] width 48 height 12
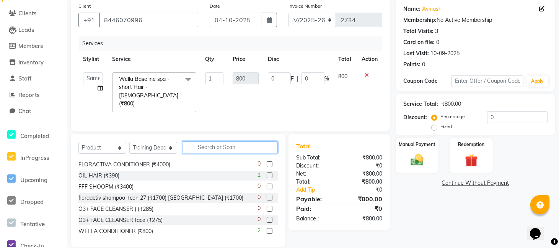
click at [189, 142] on input "text" at bounding box center [230, 147] width 95 height 12
click at [209, 145] on input "text" at bounding box center [230, 147] width 95 height 12
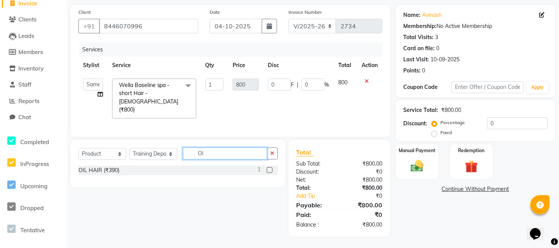
scroll to position [50, 0]
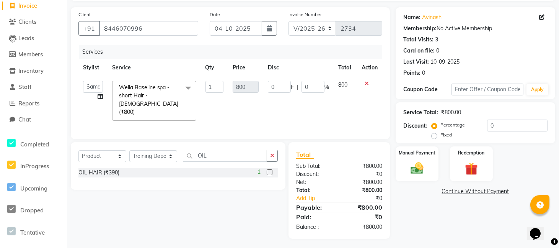
click at [269, 170] on label at bounding box center [270, 172] width 6 height 6
click at [269, 170] on input "checkbox" at bounding box center [269, 172] width 5 height 5
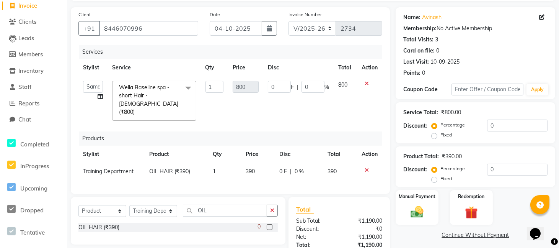
scroll to position [105, 0]
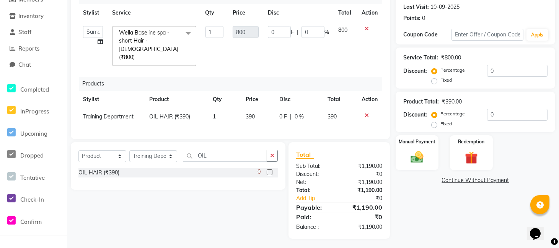
click at [110, 113] on span "Training Department" at bounding box center [108, 116] width 51 height 7
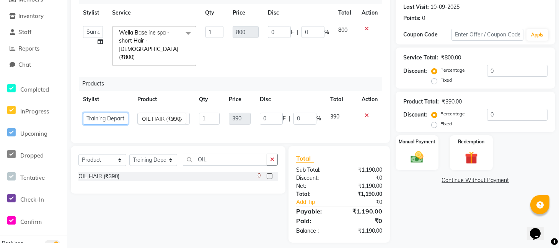
click at [110, 113] on select "[PERSON_NAME] [PERSON_NAME] [PERSON_NAME] [PERSON_NAME] SM NEHA [PERSON_NAME] S…" at bounding box center [105, 119] width 45 height 12
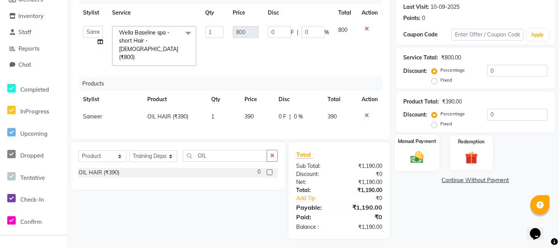
click at [408, 161] on img at bounding box center [416, 157] width 21 height 15
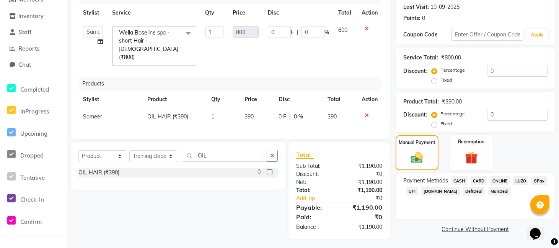
click at [459, 180] on span "CASH" at bounding box center [459, 180] width 16 height 9
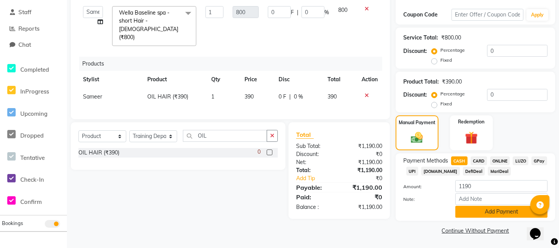
click at [480, 212] on button "Add Payment" at bounding box center [501, 212] width 92 height 12
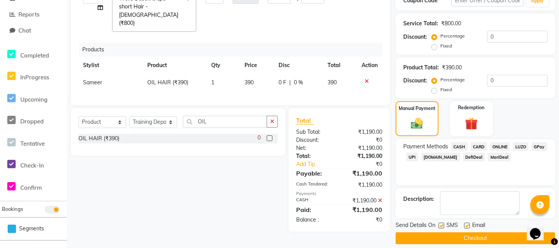
scroll to position [147, 0]
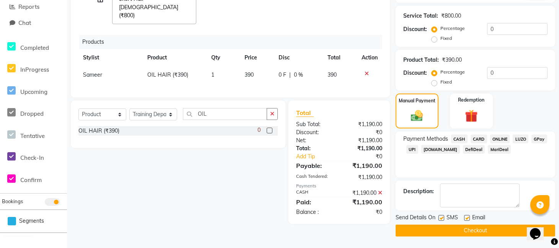
click at [468, 233] on button "Checkout" at bounding box center [476, 230] width 160 height 12
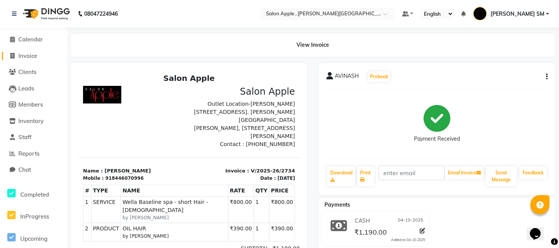
click at [39, 56] on link "Invoice" at bounding box center [33, 56] width 63 height 9
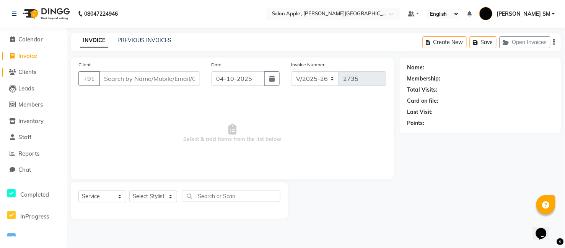
click at [29, 72] on span "Clients" at bounding box center [27, 71] width 18 height 7
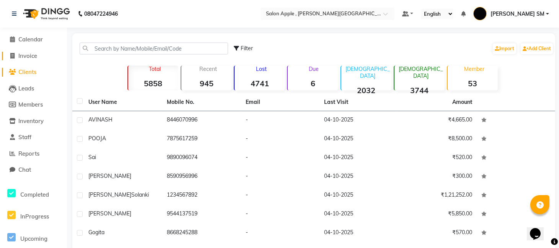
click at [28, 56] on span "Invoice" at bounding box center [27, 55] width 19 height 7
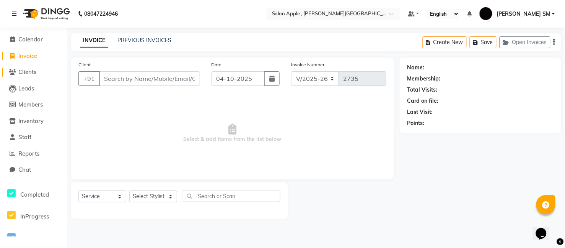
click at [21, 72] on span "Clients" at bounding box center [27, 71] width 18 height 7
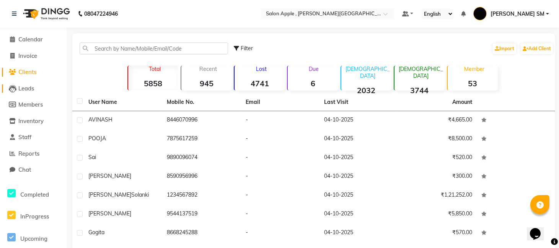
click at [28, 89] on span "Leads" at bounding box center [26, 88] width 16 height 7
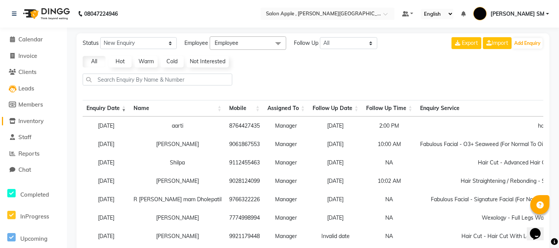
click at [26, 118] on span "Inventory" at bounding box center [30, 120] width 25 height 7
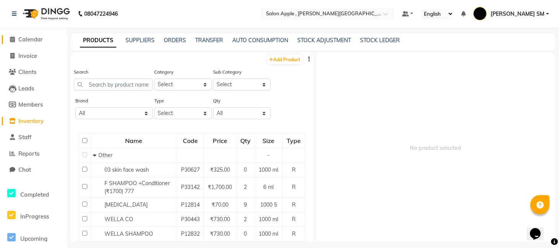
click at [29, 37] on span "Calendar" at bounding box center [30, 39] width 24 height 7
